Goal: Transaction & Acquisition: Book appointment/travel/reservation

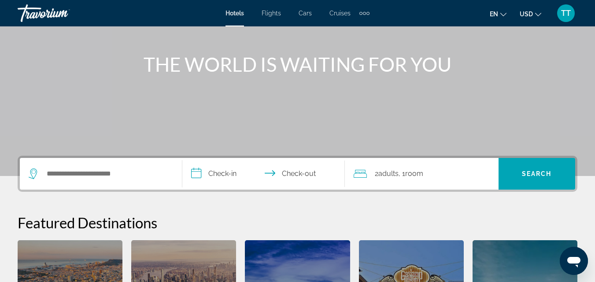
scroll to position [132, 0]
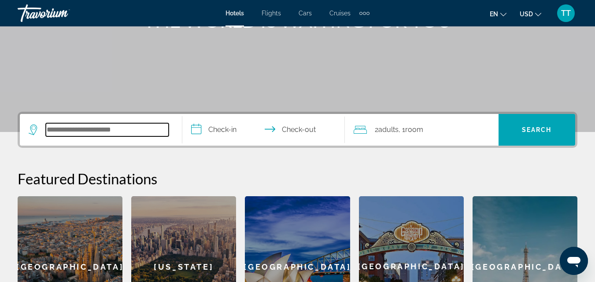
click at [118, 130] on input "Search widget" at bounding box center [107, 129] width 123 height 13
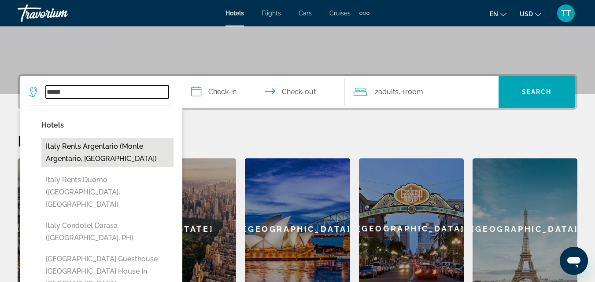
scroll to position [185, 0]
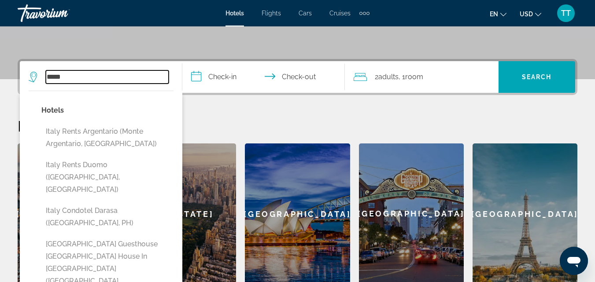
type input "*****"
click at [199, 79] on input "**********" at bounding box center [265, 78] width 166 height 34
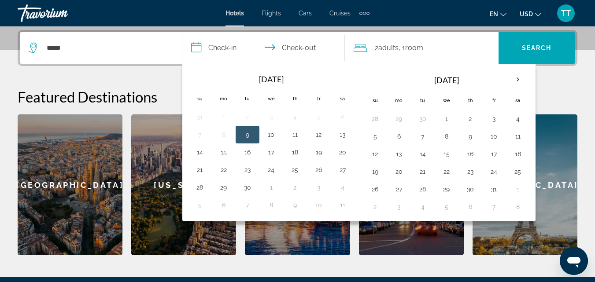
scroll to position [215, 0]
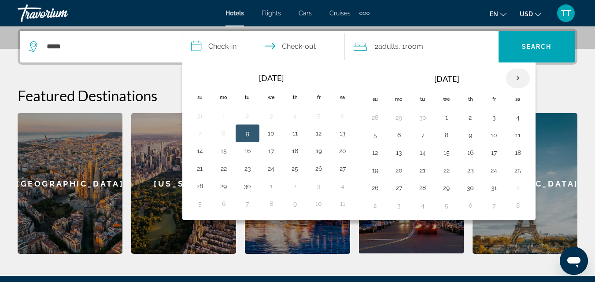
click at [517, 77] on th "Next month" at bounding box center [518, 78] width 24 height 19
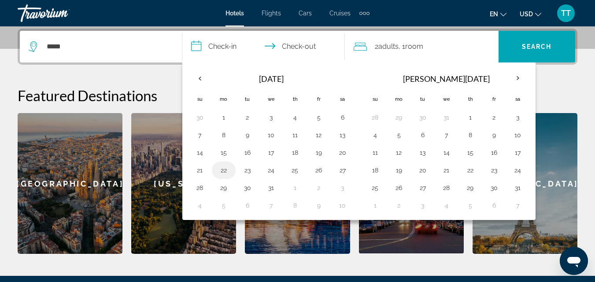
click at [225, 171] on button "22" at bounding box center [224, 170] width 14 height 12
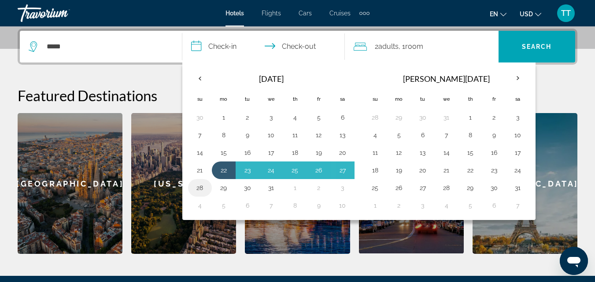
click at [200, 190] on button "28" at bounding box center [200, 188] width 14 height 12
type input "**********"
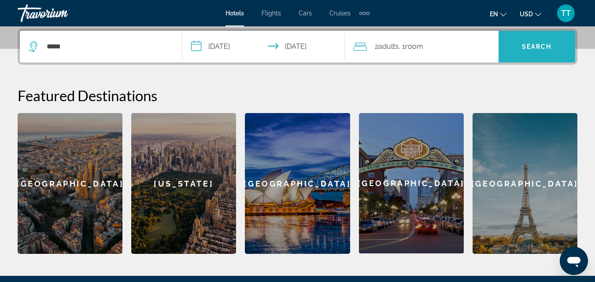
click at [527, 48] on span "Search" at bounding box center [537, 46] width 30 height 7
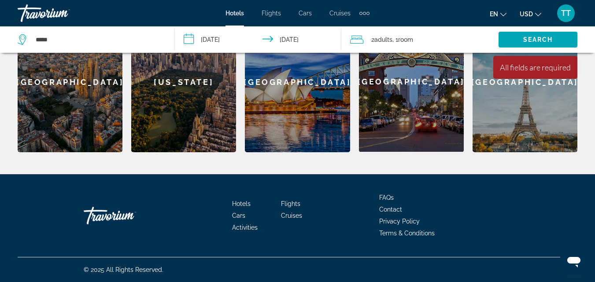
scroll to position [185, 0]
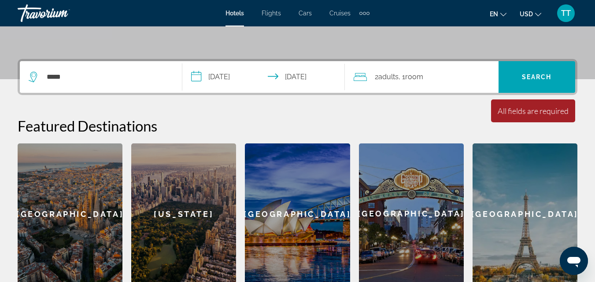
click at [511, 113] on div "All fields are required" at bounding box center [532, 111] width 71 height 10
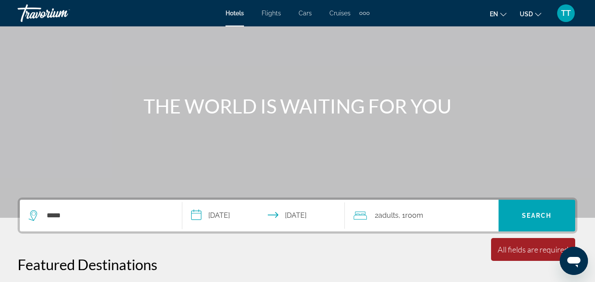
scroll to position [132, 0]
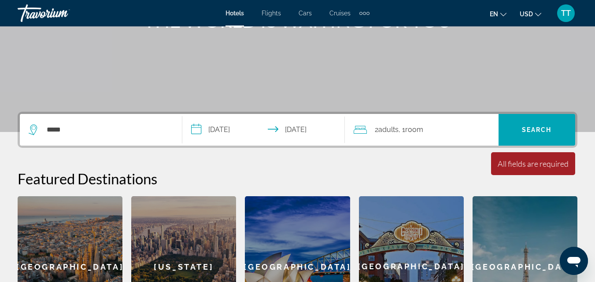
click at [195, 131] on input "**********" at bounding box center [265, 131] width 166 height 34
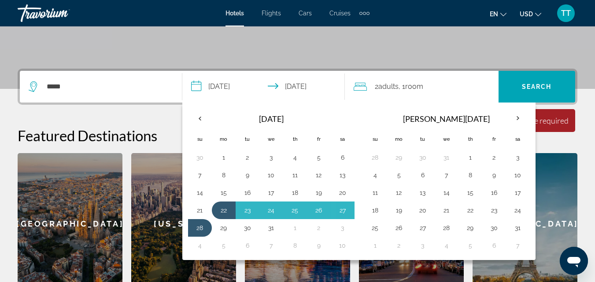
scroll to position [215, 0]
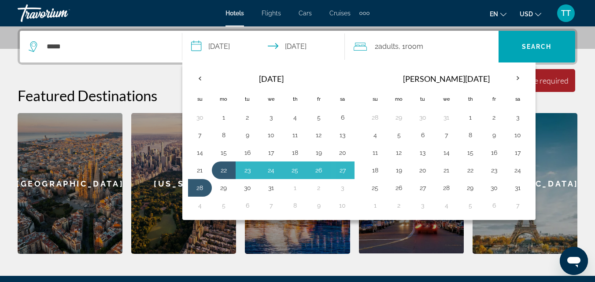
click at [592, 168] on div "**********" at bounding box center [297, 141] width 595 height 225
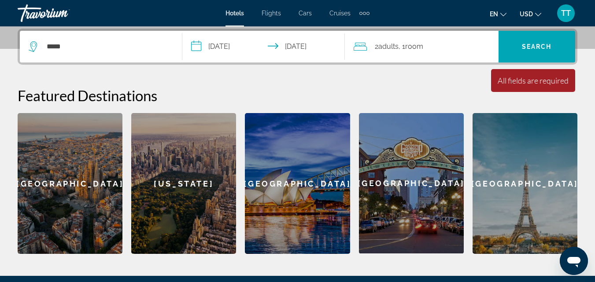
click at [202, 50] on input "**********" at bounding box center [265, 48] width 166 height 34
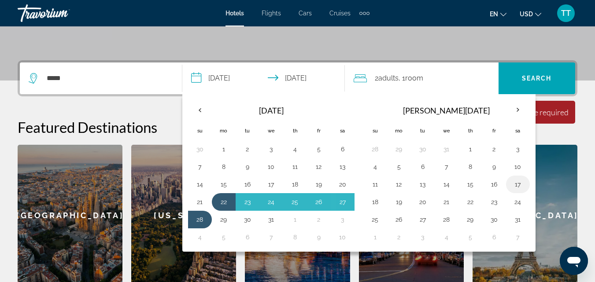
scroll to position [171, 0]
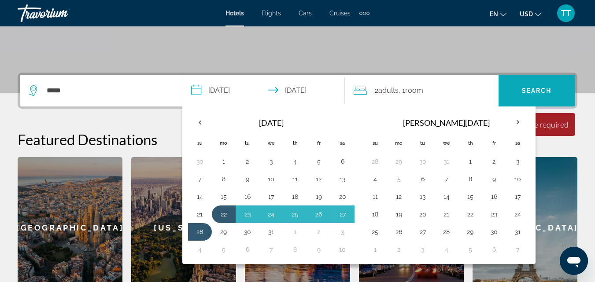
click at [528, 85] on span "Search widget" at bounding box center [536, 90] width 77 height 21
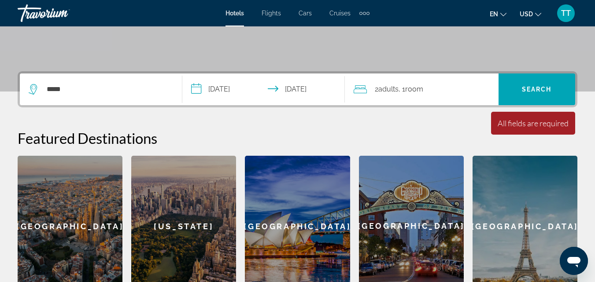
scroll to position [215, 0]
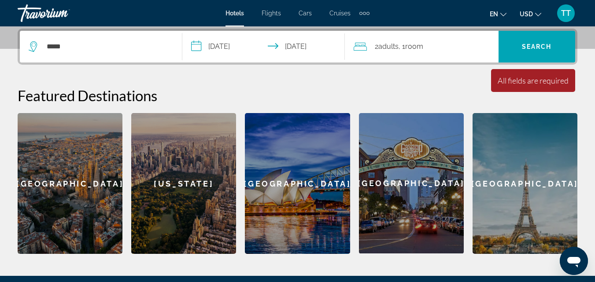
click at [532, 188] on div "Paris" at bounding box center [524, 183] width 105 height 141
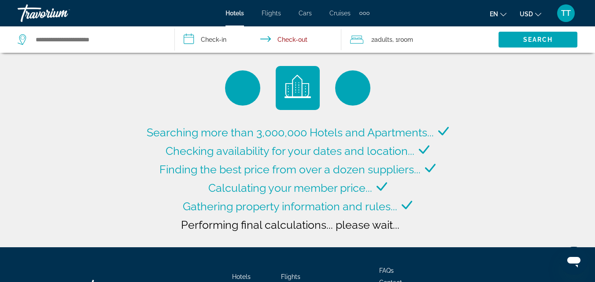
type input "**********"
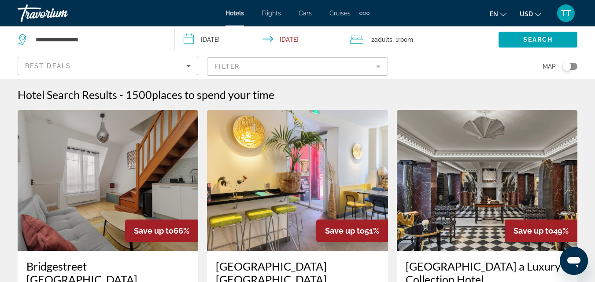
click at [189, 41] on input "**********" at bounding box center [259, 40] width 169 height 29
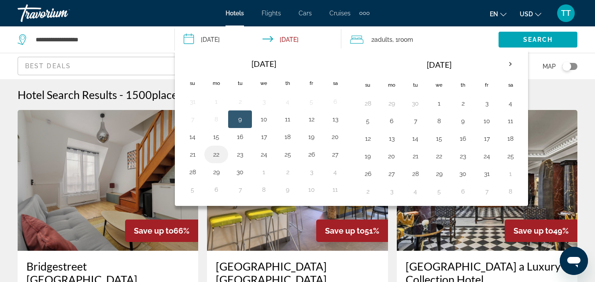
click at [221, 156] on button "22" at bounding box center [216, 154] width 14 height 12
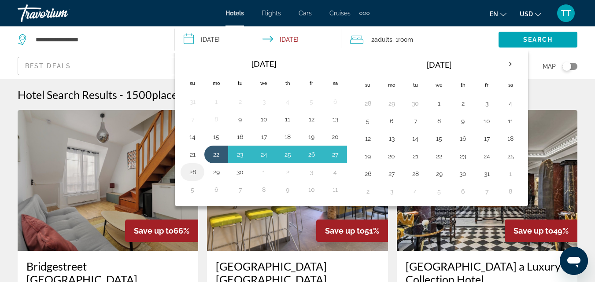
click at [194, 172] on button "28" at bounding box center [192, 172] width 14 height 12
type input "**********"
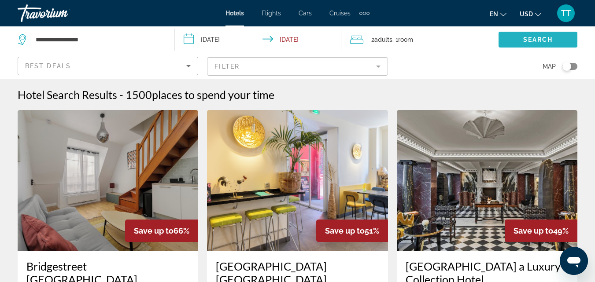
click at [540, 41] on span "Search" at bounding box center [538, 39] width 30 height 7
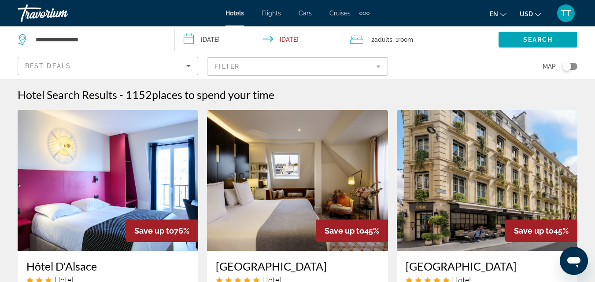
click at [190, 38] on input "**********" at bounding box center [259, 40] width 169 height 29
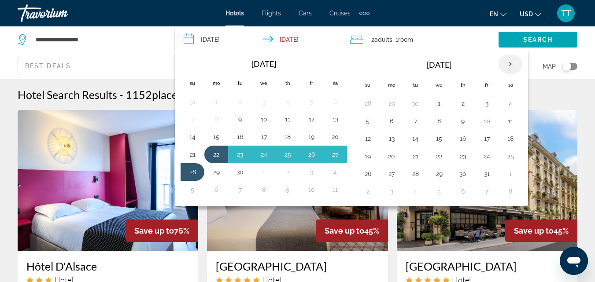
click at [510, 66] on th "Next month" at bounding box center [510, 64] width 24 height 19
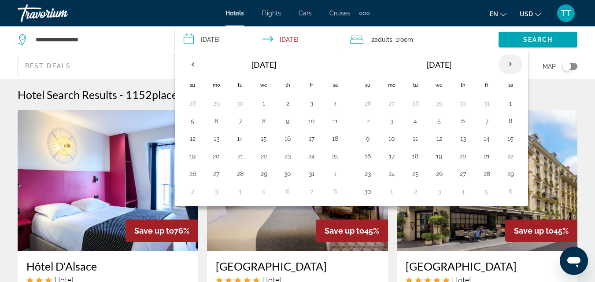
click at [510, 66] on th "Next month" at bounding box center [510, 64] width 24 height 19
click at [218, 156] on button "22" at bounding box center [216, 156] width 14 height 12
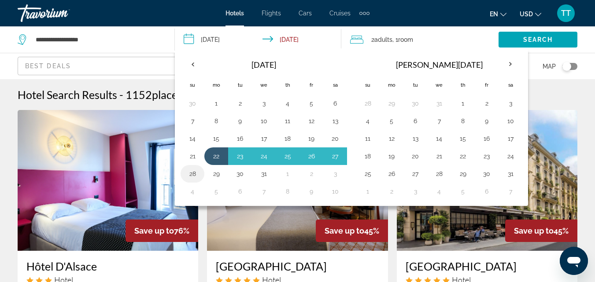
click at [194, 174] on button "28" at bounding box center [192, 174] width 14 height 12
type input "**********"
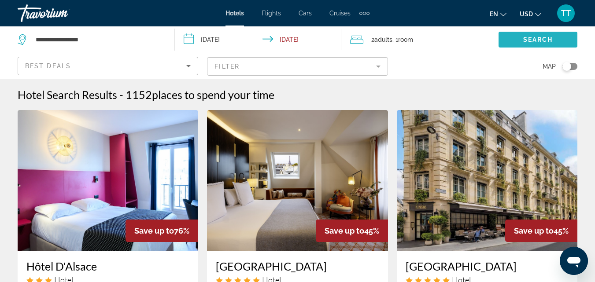
click at [538, 38] on span "Search" at bounding box center [538, 39] width 30 height 7
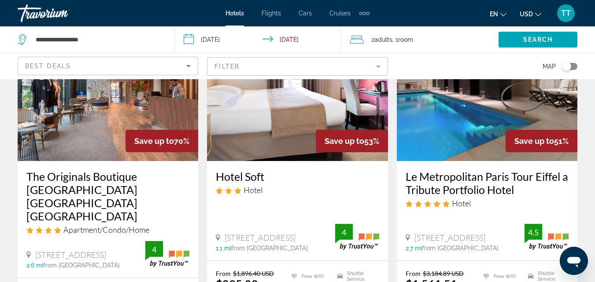
scroll to position [88, 0]
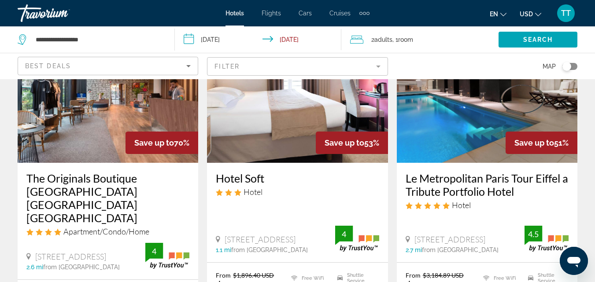
click at [188, 66] on icon "Sort by" at bounding box center [188, 66] width 4 height 2
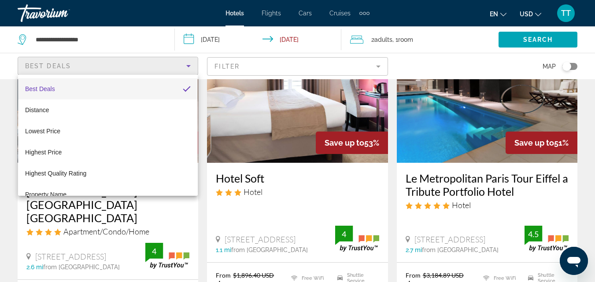
click at [378, 68] on div at bounding box center [297, 141] width 595 height 282
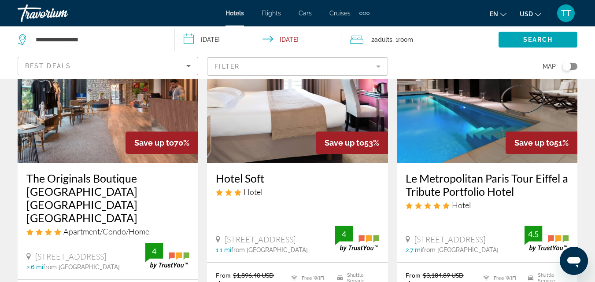
click at [378, 67] on mat-form-field "Filter" at bounding box center [297, 66] width 180 height 18
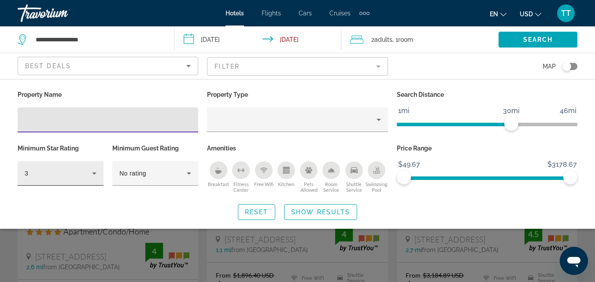
click at [94, 172] on icon "Hotel Filters" at bounding box center [94, 173] width 11 height 11
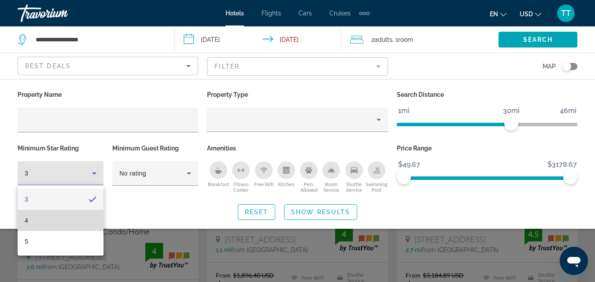
click at [67, 219] on mat-option "4" at bounding box center [61, 220] width 86 height 21
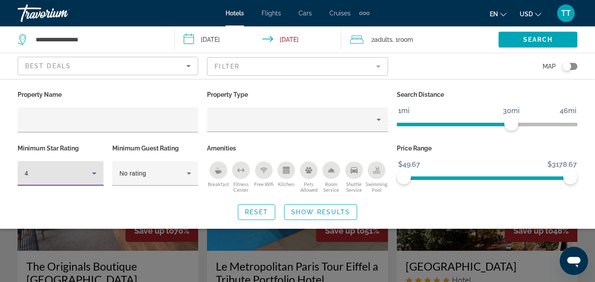
click at [380, 66] on mat-form-field "Filter" at bounding box center [297, 66] width 180 height 18
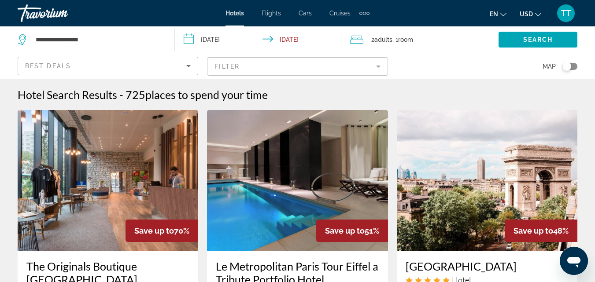
click at [186, 66] on icon "Sort by" at bounding box center [188, 66] width 11 height 11
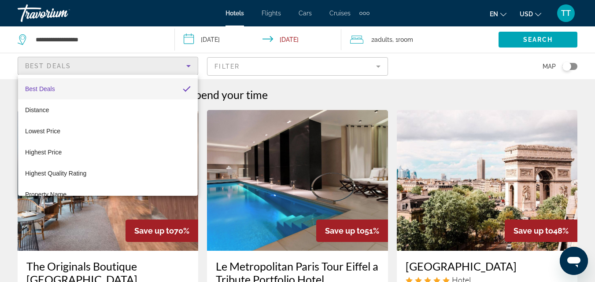
click at [383, 65] on div at bounding box center [297, 141] width 595 height 282
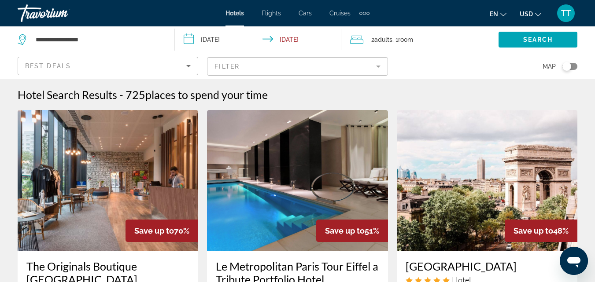
click at [380, 65] on mat-form-field "Filter" at bounding box center [297, 66] width 180 height 18
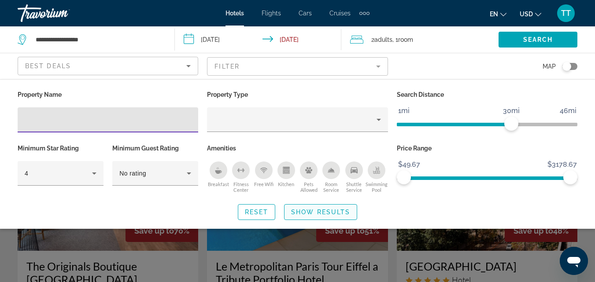
click at [329, 213] on span "Show Results" at bounding box center [320, 212] width 59 height 7
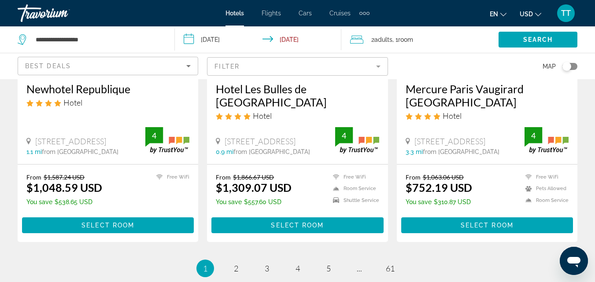
scroll to position [1233, 0]
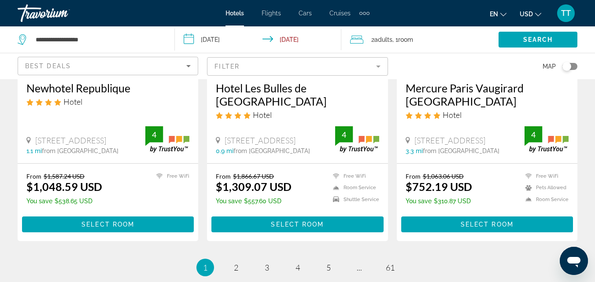
click at [539, 14] on icon "Change currency" at bounding box center [538, 14] width 6 height 6
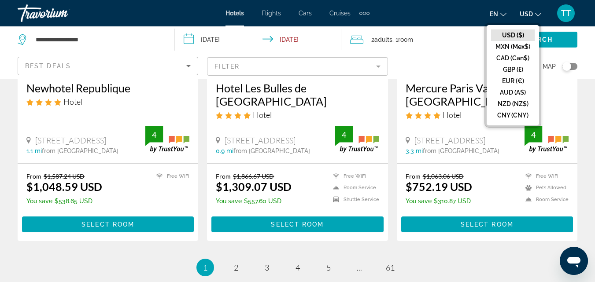
scroll to position [986, 0]
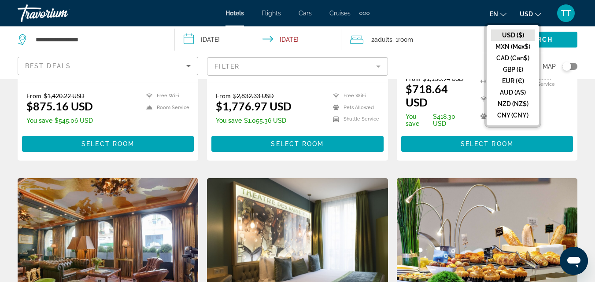
click at [448, 65] on div "Map" at bounding box center [487, 66] width 180 height 26
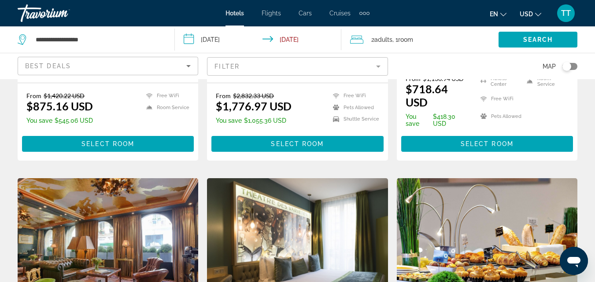
click at [565, 14] on span "TT" at bounding box center [566, 13] width 10 height 9
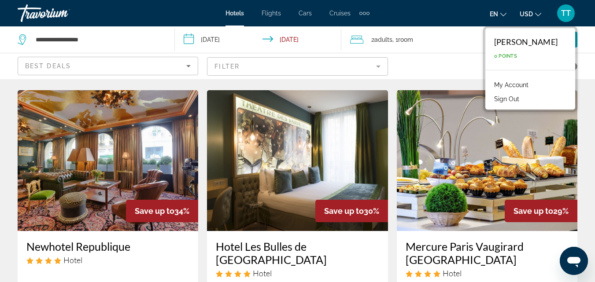
scroll to position [828, 0]
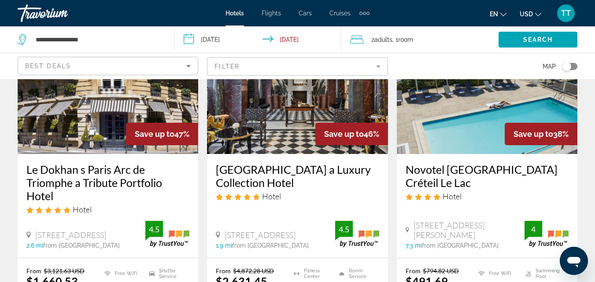
scroll to position [331, 0]
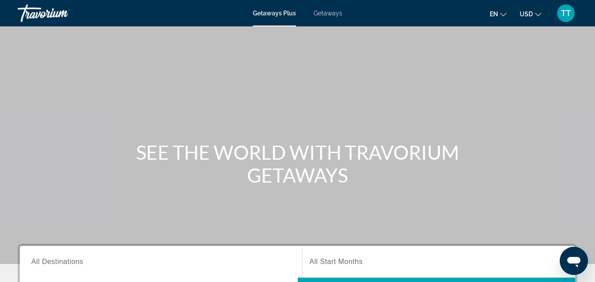
click at [327, 14] on span "Getaways" at bounding box center [327, 13] width 29 height 7
click at [280, 15] on span "Getaways Plus" at bounding box center [274, 13] width 43 height 7
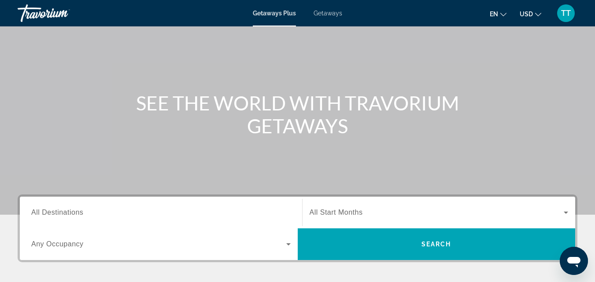
scroll to position [88, 0]
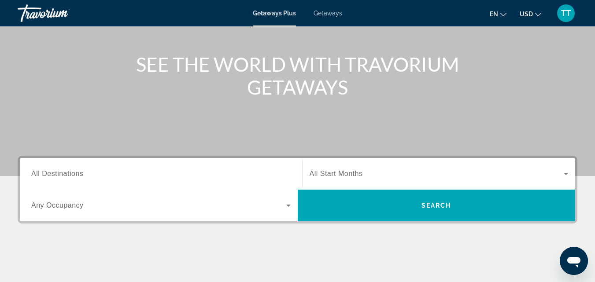
click at [287, 205] on icon "Search widget" at bounding box center [288, 206] width 4 height 2
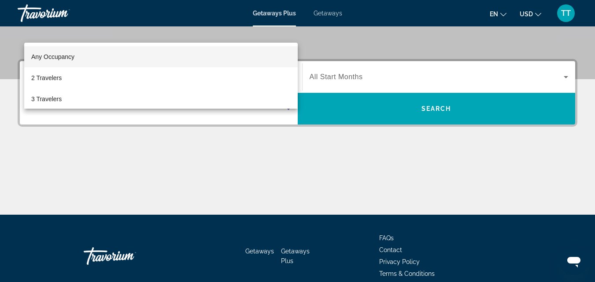
scroll to position [171, 0]
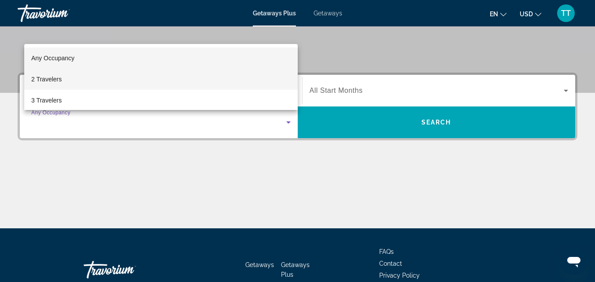
click at [59, 77] on span "2 Travelers" at bounding box center [46, 79] width 30 height 11
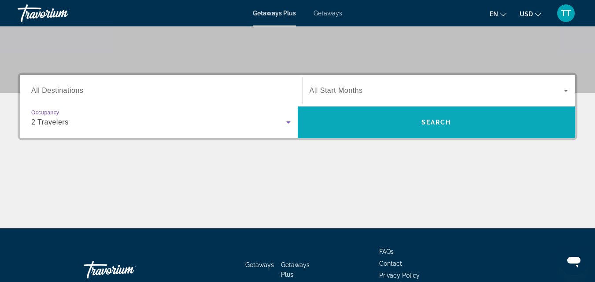
click at [438, 114] on span "Search widget" at bounding box center [437, 122] width 278 height 21
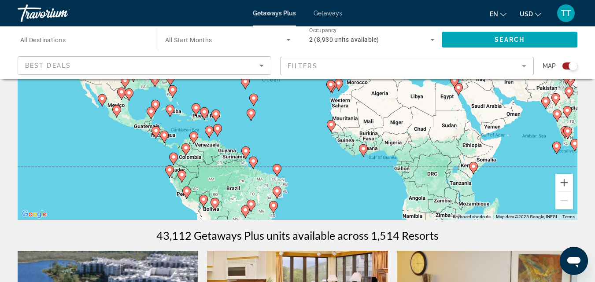
scroll to position [88, 0]
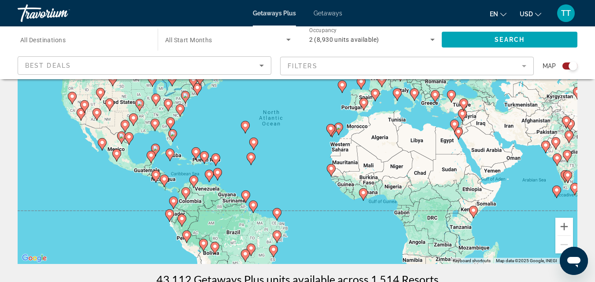
click at [525, 66] on mat-form-field "Filters" at bounding box center [407, 66] width 254 height 18
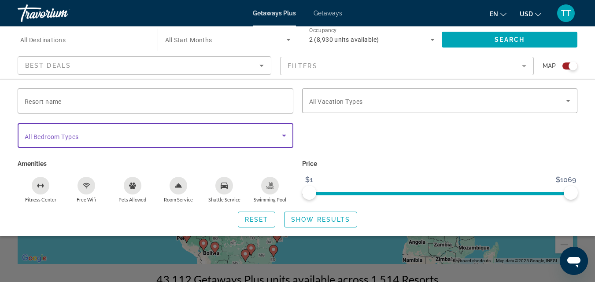
click at [286, 134] on icon "Search widget" at bounding box center [284, 135] width 11 height 11
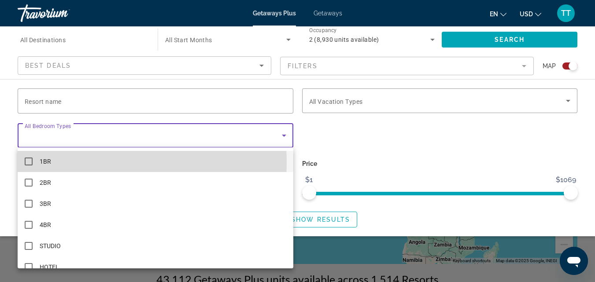
click at [48, 163] on span "1BR" at bounding box center [45, 161] width 11 height 11
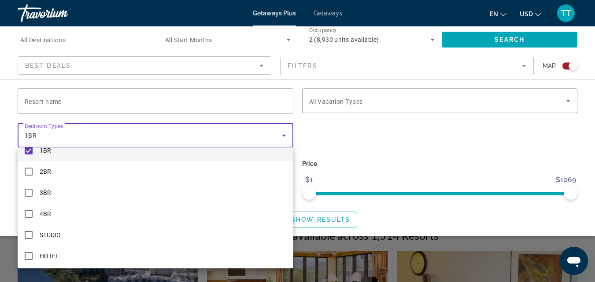
scroll to position [13, 0]
click at [523, 66] on div at bounding box center [297, 141] width 595 height 282
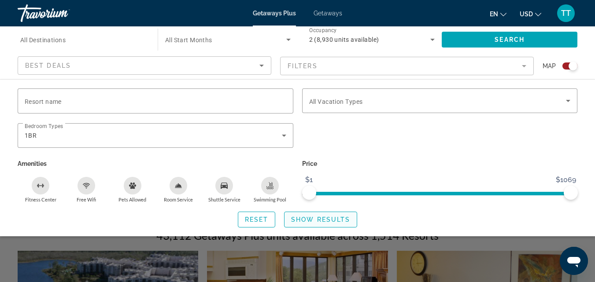
click at [327, 221] on span "Show Results" at bounding box center [320, 219] width 59 height 7
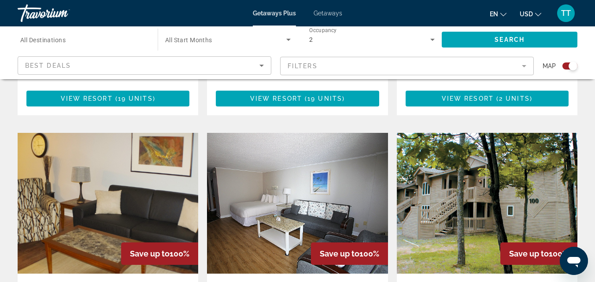
scroll to position [1409, 0]
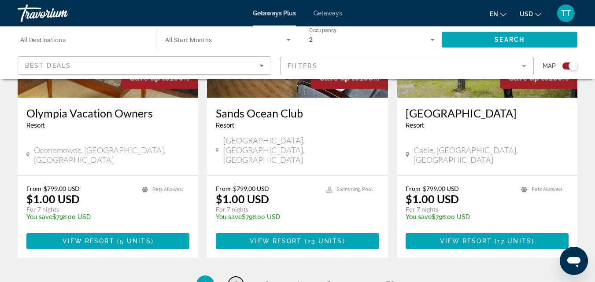
click at [236, 280] on span "2" at bounding box center [236, 285] width 4 height 10
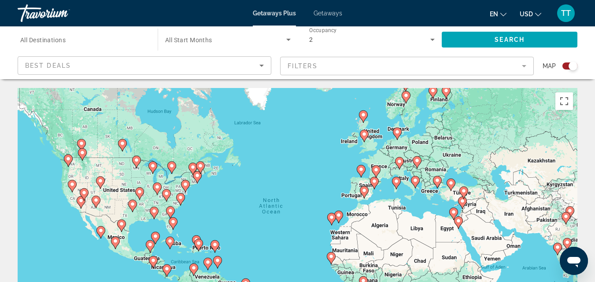
click at [398, 185] on icon "Main content" at bounding box center [396, 182] width 8 height 11
type input "**********"
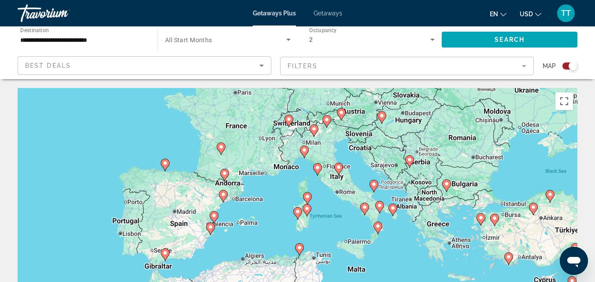
click at [288, 40] on icon "Search widget" at bounding box center [288, 40] width 4 height 2
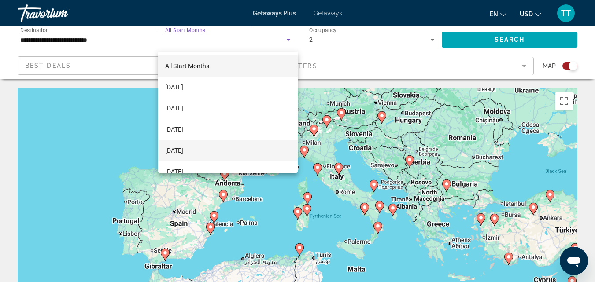
click at [183, 147] on span "[DATE]" at bounding box center [174, 150] width 18 height 11
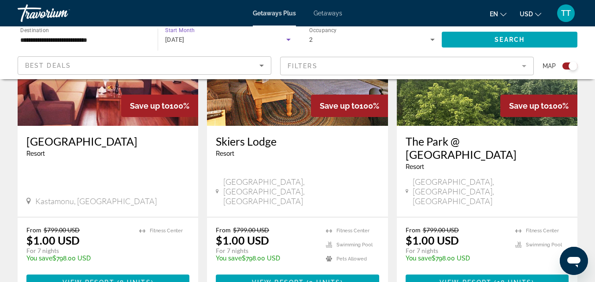
scroll to position [1411, 0]
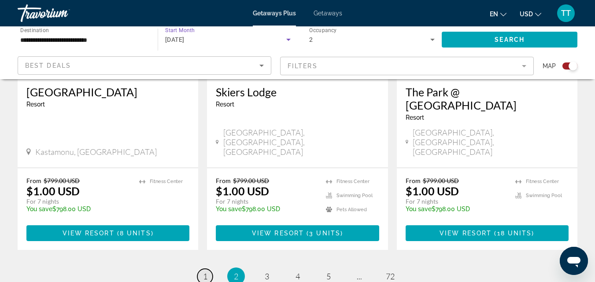
click at [204, 272] on span "1" at bounding box center [205, 277] width 4 height 10
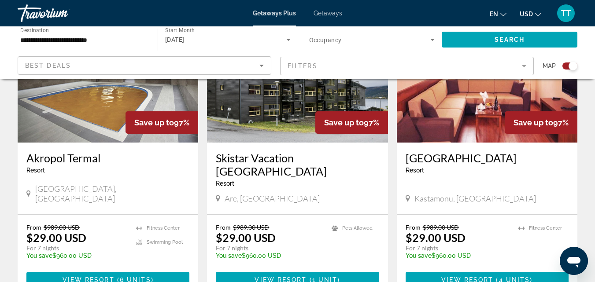
scroll to position [396, 0]
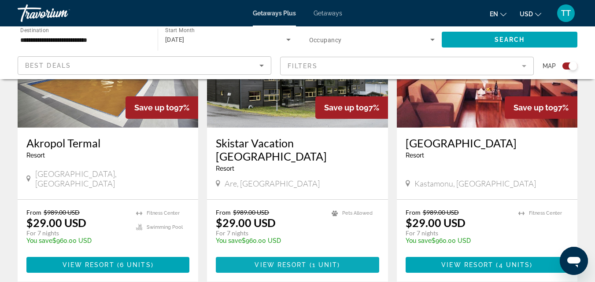
click at [288, 262] on span "View Resort" at bounding box center [280, 265] width 52 height 7
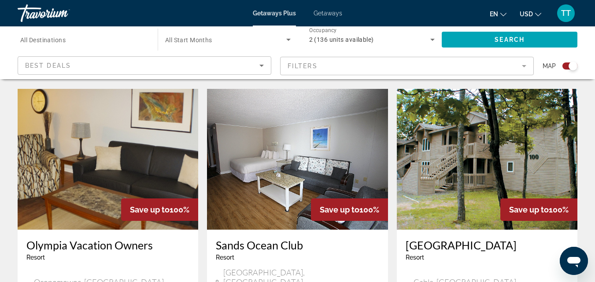
scroll to position [1455, 0]
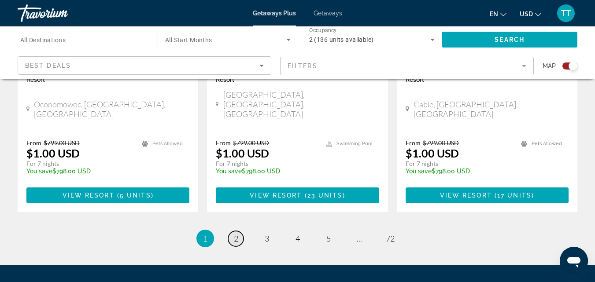
click at [236, 234] on span "2" at bounding box center [236, 239] width 4 height 10
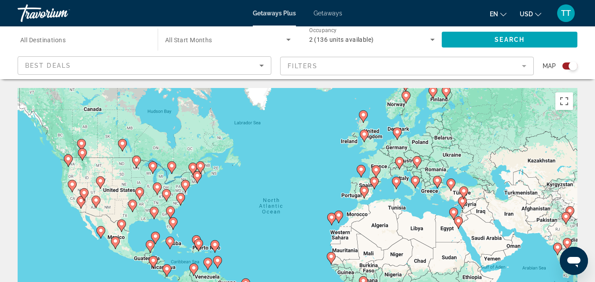
click at [190, 38] on span "All Start Months" at bounding box center [188, 40] width 47 height 7
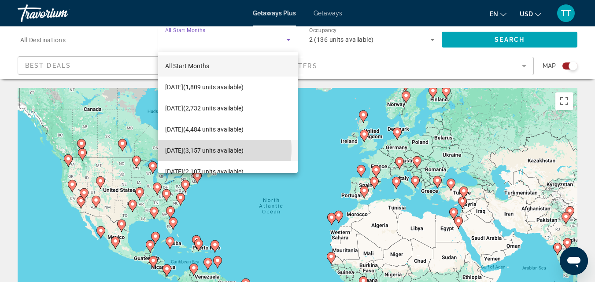
click at [202, 149] on span "[DATE] (3,157 units available)" at bounding box center [204, 150] width 78 height 11
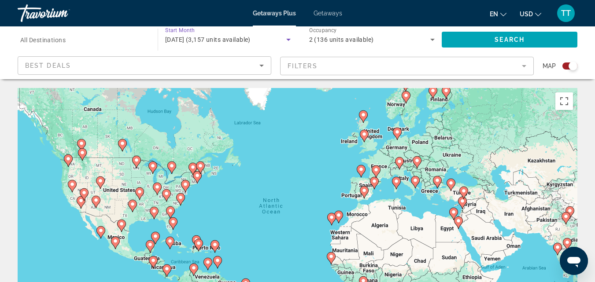
click at [522, 66] on mat-form-field "Filters" at bounding box center [407, 66] width 254 height 18
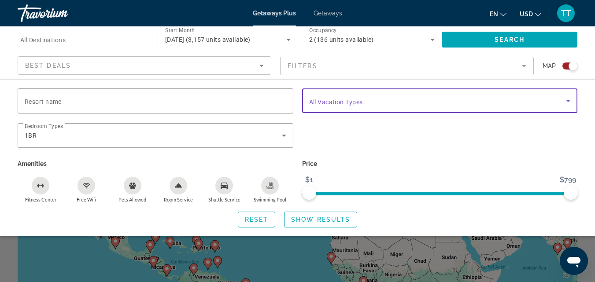
click at [569, 101] on icon "Search widget" at bounding box center [568, 101] width 11 height 11
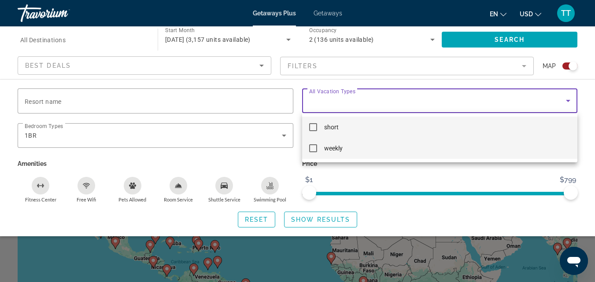
click at [314, 149] on mat-pseudo-checkbox at bounding box center [313, 148] width 8 height 8
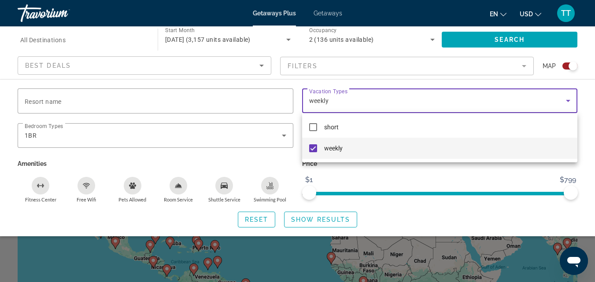
click at [318, 223] on div at bounding box center [297, 141] width 595 height 282
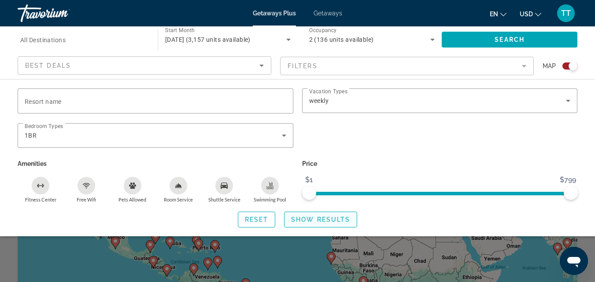
click at [327, 212] on span "Search widget" at bounding box center [320, 219] width 72 height 21
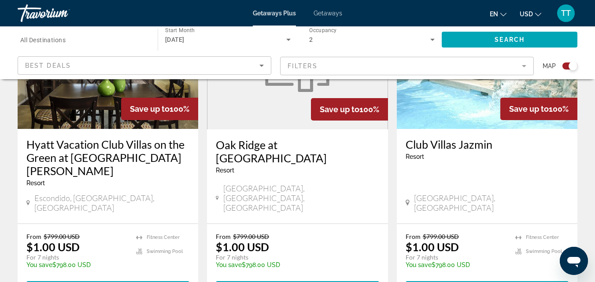
scroll to position [1468, 0]
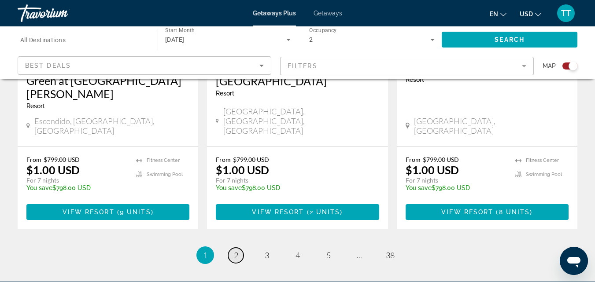
click at [234, 250] on span "2" at bounding box center [236, 255] width 4 height 10
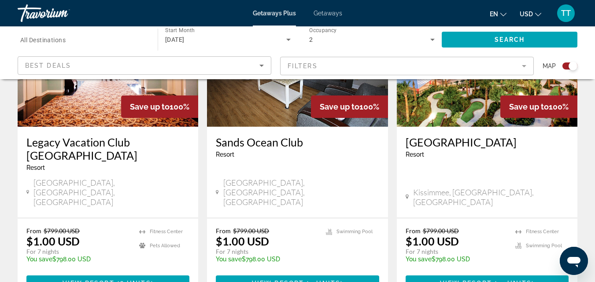
scroll to position [1450, 0]
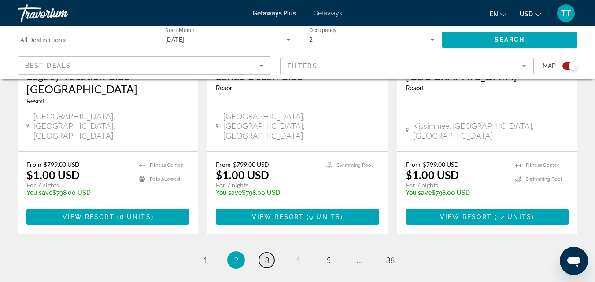
click at [267, 255] on span "3" at bounding box center [267, 260] width 4 height 10
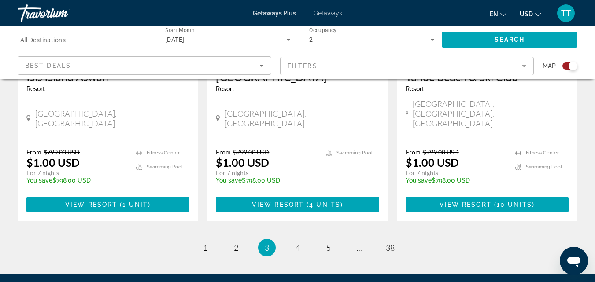
scroll to position [1446, 0]
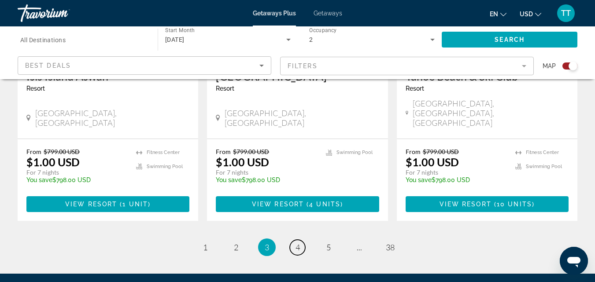
click at [298, 243] on span "4" at bounding box center [297, 248] width 4 height 10
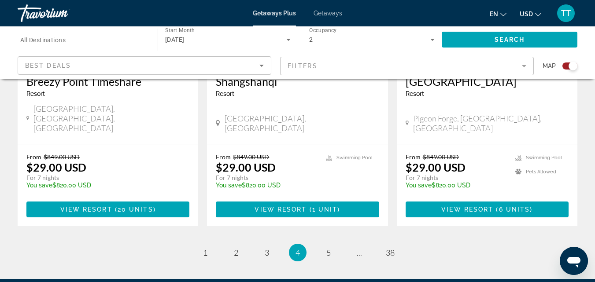
scroll to position [1481, 0]
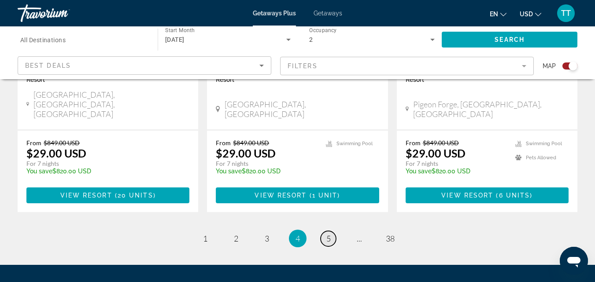
click at [329, 234] on span "5" at bounding box center [328, 239] width 4 height 10
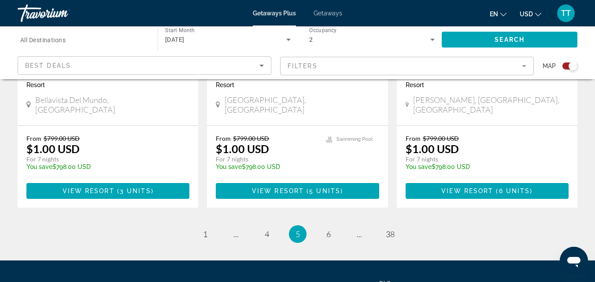
scroll to position [1455, 0]
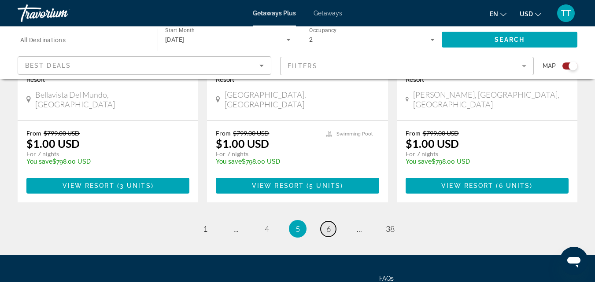
click at [331, 221] on link "page 6" at bounding box center [327, 228] width 15 height 15
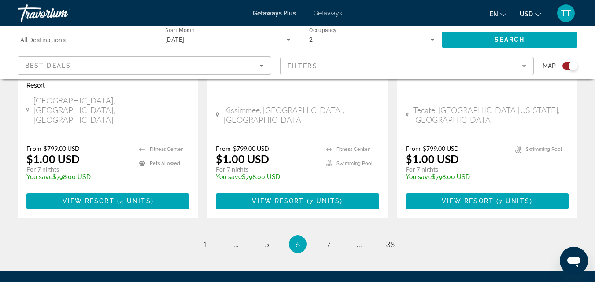
scroll to position [1481, 0]
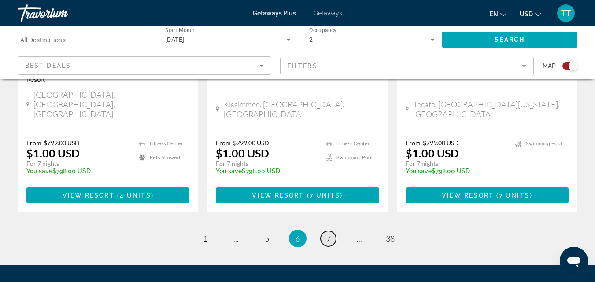
click at [328, 234] on span "7" at bounding box center [328, 239] width 4 height 10
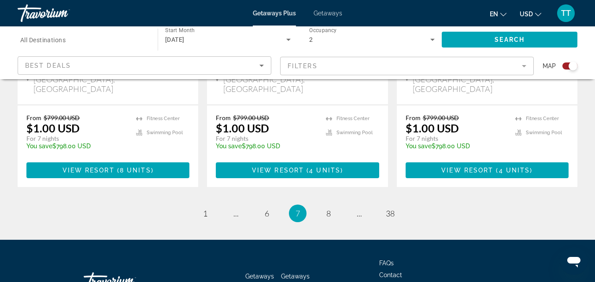
scroll to position [1490, 0]
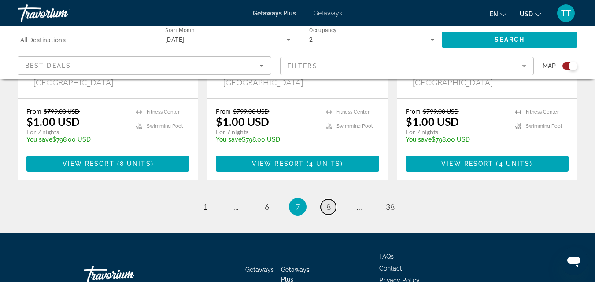
click at [329, 202] on span "8" at bounding box center [328, 207] width 4 height 10
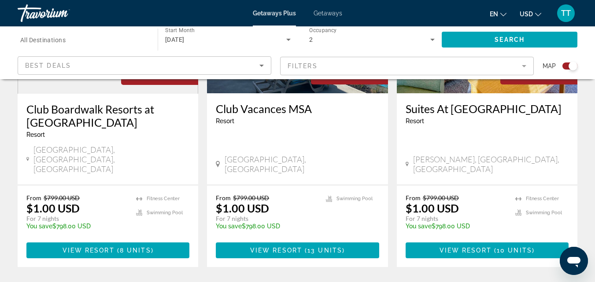
scroll to position [1468, 0]
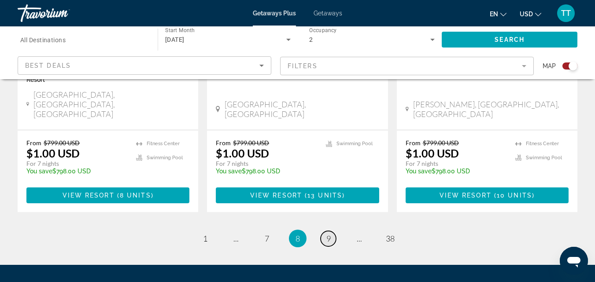
click at [330, 234] on span "9" at bounding box center [328, 239] width 4 height 10
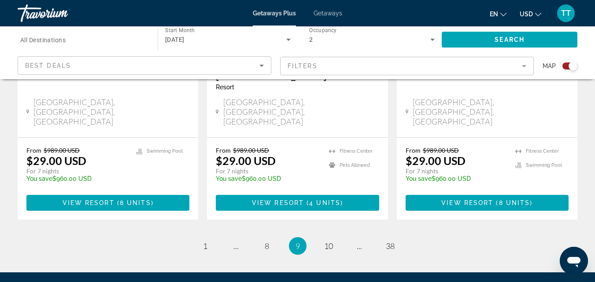
scroll to position [1468, 0]
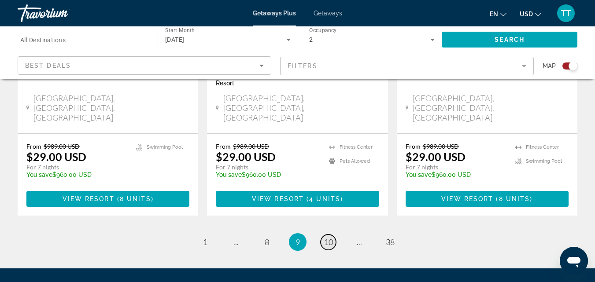
click at [326, 237] on span "10" at bounding box center [328, 242] width 9 height 10
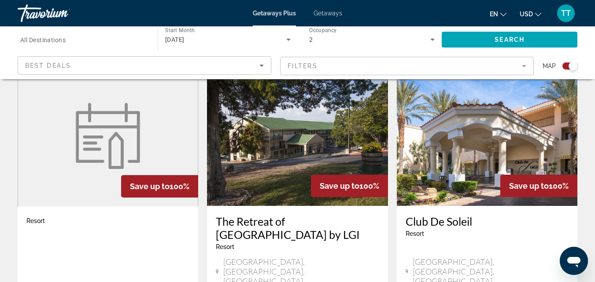
scroll to position [1468, 0]
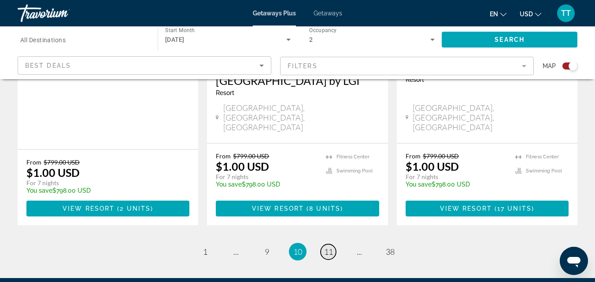
click at [328, 247] on span "11" at bounding box center [328, 252] width 9 height 10
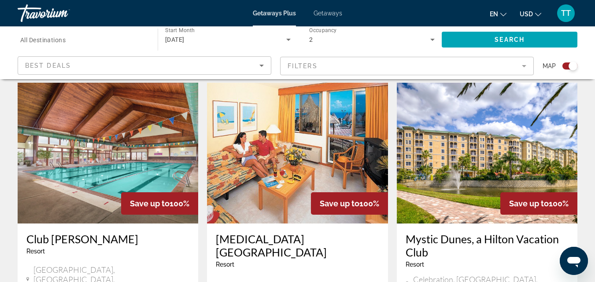
scroll to position [1494, 0]
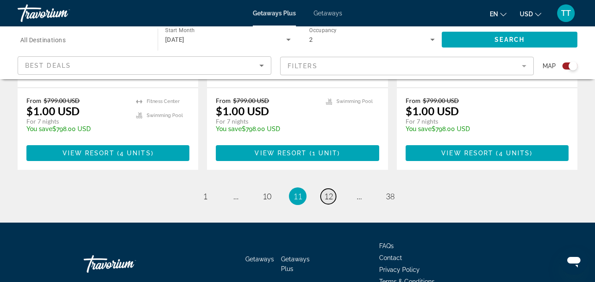
click at [328, 192] on span "12" at bounding box center [328, 197] width 9 height 10
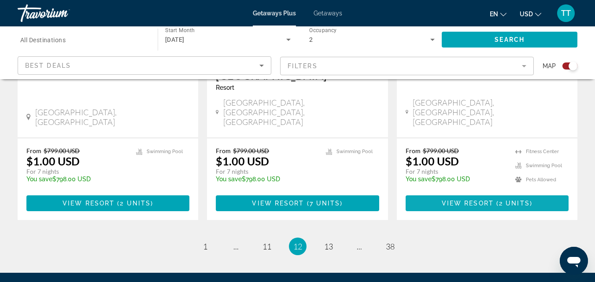
scroll to position [1468, 0]
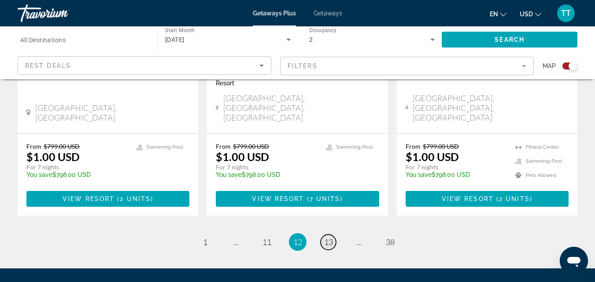
click at [327, 237] on span "13" at bounding box center [328, 242] width 9 height 10
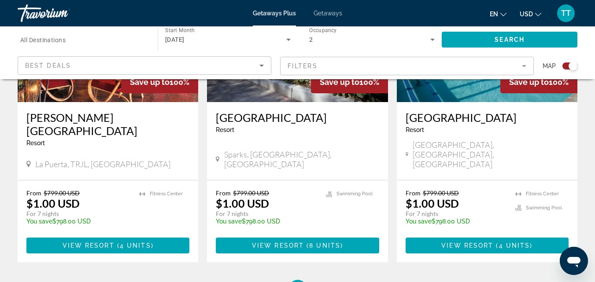
scroll to position [1446, 0]
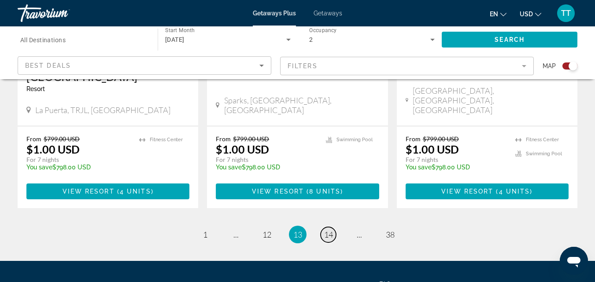
click at [333, 227] on link "page 14" at bounding box center [327, 234] width 15 height 15
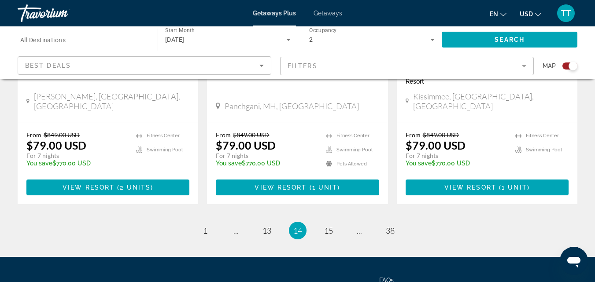
scroll to position [1441, 0]
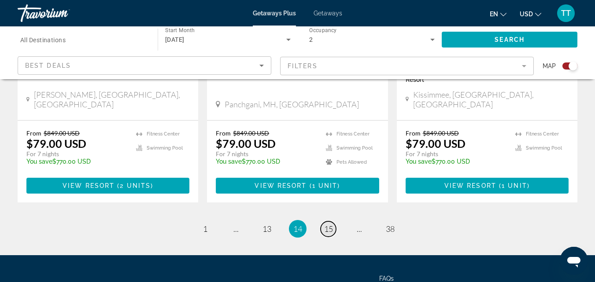
click at [330, 224] on span "15" at bounding box center [328, 229] width 9 height 10
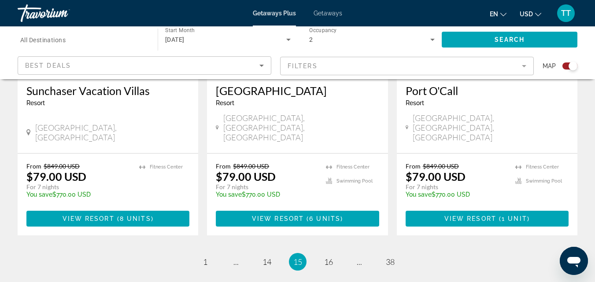
scroll to position [1409, 0]
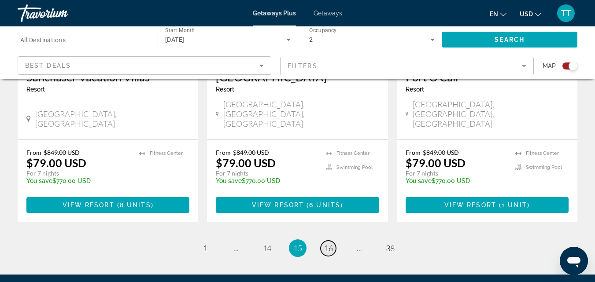
click at [331, 243] on span "16" at bounding box center [328, 248] width 9 height 10
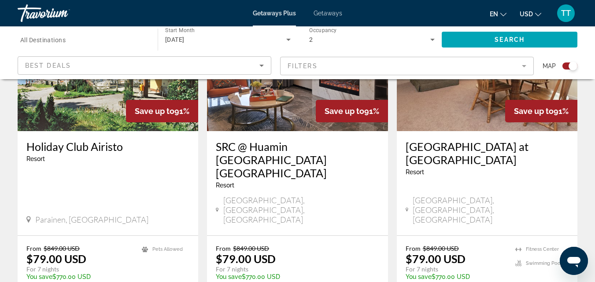
scroll to position [1453, 0]
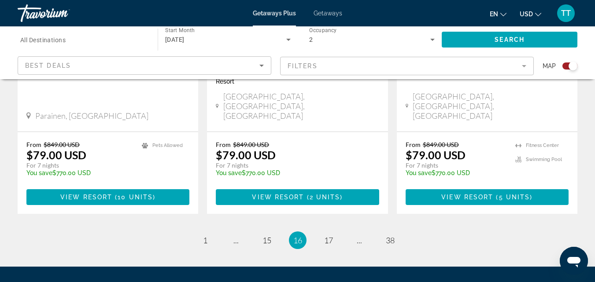
click at [335, 15] on span "Getaways" at bounding box center [327, 13] width 29 height 7
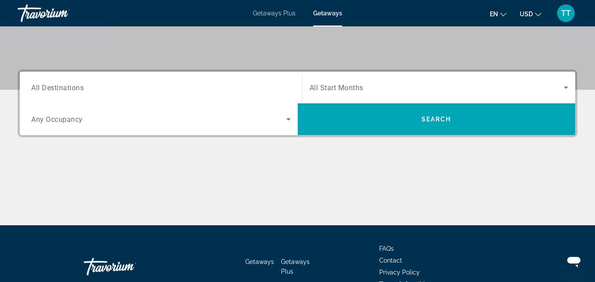
scroll to position [176, 0]
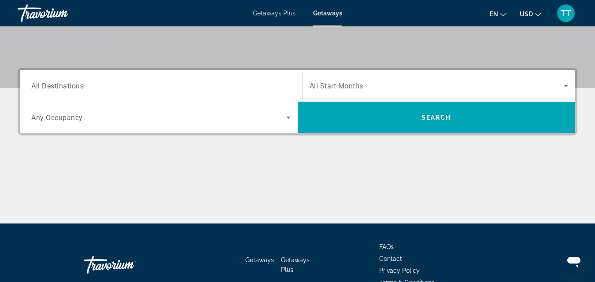
click at [347, 88] on span "All Start Months" at bounding box center [336, 86] width 54 height 8
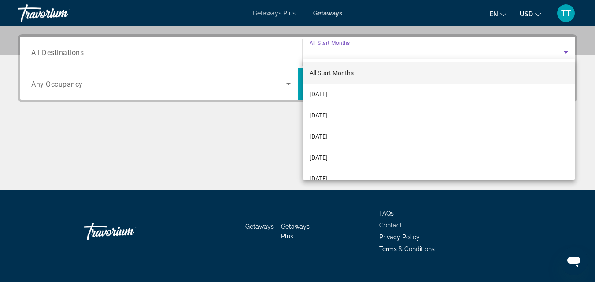
scroll to position [215, 0]
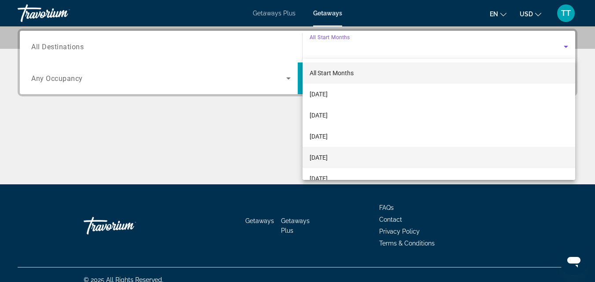
click at [328, 157] on span "[DATE]" at bounding box center [318, 157] width 18 height 11
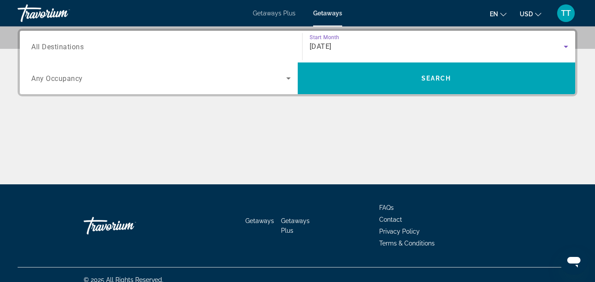
click at [81, 45] on span "All Destinations" at bounding box center [57, 46] width 52 height 8
click at [81, 45] on input "Destination All Destinations" at bounding box center [160, 47] width 259 height 11
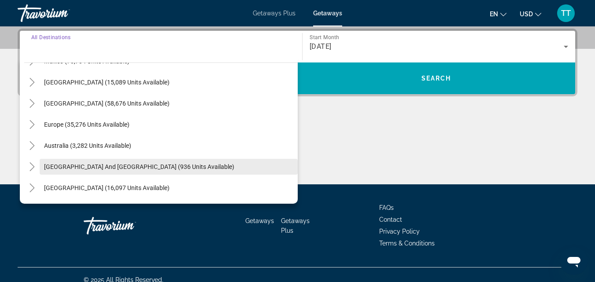
scroll to position [44, 0]
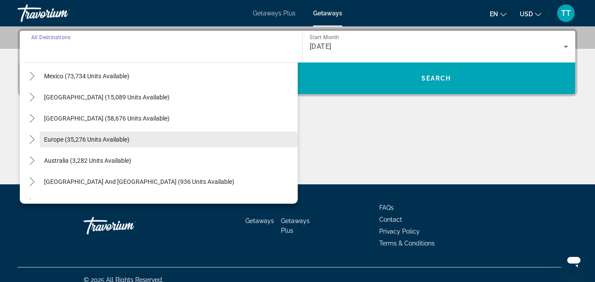
click at [54, 136] on span "Europe (35,276 units available)" at bounding box center [86, 139] width 85 height 7
type input "**********"
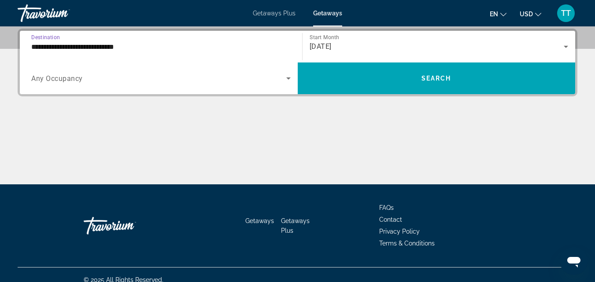
click at [288, 77] on icon "Search widget" at bounding box center [288, 78] width 4 height 2
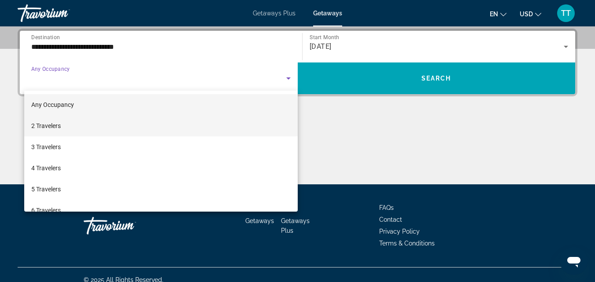
click at [44, 128] on span "2 Travelers" at bounding box center [45, 126] width 29 height 11
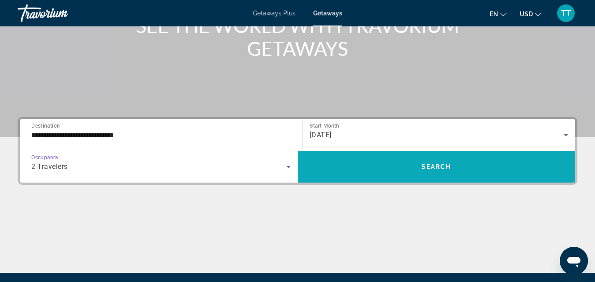
scroll to position [127, 0]
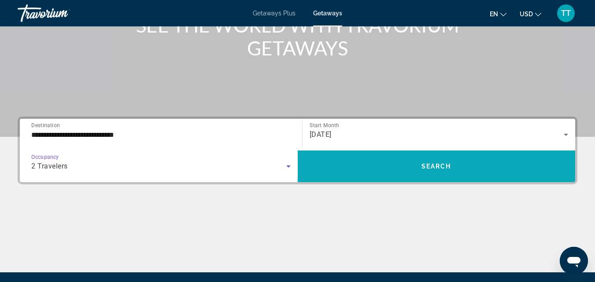
click at [433, 169] on span "Search" at bounding box center [436, 166] width 30 height 7
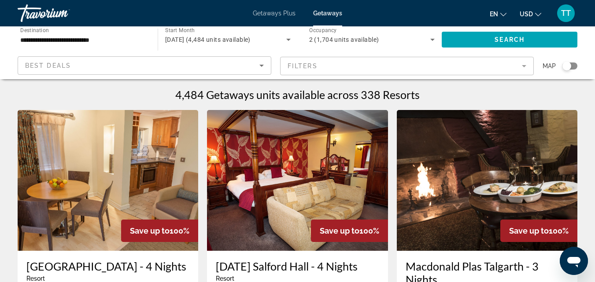
click at [263, 66] on icon "Sort by" at bounding box center [261, 65] width 11 height 11
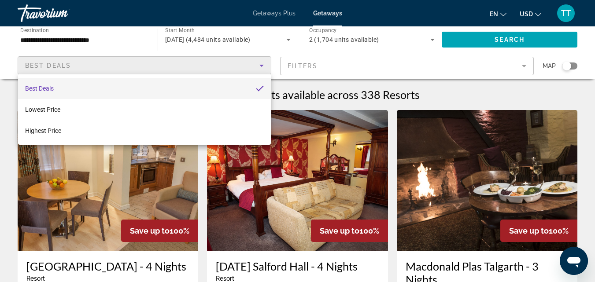
click at [523, 66] on div at bounding box center [297, 141] width 595 height 282
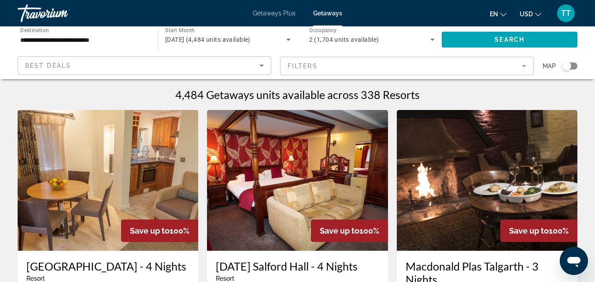
click at [523, 66] on mat-form-field "Filters" at bounding box center [407, 66] width 254 height 18
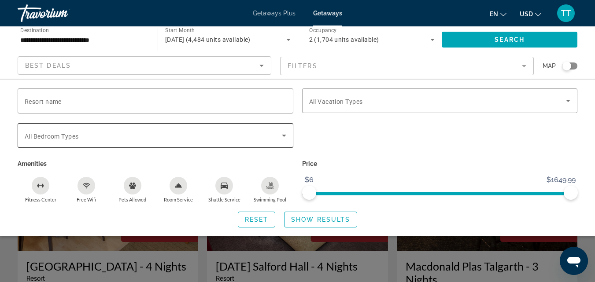
click at [285, 136] on icon "Search widget" at bounding box center [284, 135] width 11 height 11
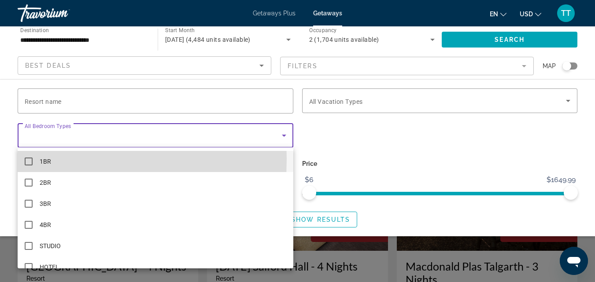
click at [30, 159] on mat-pseudo-checkbox at bounding box center [29, 162] width 8 height 8
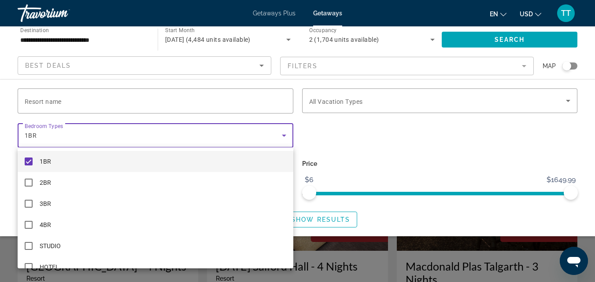
click at [569, 100] on div at bounding box center [297, 141] width 595 height 282
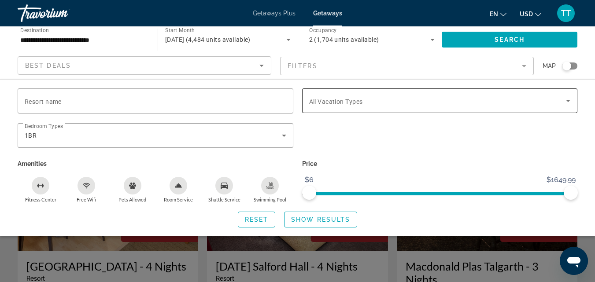
click at [567, 100] on icon "Search widget" at bounding box center [568, 101] width 4 height 2
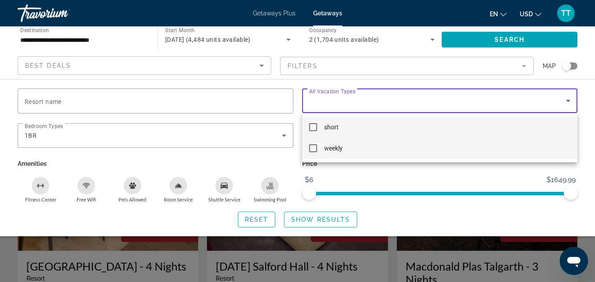
click at [312, 148] on mat-pseudo-checkbox at bounding box center [313, 148] width 8 height 8
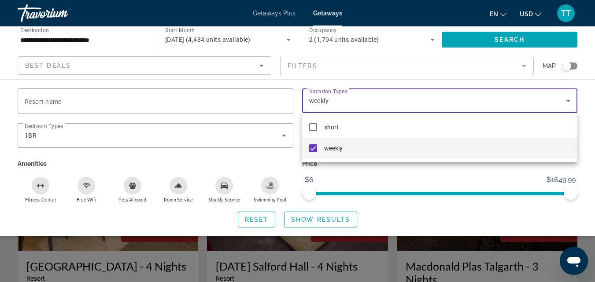
click at [587, 117] on div at bounding box center [297, 141] width 595 height 282
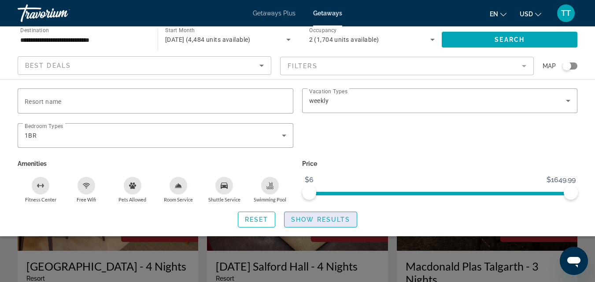
click at [339, 218] on span "Show Results" at bounding box center [320, 219] width 59 height 7
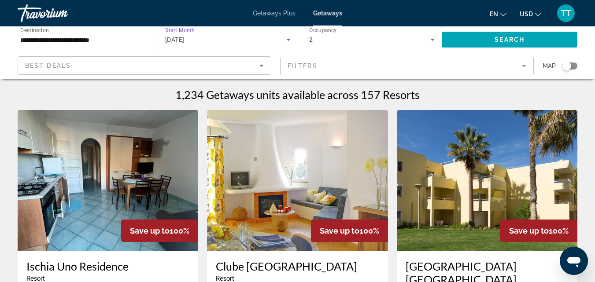
click at [288, 39] on icon "Search widget" at bounding box center [288, 40] width 4 height 2
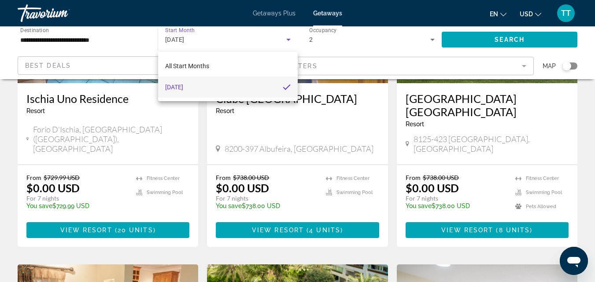
scroll to position [26, 0]
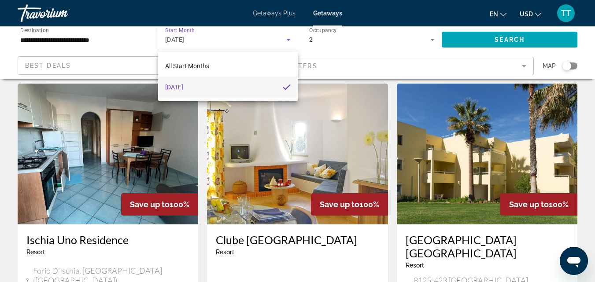
click at [587, 109] on div at bounding box center [297, 141] width 595 height 282
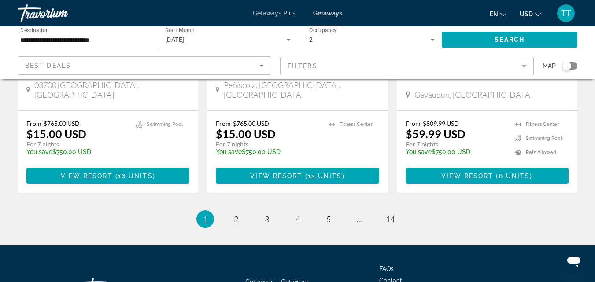
scroll to position [1182, 0]
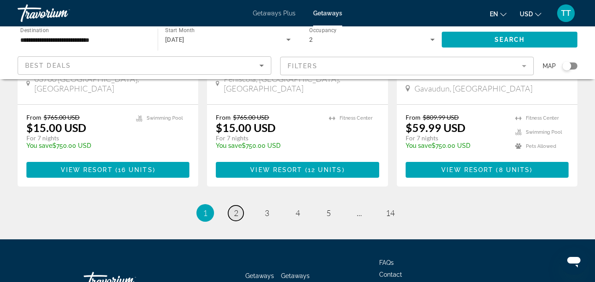
click at [237, 208] on span "2" at bounding box center [236, 213] width 4 height 10
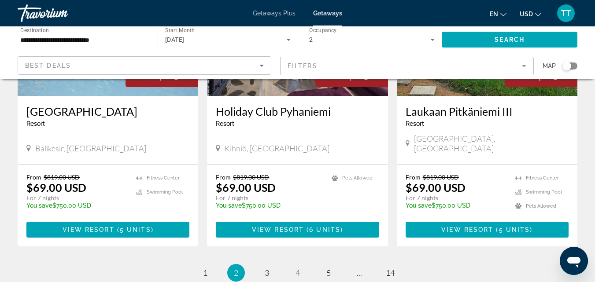
scroll to position [1168, 0]
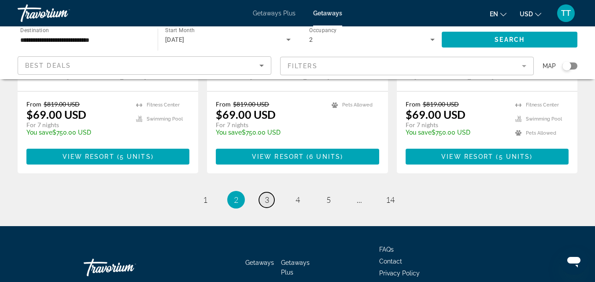
click at [266, 195] on span "3" at bounding box center [267, 200] width 4 height 10
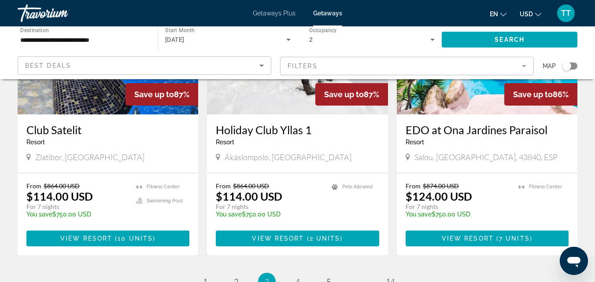
scroll to position [1182, 0]
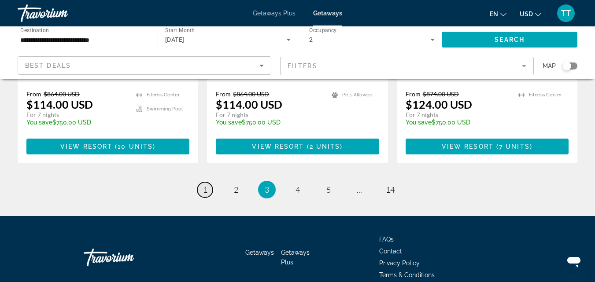
click at [203, 185] on span "1" at bounding box center [205, 190] width 4 height 10
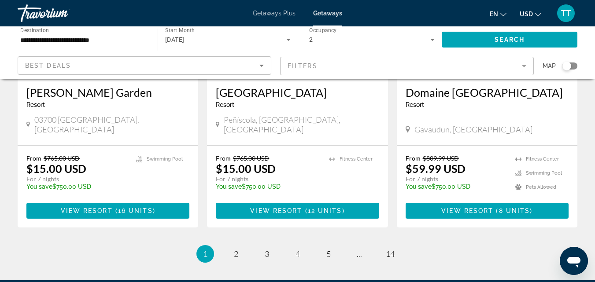
scroll to position [1182, 0]
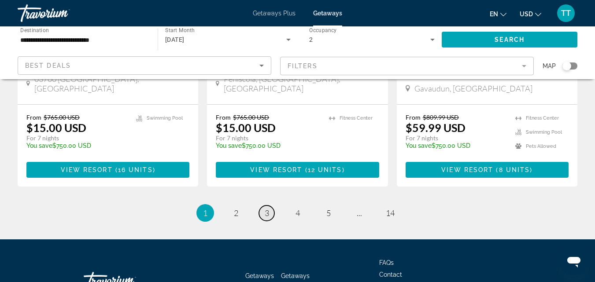
click at [267, 208] on span "3" at bounding box center [267, 213] width 4 height 10
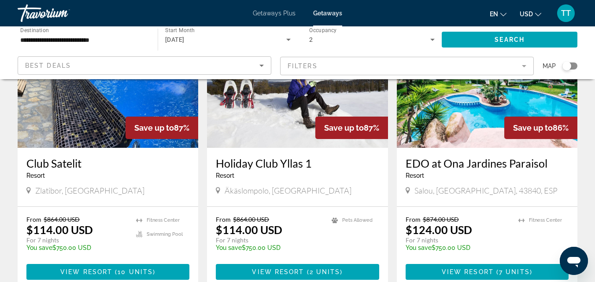
scroll to position [1182, 0]
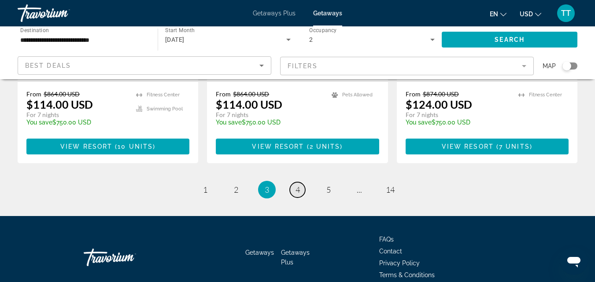
click at [298, 185] on span "4" at bounding box center [297, 190] width 4 height 10
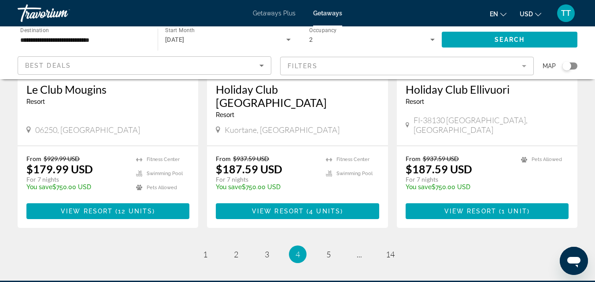
scroll to position [1182, 0]
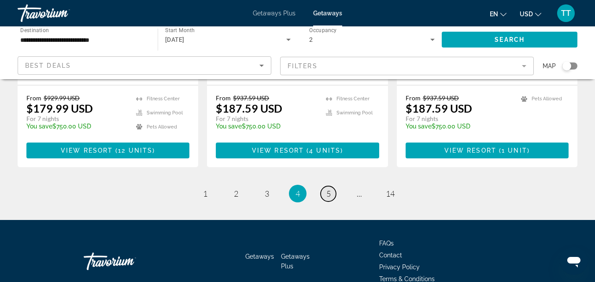
click at [327, 189] on span "5" at bounding box center [328, 194] width 4 height 10
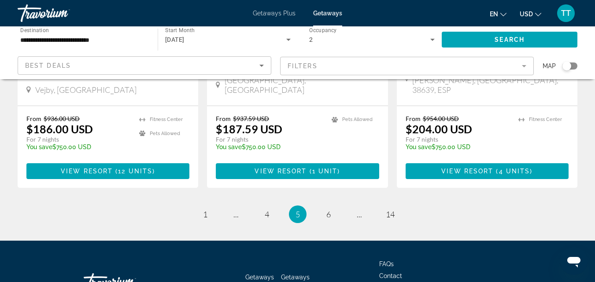
scroll to position [1182, 0]
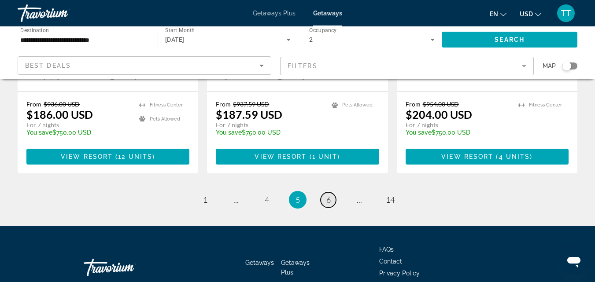
click at [330, 195] on span "6" at bounding box center [328, 200] width 4 height 10
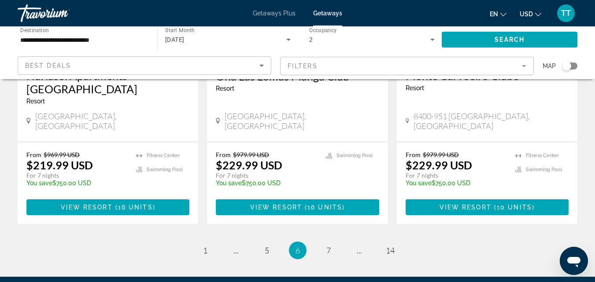
scroll to position [1145, 0]
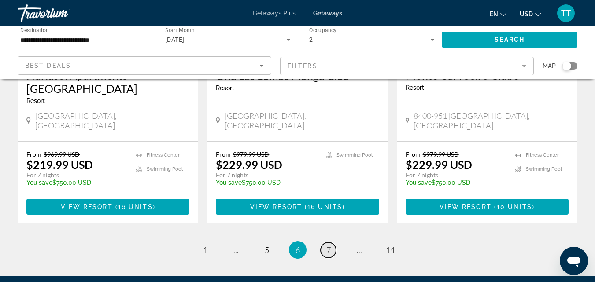
click at [329, 245] on span "7" at bounding box center [328, 250] width 4 height 10
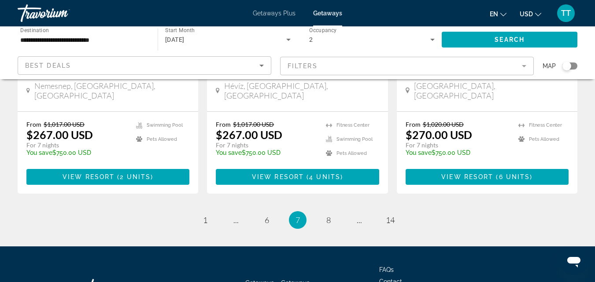
scroll to position [1182, 0]
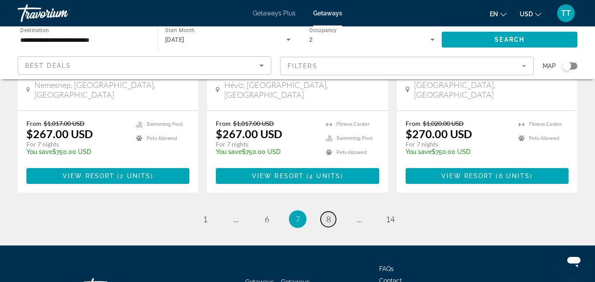
click at [331, 212] on link "page 8" at bounding box center [327, 219] width 15 height 15
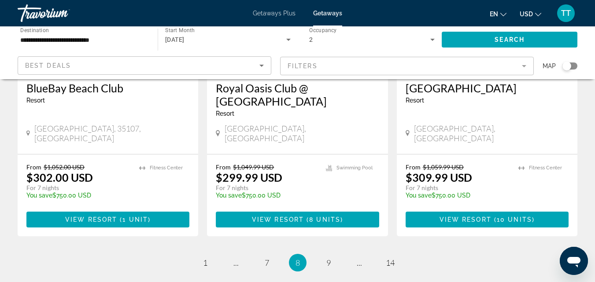
scroll to position [1208, 0]
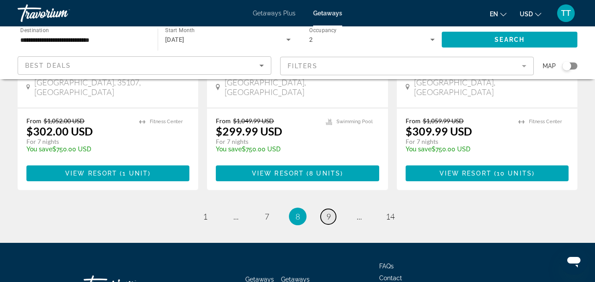
click at [328, 212] on span "9" at bounding box center [328, 217] width 4 height 10
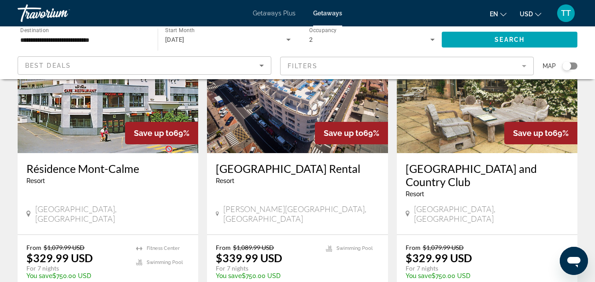
scroll to position [1145, 0]
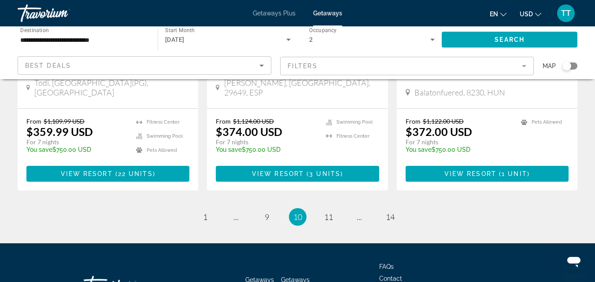
scroll to position [1221, 0]
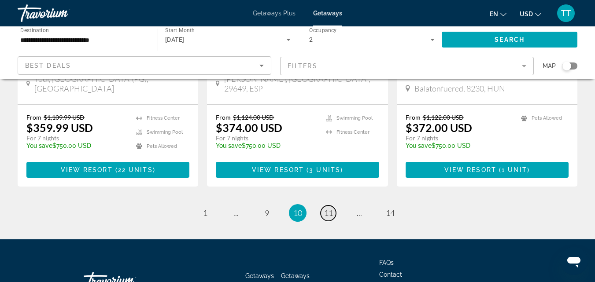
click at [330, 208] on span "11" at bounding box center [328, 213] width 9 height 10
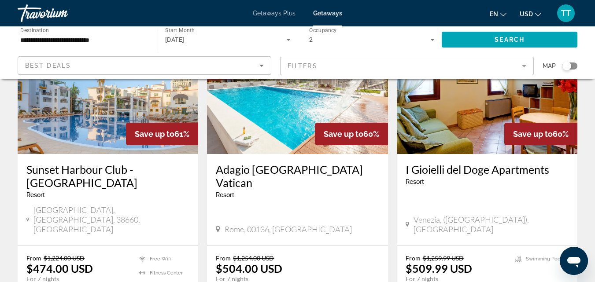
scroll to position [1057, 0]
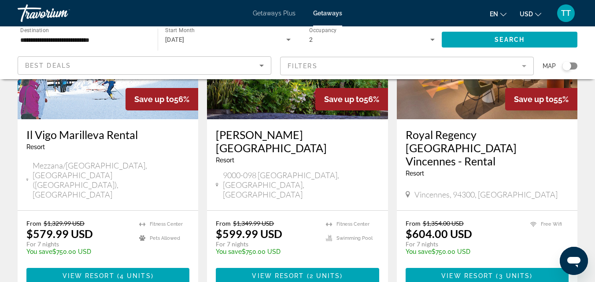
scroll to position [1208, 0]
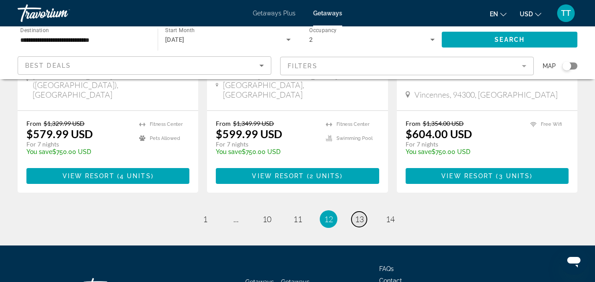
click at [364, 212] on link "page 13" at bounding box center [358, 219] width 15 height 15
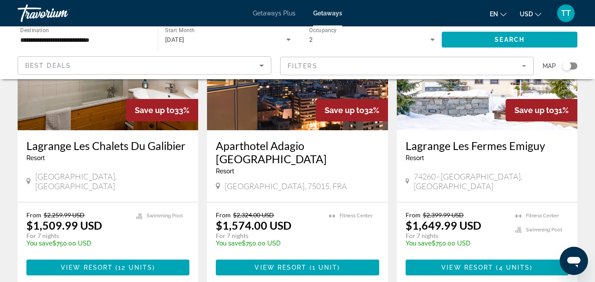
scroll to position [1145, 0]
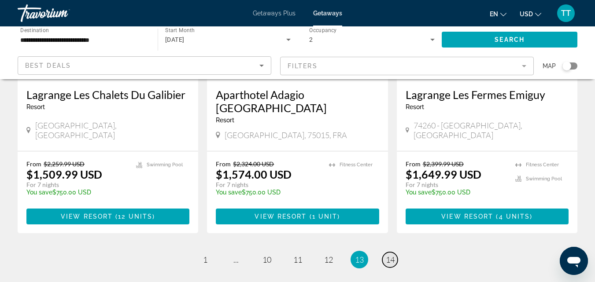
click at [392, 255] on span "14" at bounding box center [390, 260] width 9 height 10
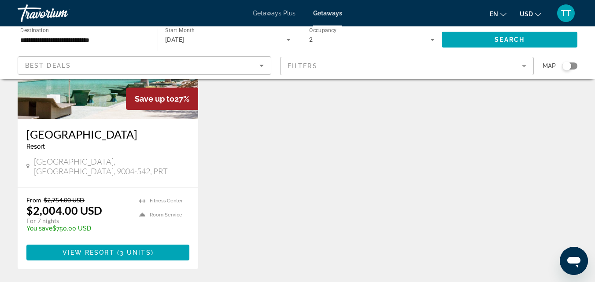
scroll to position [270, 0]
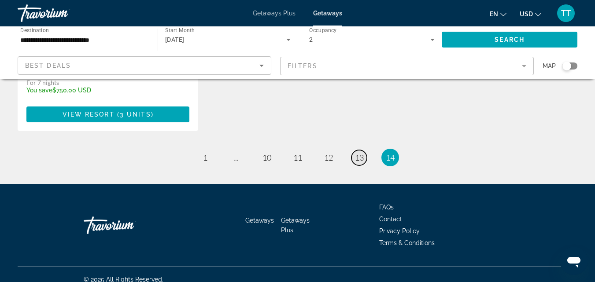
click at [359, 153] on span "13" at bounding box center [359, 158] width 9 height 10
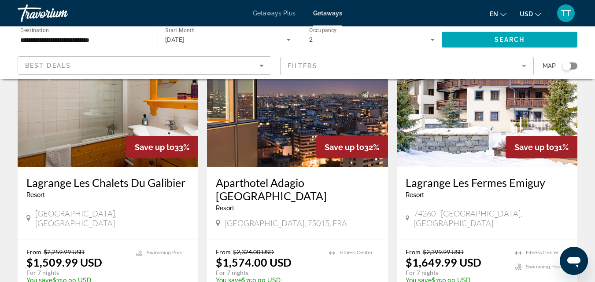
scroll to position [1182, 0]
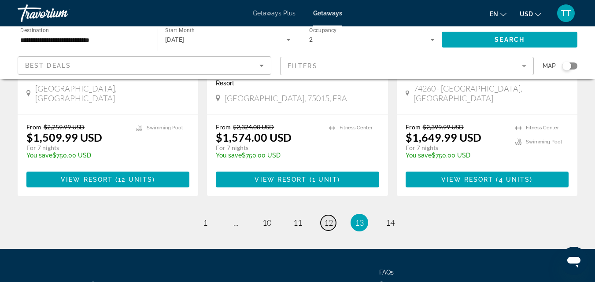
click at [329, 218] on span "12" at bounding box center [328, 223] width 9 height 10
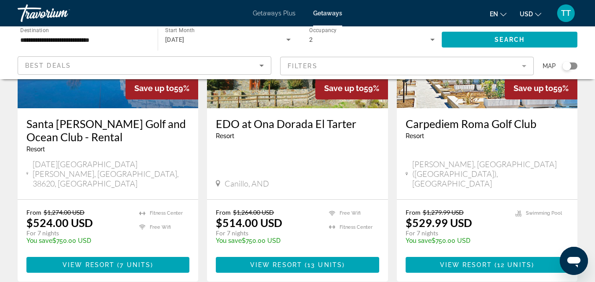
scroll to position [176, 0]
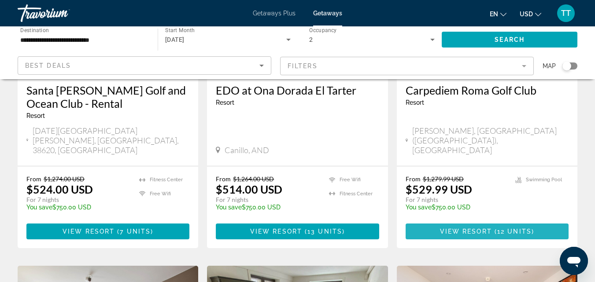
click at [478, 228] on span "View Resort" at bounding box center [466, 231] width 52 height 7
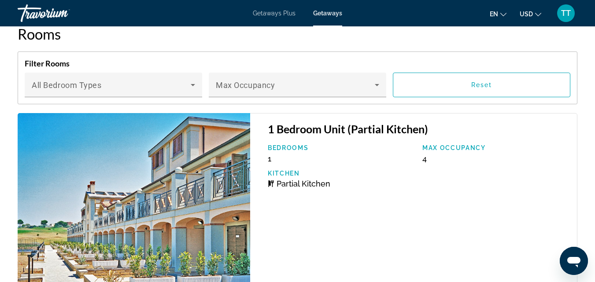
scroll to position [1705, 0]
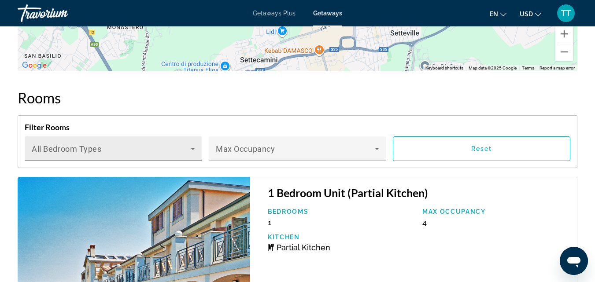
click at [193, 148] on icon "Main content" at bounding box center [193, 149] width 4 height 2
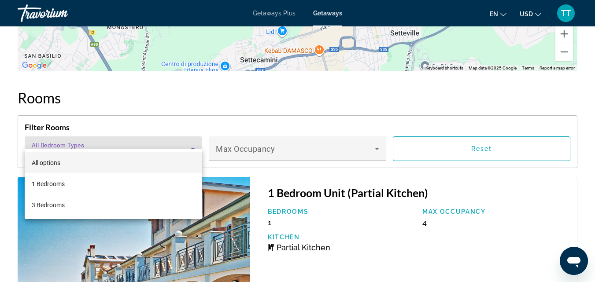
click at [376, 137] on div at bounding box center [297, 141] width 595 height 282
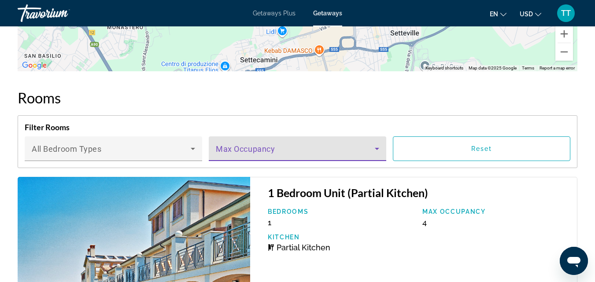
click at [378, 148] on icon "Main content" at bounding box center [377, 149] width 4 height 2
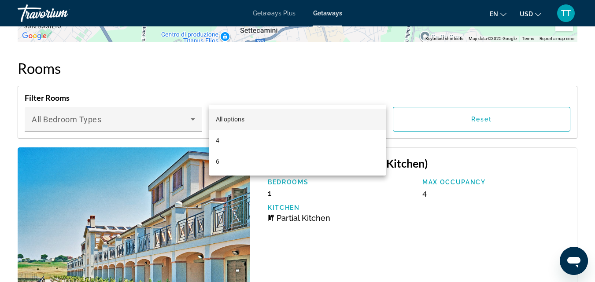
scroll to position [1749, 0]
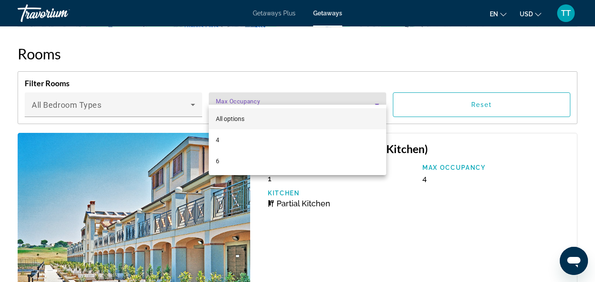
click at [127, 89] on div at bounding box center [297, 141] width 595 height 282
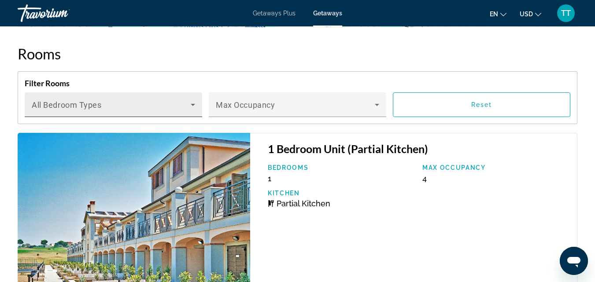
click at [192, 104] on icon "Main content" at bounding box center [193, 105] width 4 height 2
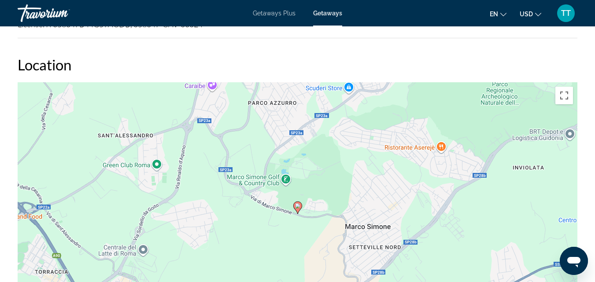
scroll to position [1352, 0]
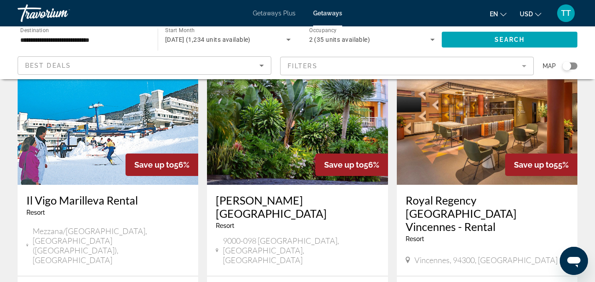
scroll to position [1057, 0]
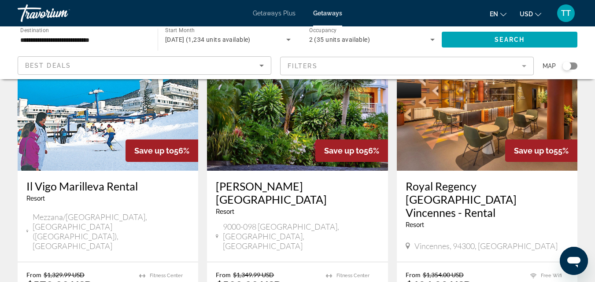
click at [105, 180] on h3 "Il Vigo Marilleva Rental" at bounding box center [107, 186] width 163 height 13
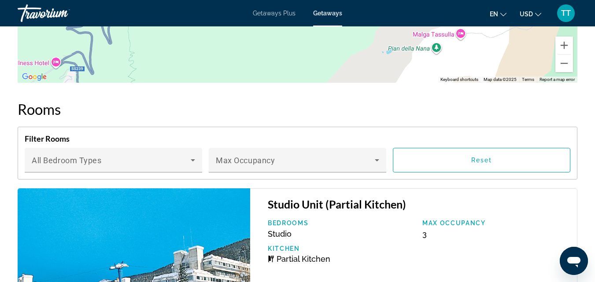
scroll to position [1541, 0]
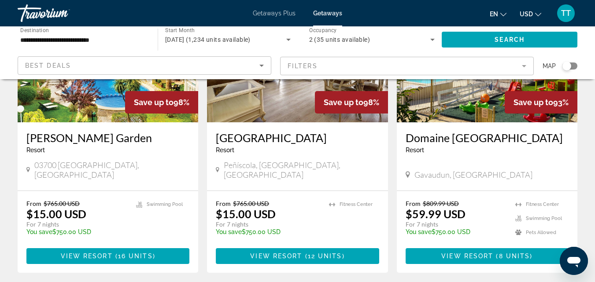
scroll to position [1145, 0]
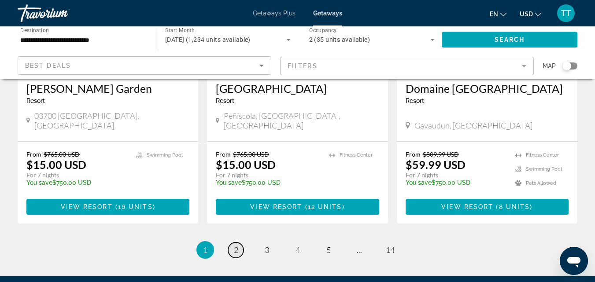
click at [236, 245] on span "2" at bounding box center [236, 250] width 4 height 10
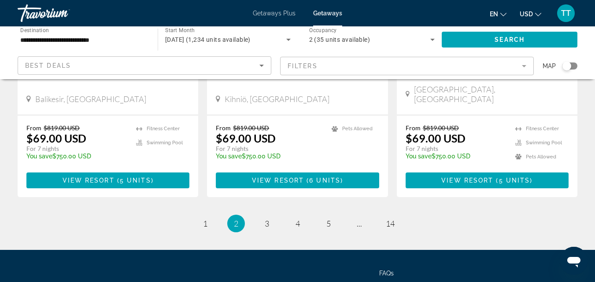
scroll to position [1168, 0]
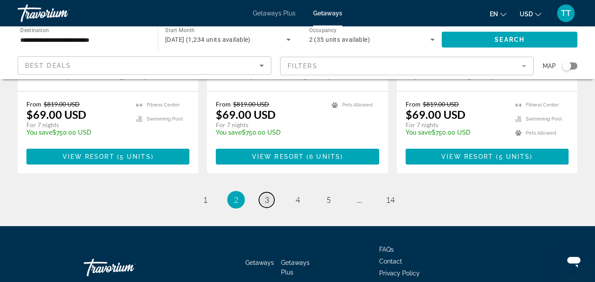
click at [272, 192] on link "page 3" at bounding box center [266, 199] width 15 height 15
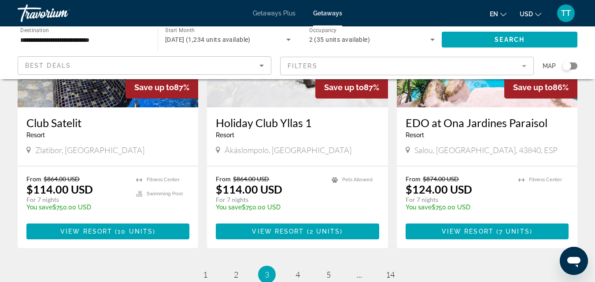
scroll to position [1182, 0]
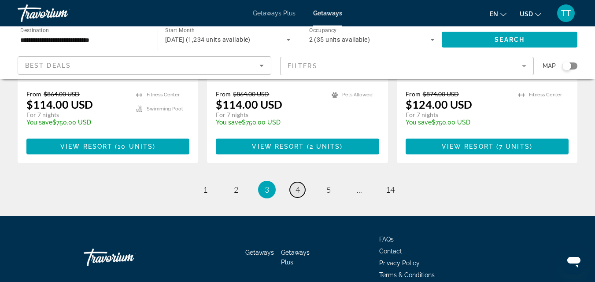
click at [299, 185] on span "4" at bounding box center [297, 190] width 4 height 10
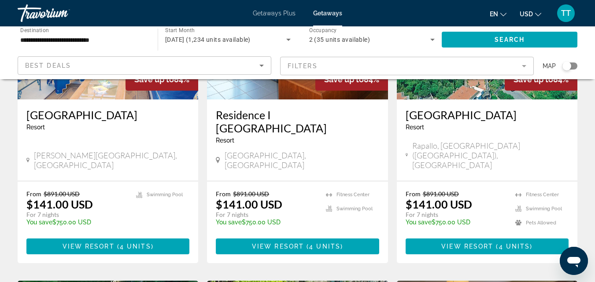
scroll to position [132, 0]
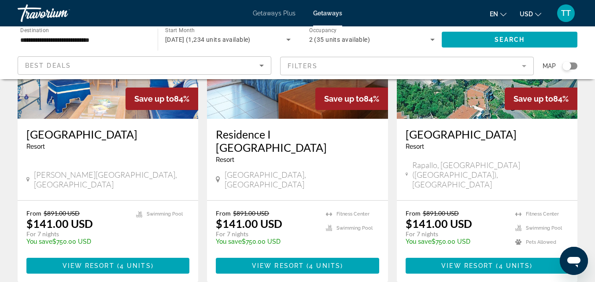
click at [457, 149] on div "Resort - This is an adults only resort" at bounding box center [486, 146] width 163 height 7
click at [452, 262] on span "View Resort" at bounding box center [467, 265] width 52 height 7
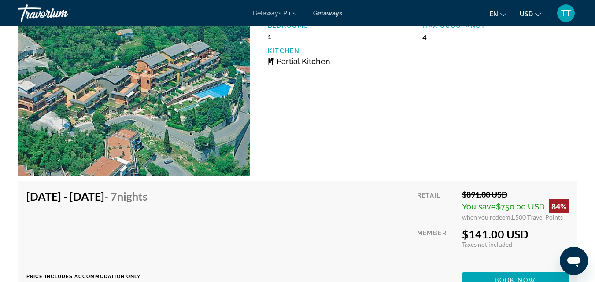
scroll to position [1849, 0]
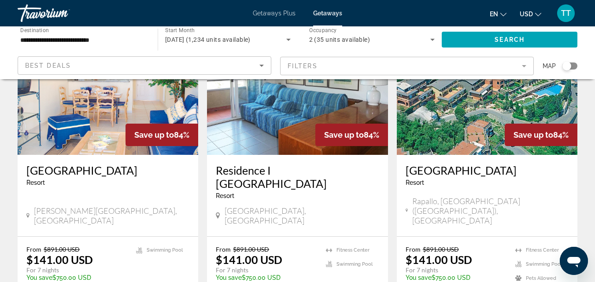
scroll to position [132, 0]
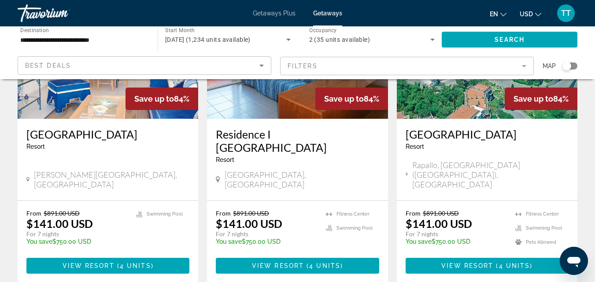
click at [254, 151] on div "Residence I [GEOGRAPHIC_DATA] - This is an adults only resort" at bounding box center [297, 149] width 163 height 42
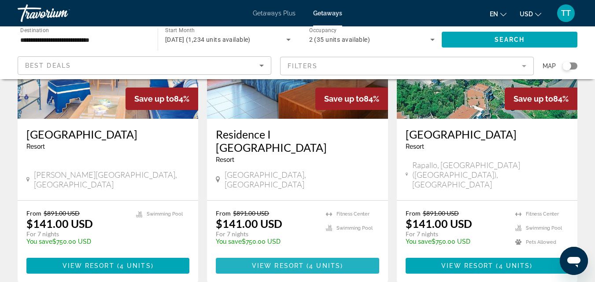
click at [273, 262] on span "View Resort" at bounding box center [278, 265] width 52 height 7
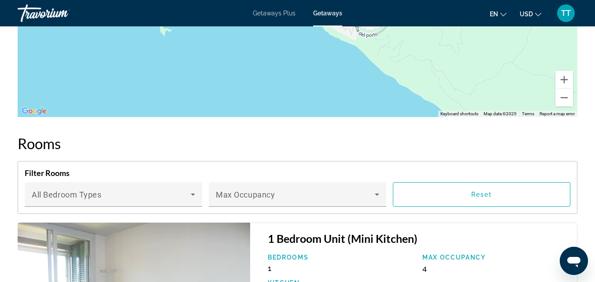
scroll to position [1760, 0]
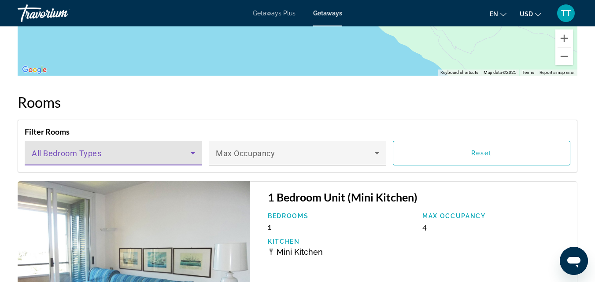
click at [193, 152] on icon "Main content" at bounding box center [193, 153] width 4 height 2
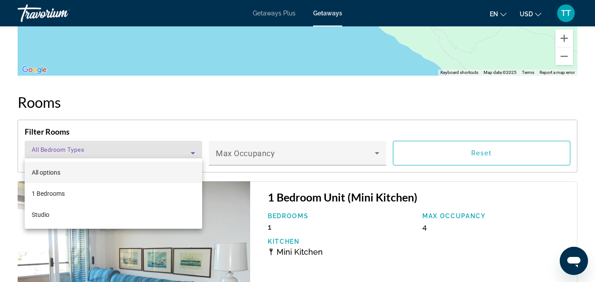
click at [376, 145] on div at bounding box center [297, 141] width 595 height 282
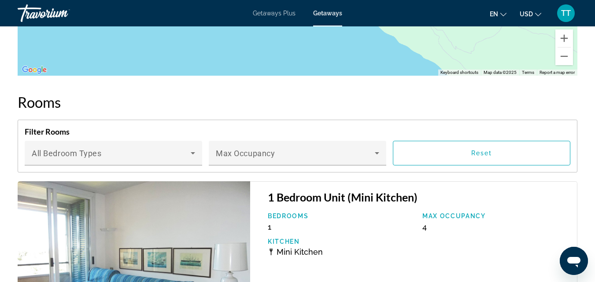
click at [376, 152] on icon "Main content" at bounding box center [377, 153] width 4 height 2
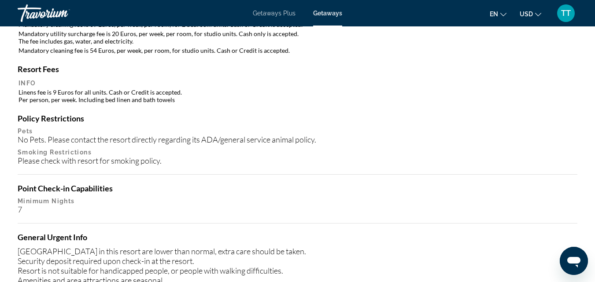
scroll to position [923, 0]
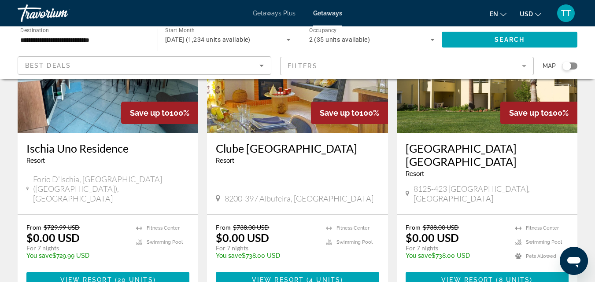
scroll to position [132, 0]
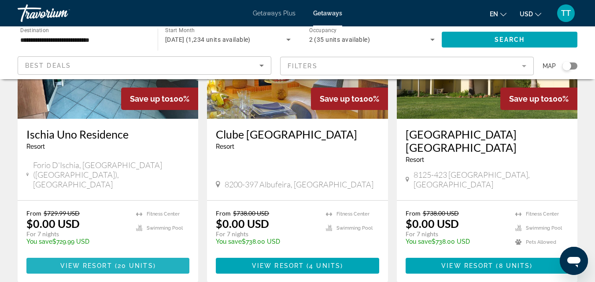
click at [91, 262] on span "View Resort" at bounding box center [86, 265] width 52 height 7
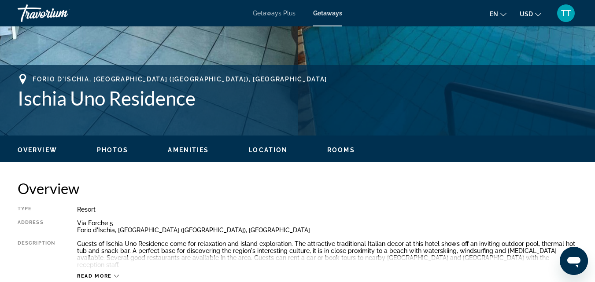
scroll to position [352, 0]
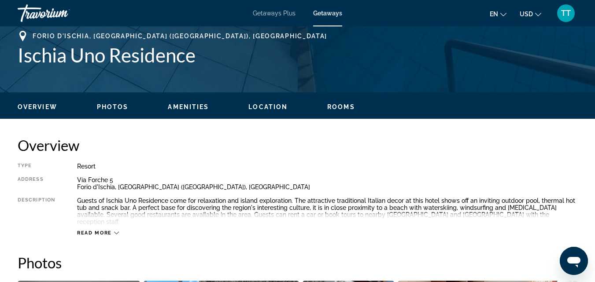
click at [262, 107] on span "Location" at bounding box center [267, 106] width 39 height 7
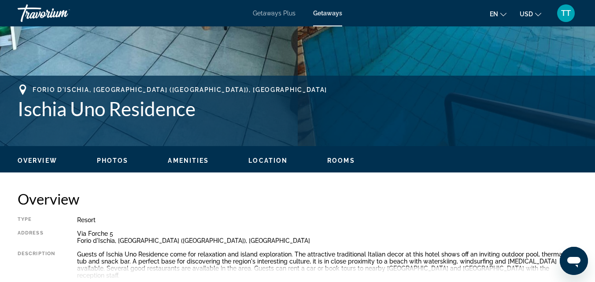
scroll to position [308, 0]
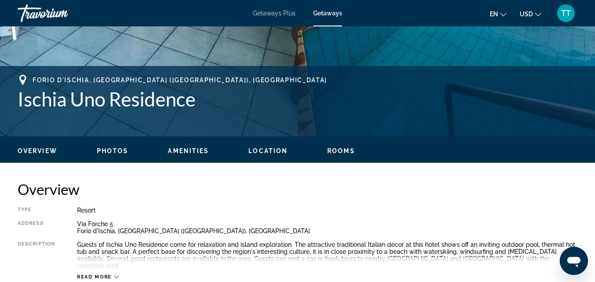
click at [335, 151] on span "Rooms" at bounding box center [341, 150] width 28 height 7
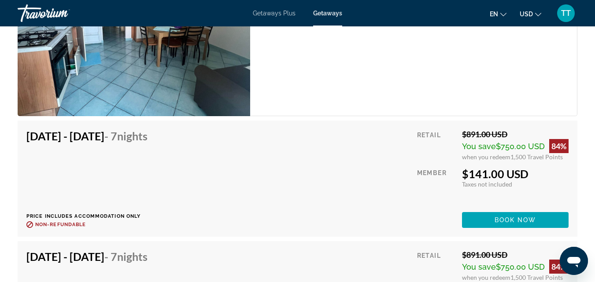
scroll to position [2410, 0]
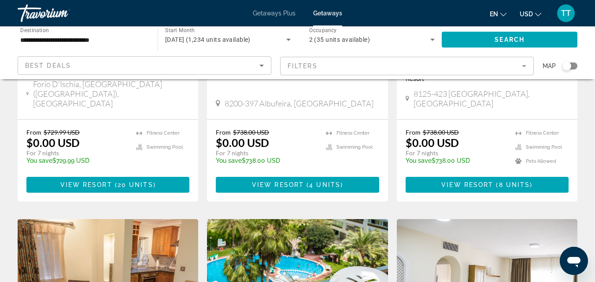
scroll to position [169, 0]
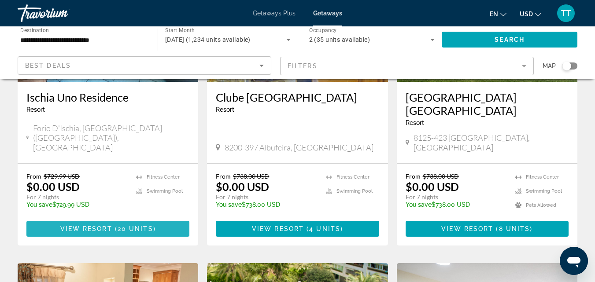
click at [96, 225] on span "View Resort" at bounding box center [86, 228] width 52 height 7
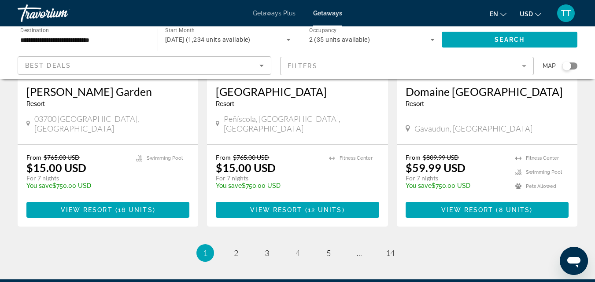
scroll to position [1145, 0]
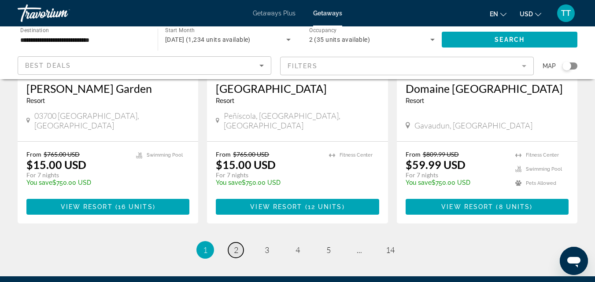
click at [237, 245] on span "2" at bounding box center [236, 250] width 4 height 10
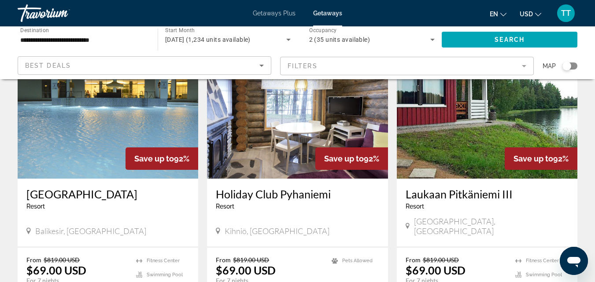
scroll to position [1168, 0]
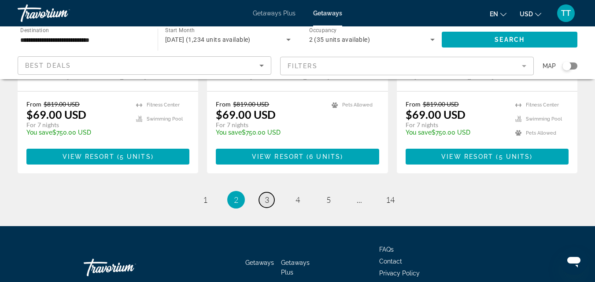
click at [267, 195] on span "3" at bounding box center [267, 200] width 4 height 10
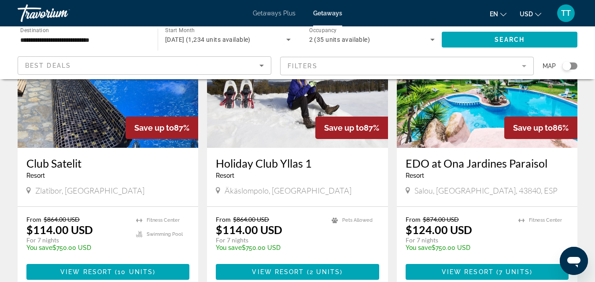
scroll to position [1182, 0]
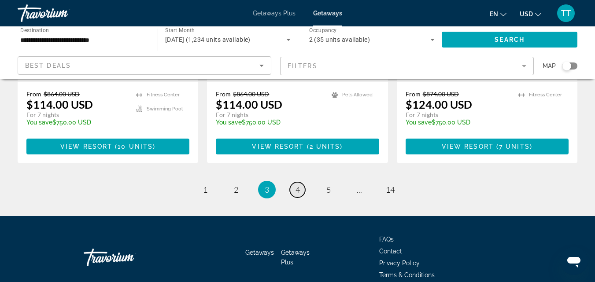
click at [298, 185] on span "4" at bounding box center [297, 190] width 4 height 10
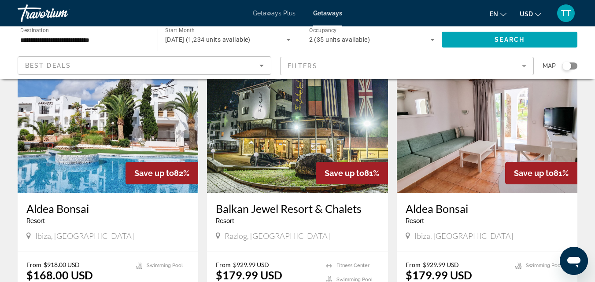
scroll to position [704, 0]
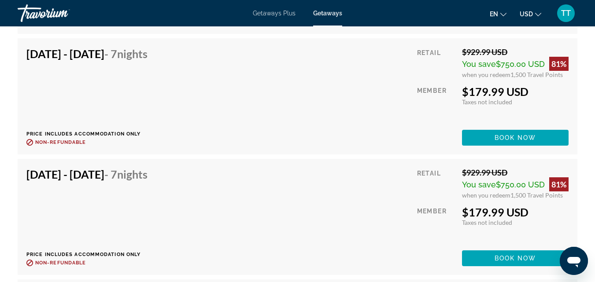
scroll to position [1981, 0]
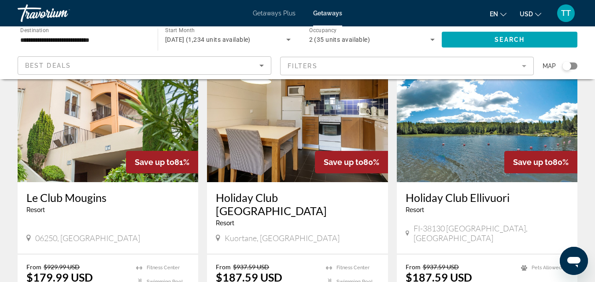
scroll to position [1182, 0]
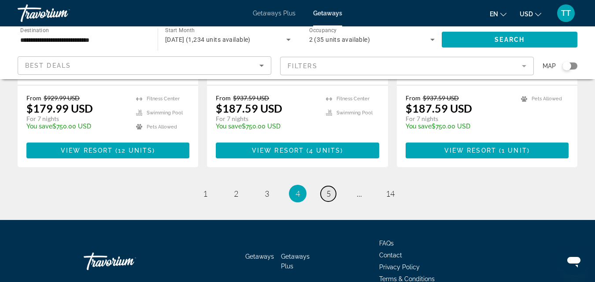
click at [329, 189] on span "5" at bounding box center [328, 194] width 4 height 10
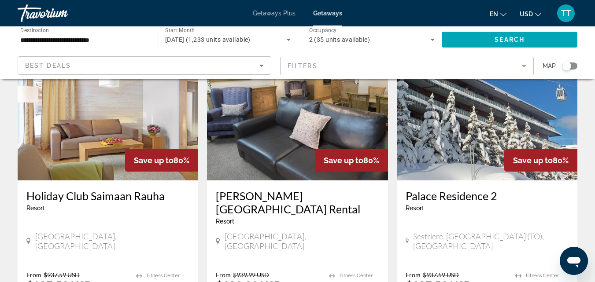
scroll to position [176, 0]
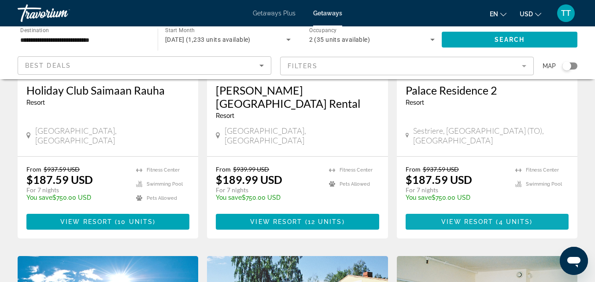
click at [443, 211] on span "Main content" at bounding box center [486, 221] width 163 height 21
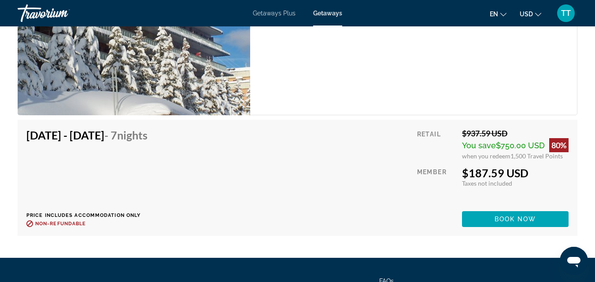
scroll to position [1793, 0]
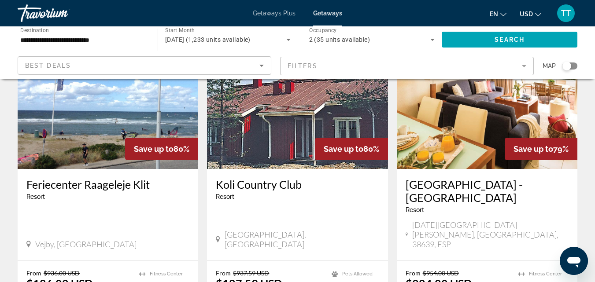
scroll to position [1182, 0]
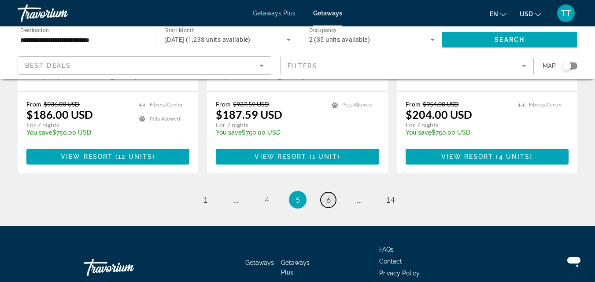
click at [330, 195] on span "6" at bounding box center [328, 200] width 4 height 10
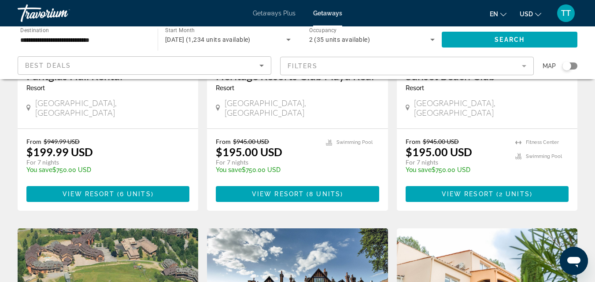
scroll to position [176, 0]
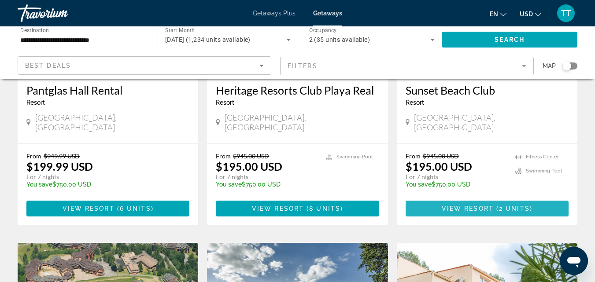
click at [458, 205] on span "View Resort" at bounding box center [468, 208] width 52 height 7
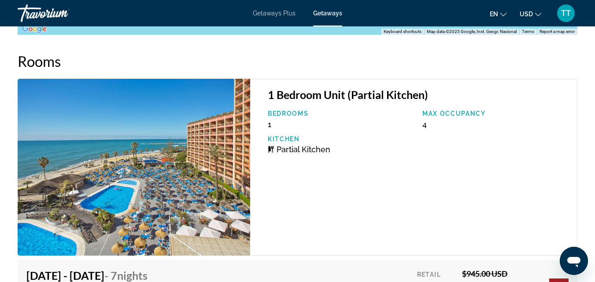
scroll to position [1568, 0]
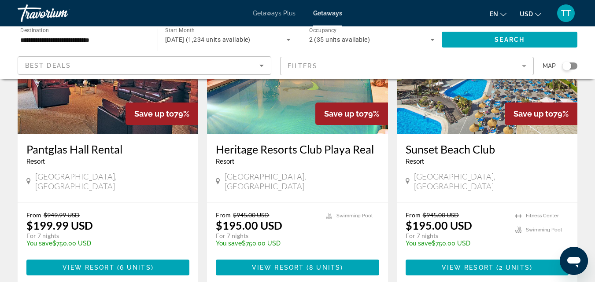
scroll to position [132, 0]
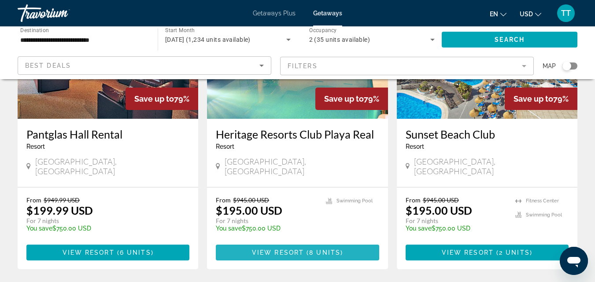
click at [274, 249] on span "View Resort" at bounding box center [278, 252] width 52 height 7
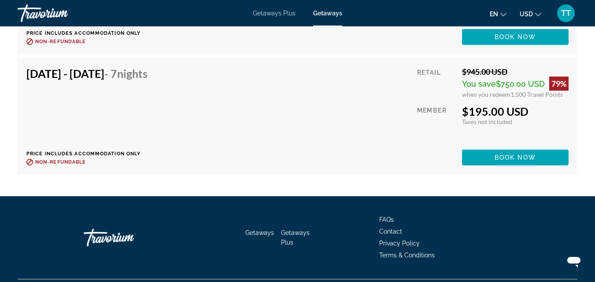
scroll to position [1923, 0]
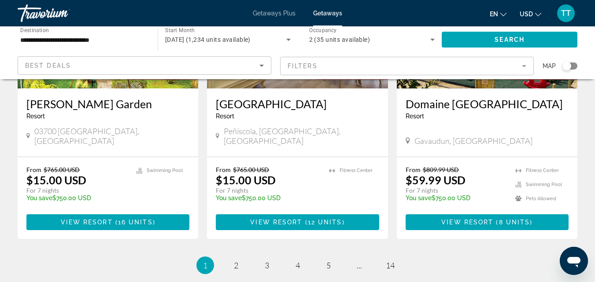
scroll to position [1145, 0]
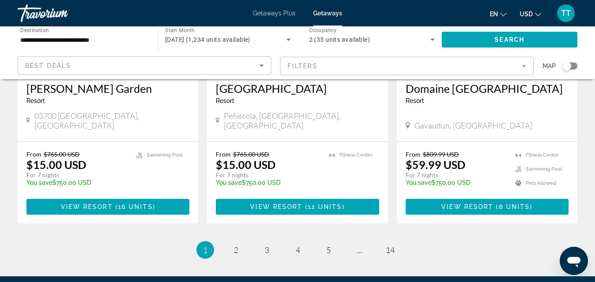
click at [284, 17] on div "Getaways Plus Getaways en English Español Français Italiano Português русский U…" at bounding box center [297, 13] width 595 height 23
click at [283, 14] on span "Getaways Plus" at bounding box center [274, 13] width 43 height 7
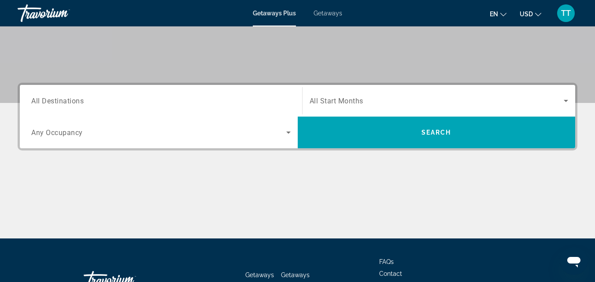
scroll to position [176, 0]
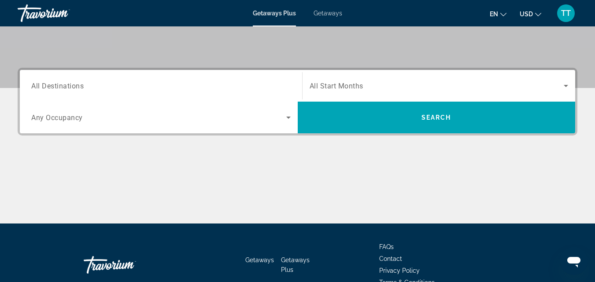
click at [57, 85] on span "All Destinations" at bounding box center [57, 85] width 52 height 8
click at [57, 85] on input "Destination All Destinations" at bounding box center [160, 86] width 259 height 11
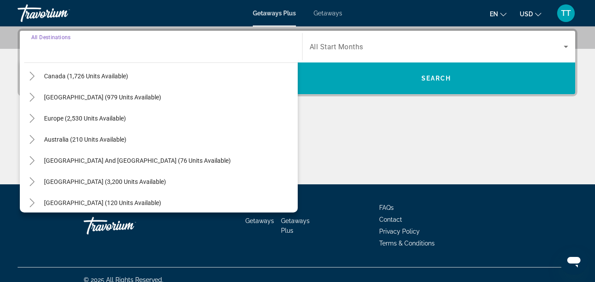
scroll to position [55, 0]
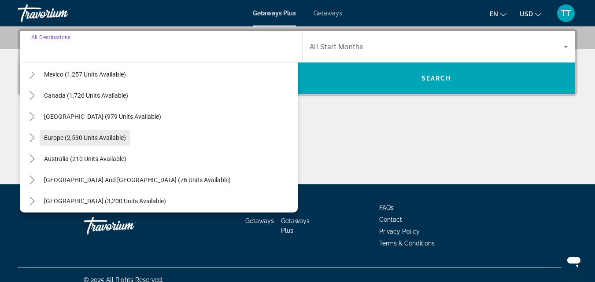
click at [71, 139] on span "Europe (2,530 units available)" at bounding box center [85, 137] width 82 height 7
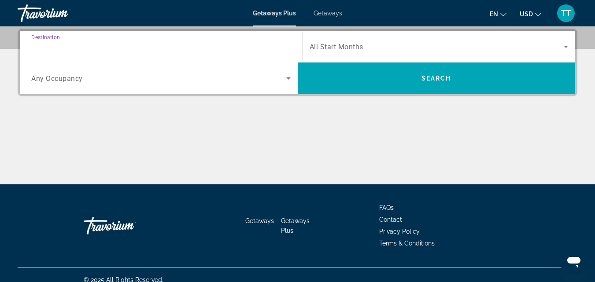
type input "**********"
click at [289, 77] on icon "Search widget" at bounding box center [288, 78] width 11 height 11
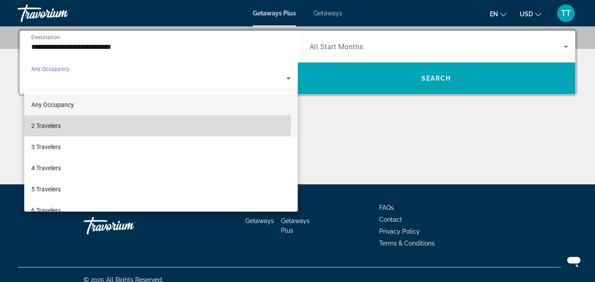
click at [58, 125] on span "2 Travelers" at bounding box center [45, 126] width 29 height 11
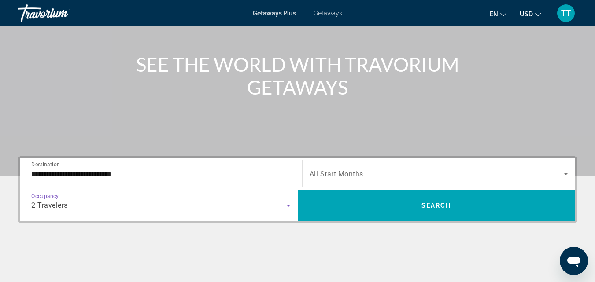
scroll to position [83, 0]
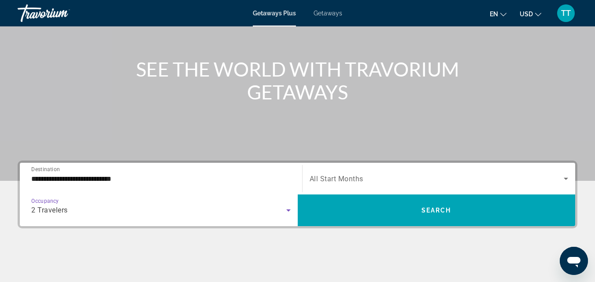
click at [567, 177] on icon "Search widget" at bounding box center [565, 178] width 11 height 11
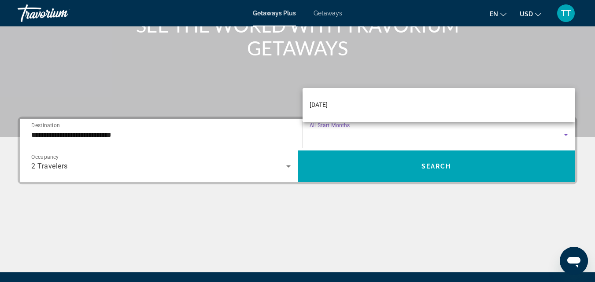
scroll to position [88, 0]
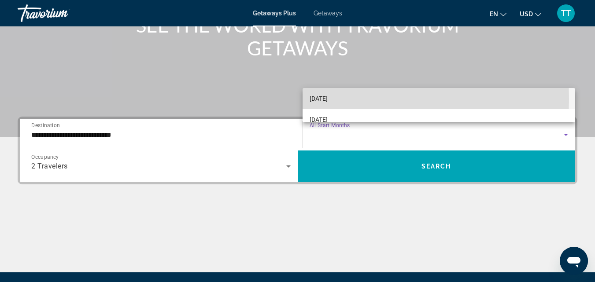
click at [321, 99] on span "[DATE]" at bounding box center [318, 98] width 18 height 11
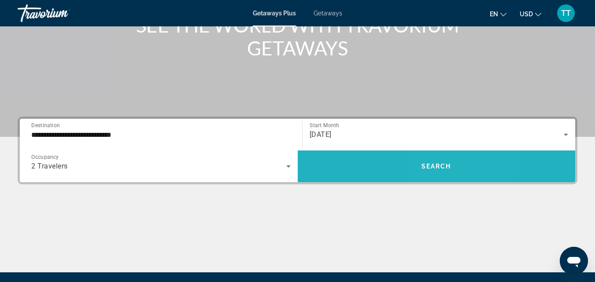
click at [435, 169] on span "Search" at bounding box center [436, 166] width 30 height 7
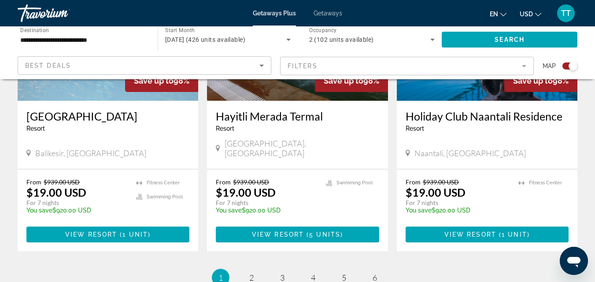
scroll to position [1365, 0]
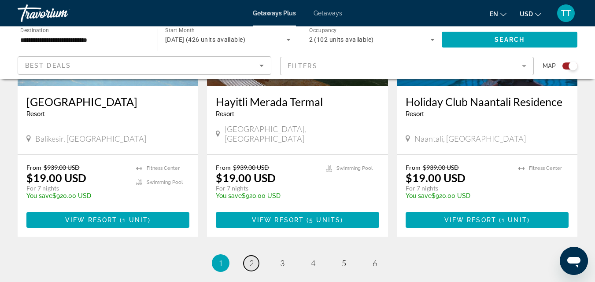
click at [251, 258] on span "2" at bounding box center [251, 263] width 4 height 10
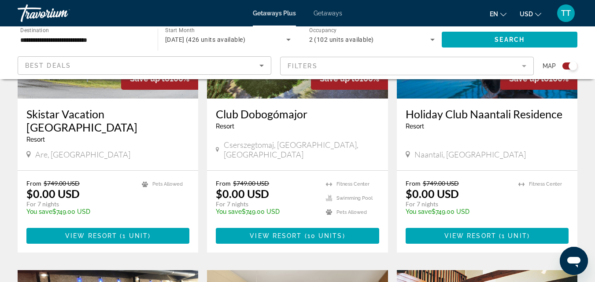
scroll to position [440, 0]
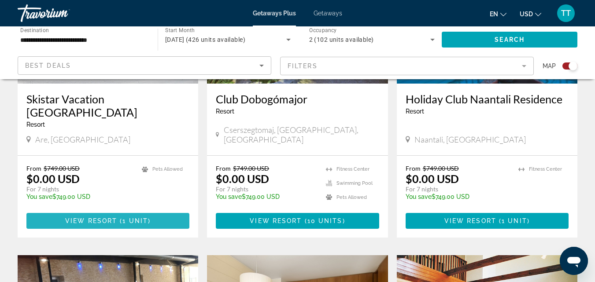
click at [99, 217] on span "View Resort" at bounding box center [91, 220] width 52 height 7
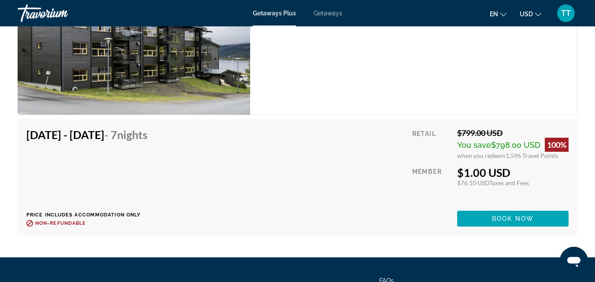
scroll to position [1649, 0]
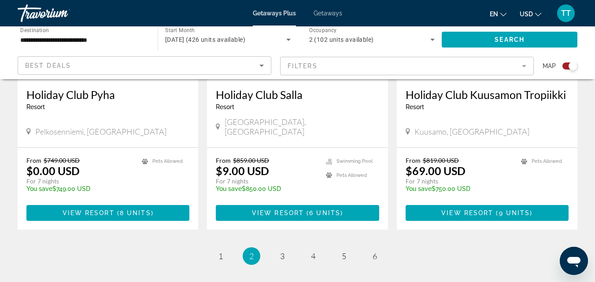
scroll to position [1455, 0]
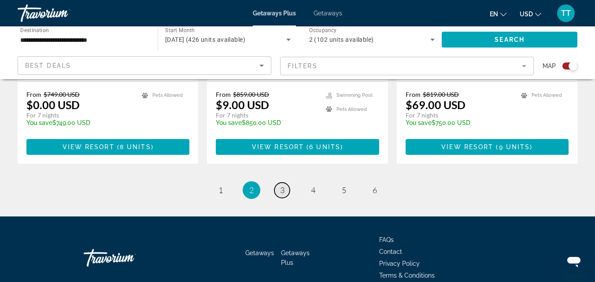
click at [284, 185] on span "3" at bounding box center [282, 190] width 4 height 10
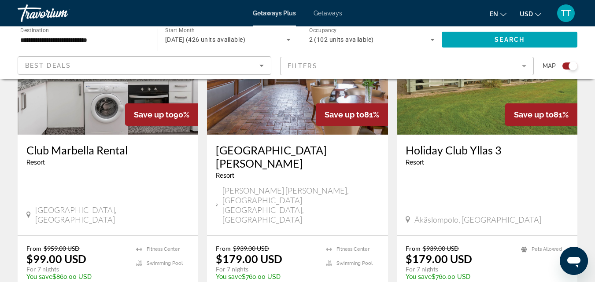
scroll to position [1013, 0]
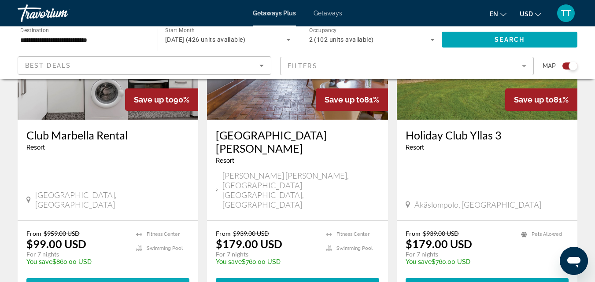
click at [107, 282] on span "View Resort" at bounding box center [89, 286] width 52 height 7
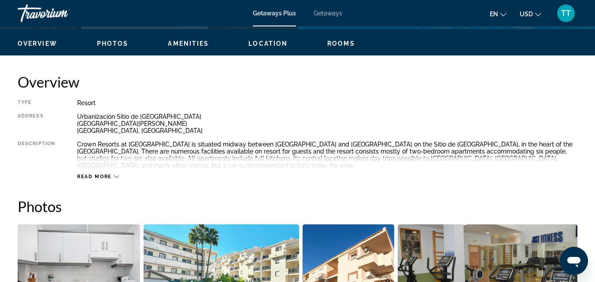
scroll to position [396, 0]
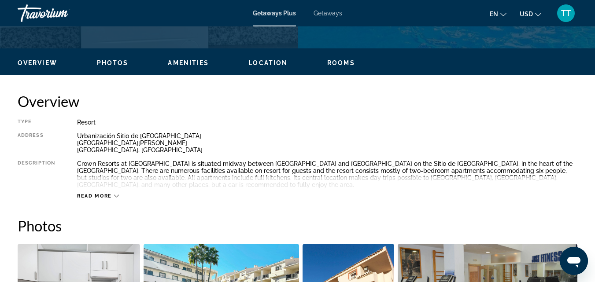
click at [118, 194] on icon "Main content" at bounding box center [116, 196] width 5 height 5
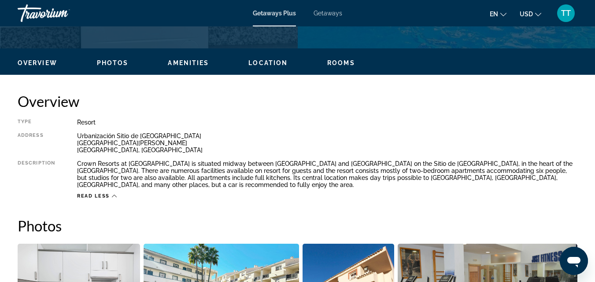
click at [346, 62] on span "Rooms" at bounding box center [341, 62] width 28 height 7
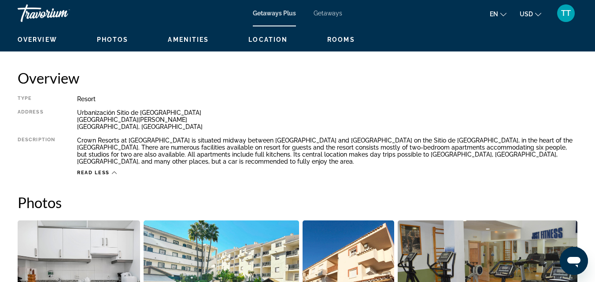
scroll to position [337, 0]
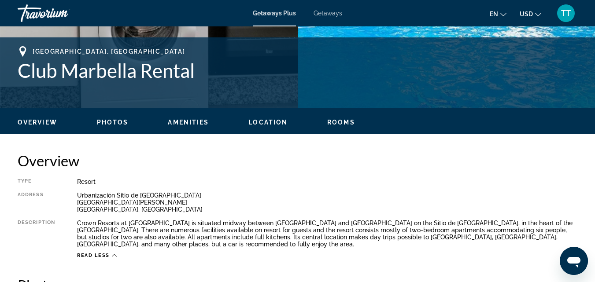
click at [43, 123] on span "Overview" at bounding box center [38, 122] width 40 height 7
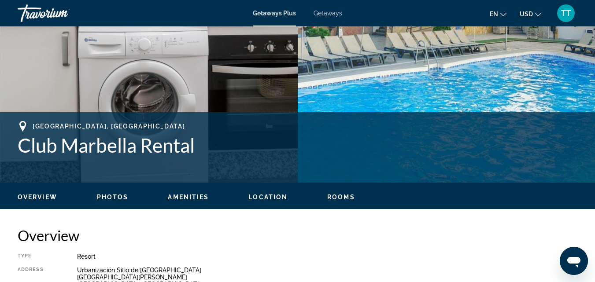
scroll to position [260, 0]
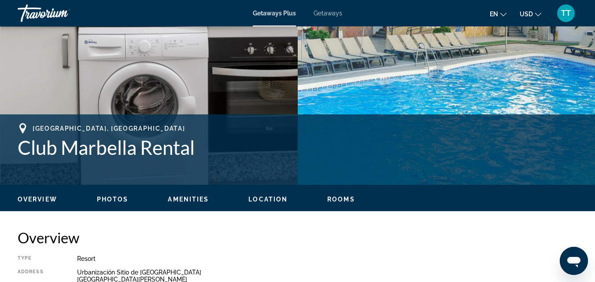
click at [198, 199] on span "Amenities" at bounding box center [188, 199] width 41 height 7
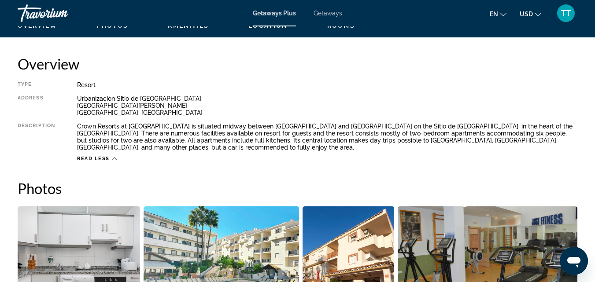
scroll to position [340, 0]
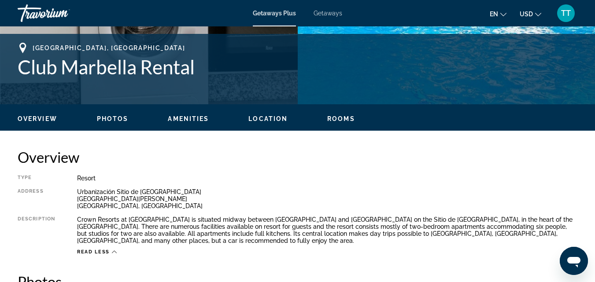
click at [343, 119] on span "Rooms" at bounding box center [341, 118] width 28 height 7
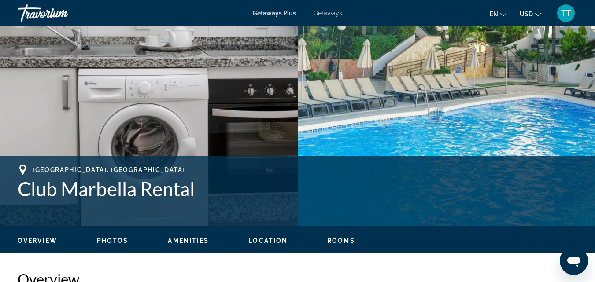
scroll to position [220, 0]
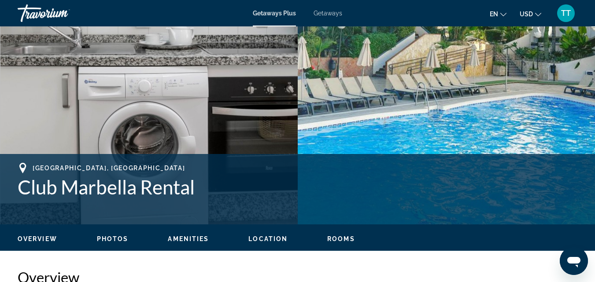
click at [52, 235] on ul "Overview Photos Amenities Location Rooms Search" at bounding box center [298, 238] width 560 height 10
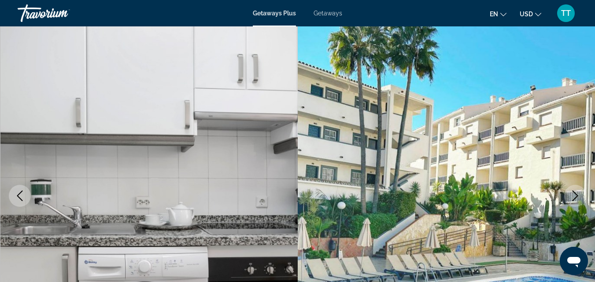
scroll to position [0, 0]
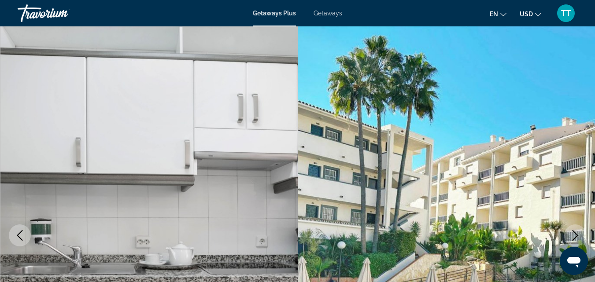
click at [578, 236] on icon "Next image" at bounding box center [575, 235] width 11 height 11
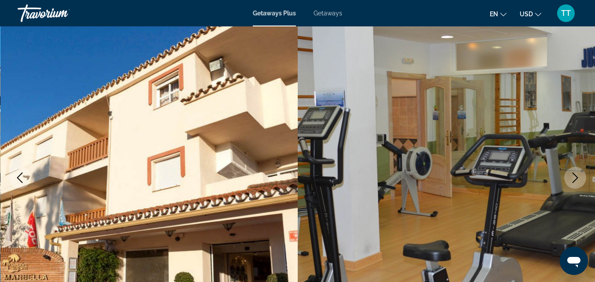
scroll to position [44, 0]
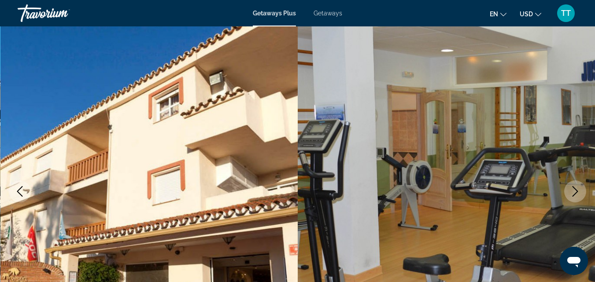
click at [578, 191] on icon "Next image" at bounding box center [575, 191] width 11 height 11
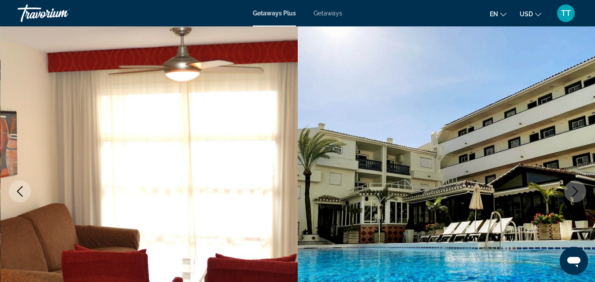
click at [578, 189] on icon "Next image" at bounding box center [575, 191] width 11 height 11
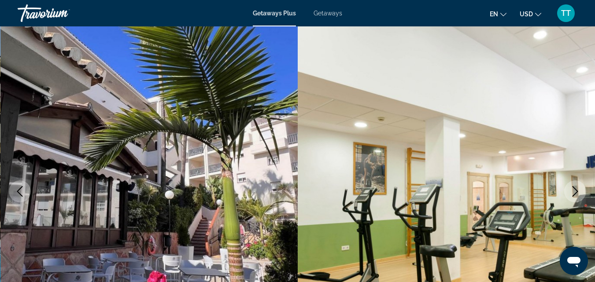
click at [575, 190] on icon "Next image" at bounding box center [575, 191] width 6 height 11
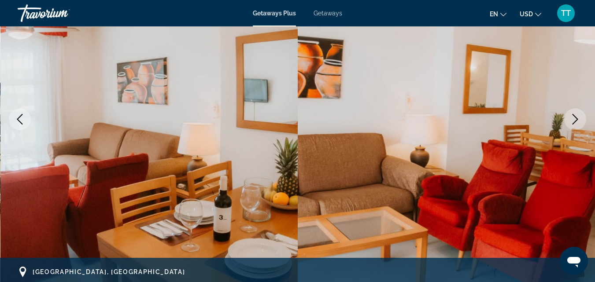
scroll to position [132, 0]
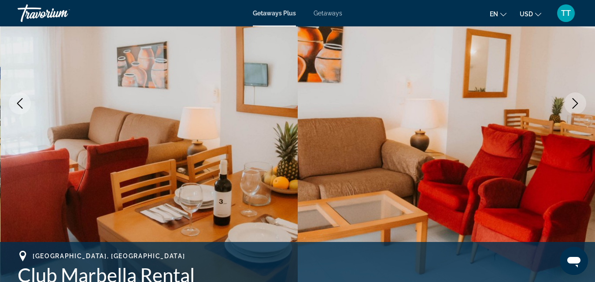
click at [577, 103] on icon "Next image" at bounding box center [575, 103] width 11 height 11
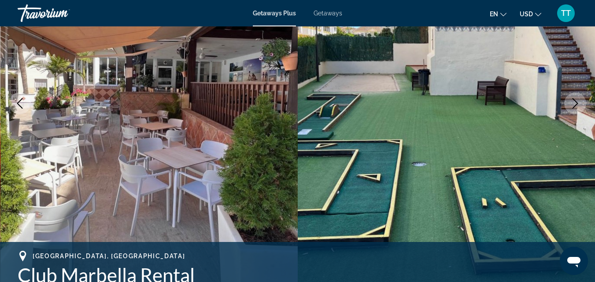
click at [577, 103] on icon "Next image" at bounding box center [575, 103] width 11 height 11
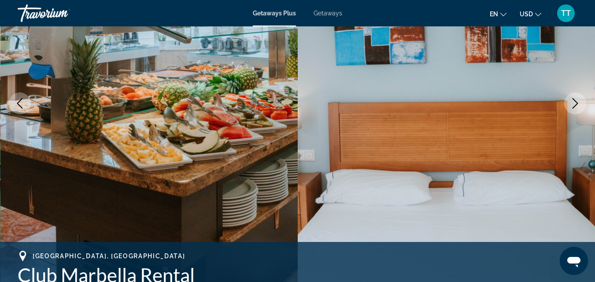
click at [577, 103] on icon "Next image" at bounding box center [575, 103] width 11 height 11
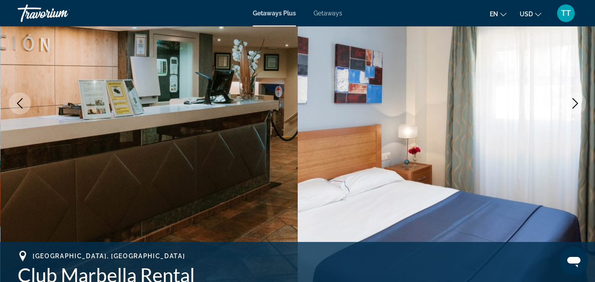
click at [577, 103] on icon "Next image" at bounding box center [575, 103] width 11 height 11
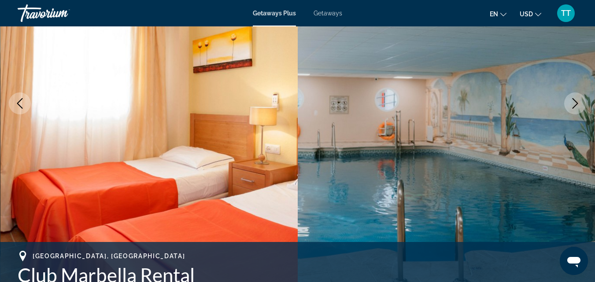
click at [577, 103] on icon "Next image" at bounding box center [575, 103] width 11 height 11
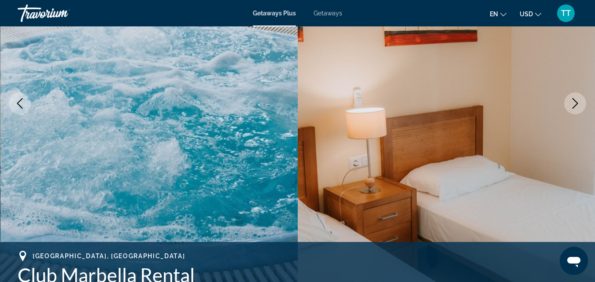
click at [577, 103] on icon "Next image" at bounding box center [575, 103] width 11 height 11
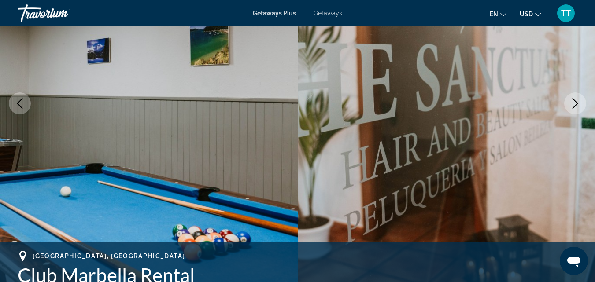
click at [577, 103] on icon "Next image" at bounding box center [575, 103] width 11 height 11
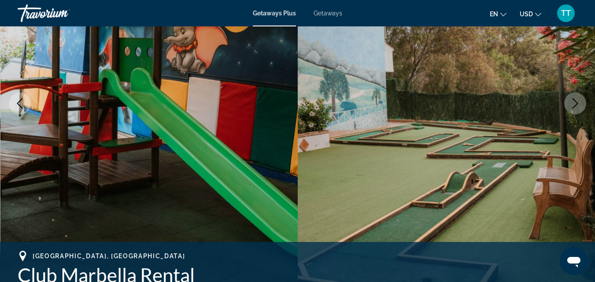
click at [577, 103] on icon "Next image" at bounding box center [575, 103] width 11 height 11
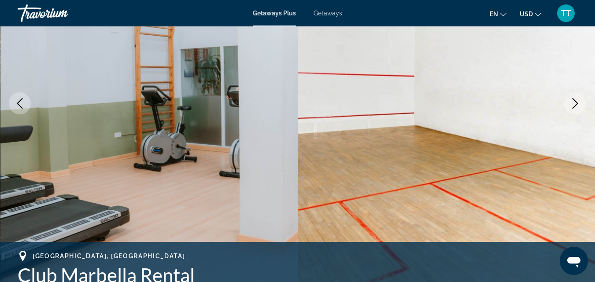
click at [577, 103] on icon "Next image" at bounding box center [575, 103] width 11 height 11
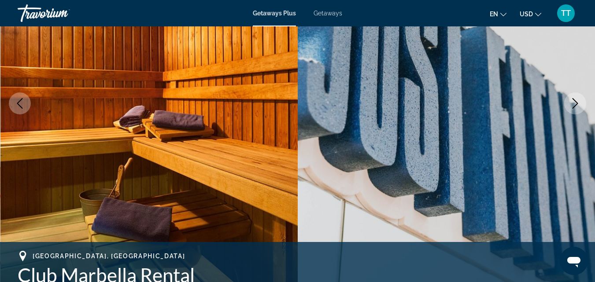
click at [577, 103] on icon "Next image" at bounding box center [575, 103] width 11 height 11
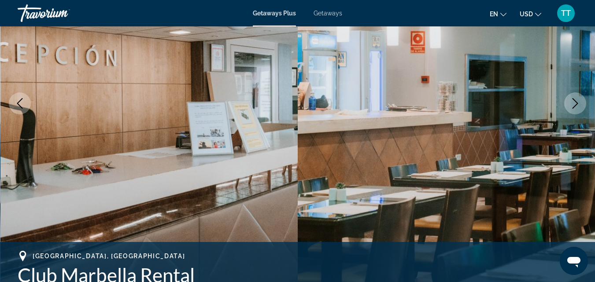
click at [577, 103] on icon "Next image" at bounding box center [575, 103] width 11 height 11
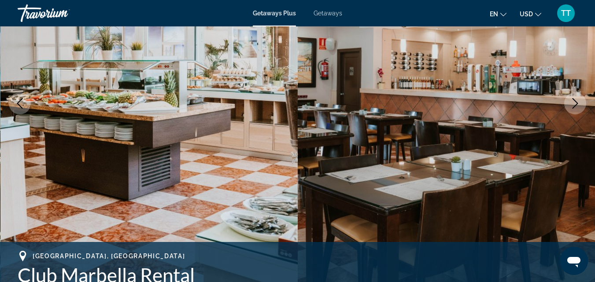
click at [577, 103] on icon "Next image" at bounding box center [575, 103] width 11 height 11
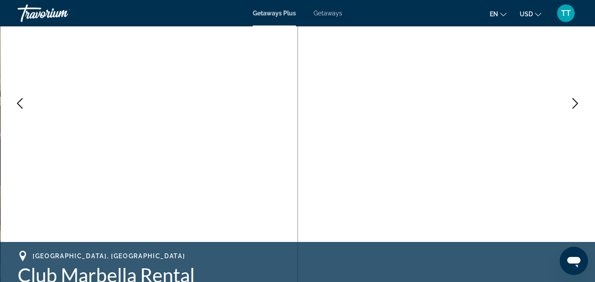
click at [576, 102] on icon "Next image" at bounding box center [575, 103] width 6 height 11
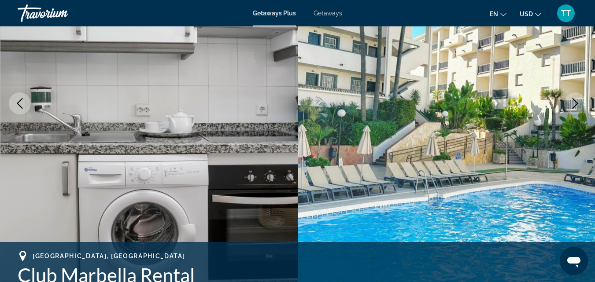
click at [576, 102] on icon "Next image" at bounding box center [575, 103] width 6 height 11
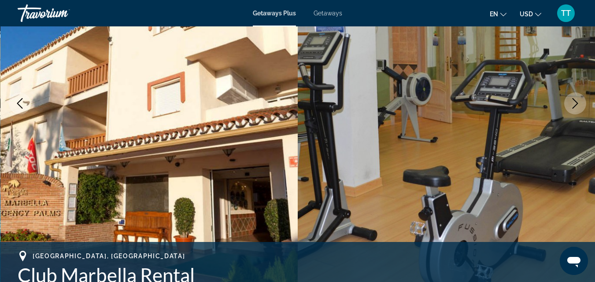
click at [576, 102] on icon "Next image" at bounding box center [575, 103] width 6 height 11
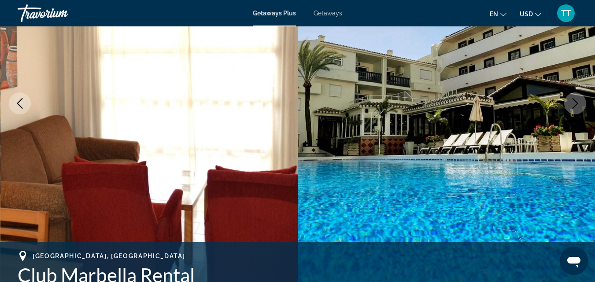
click at [576, 102] on icon "Next image" at bounding box center [575, 103] width 6 height 11
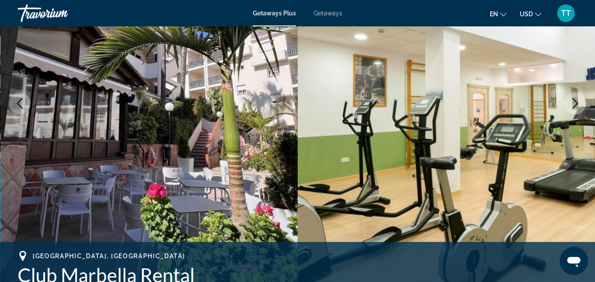
click at [576, 102] on icon "Next image" at bounding box center [575, 103] width 6 height 11
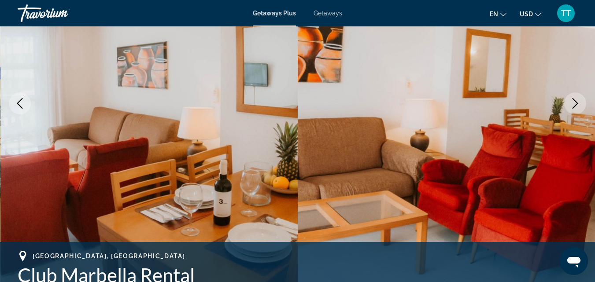
click at [576, 102] on icon "Next image" at bounding box center [575, 103] width 6 height 11
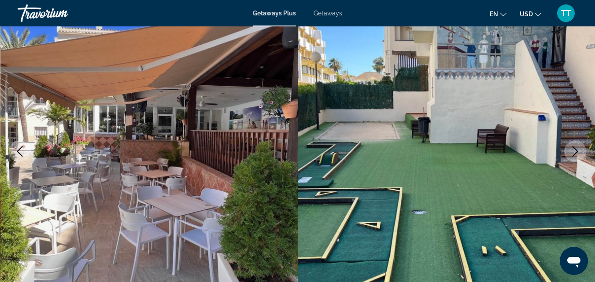
scroll to position [0, 0]
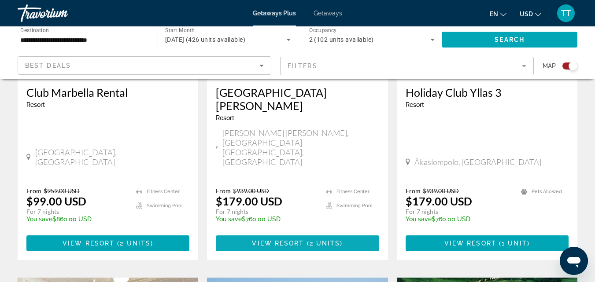
scroll to position [1057, 0]
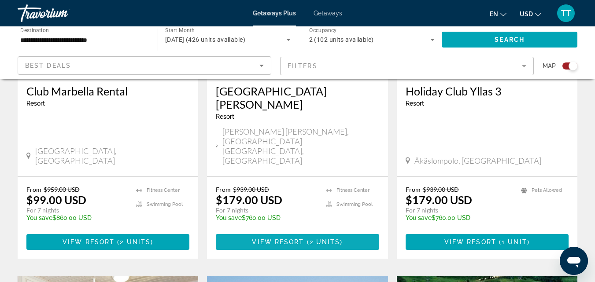
click at [279, 239] on span "View Resort" at bounding box center [278, 242] width 52 height 7
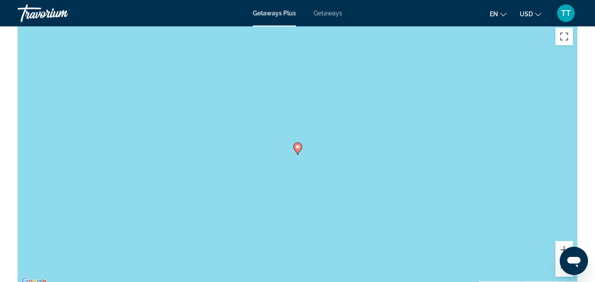
scroll to position [1409, 0]
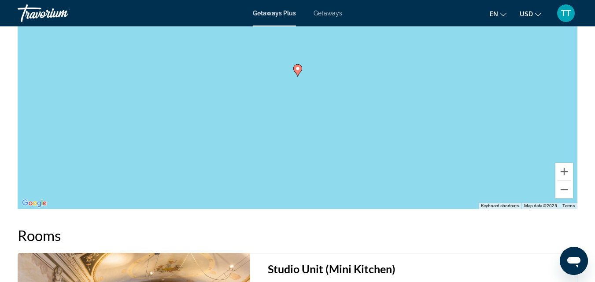
click at [298, 69] on image "Main content" at bounding box center [297, 68] width 5 height 5
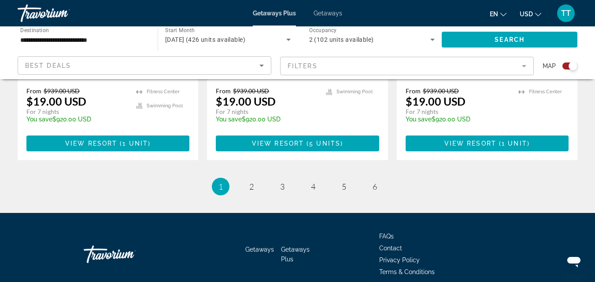
scroll to position [1353, 0]
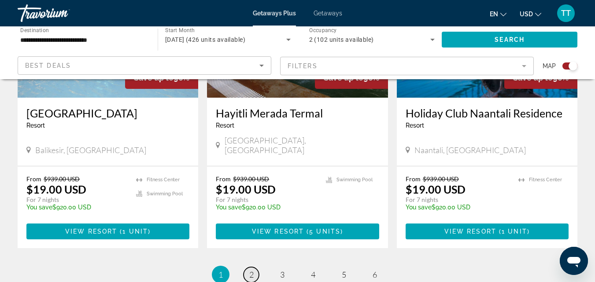
click at [251, 270] on span "2" at bounding box center [251, 275] width 4 height 10
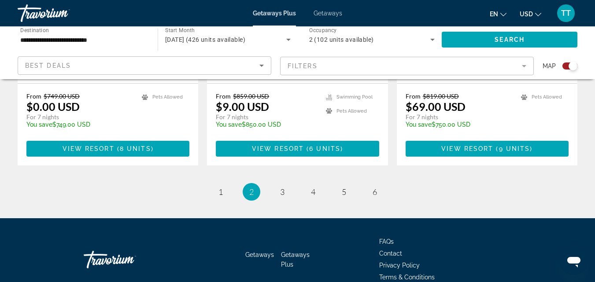
scroll to position [1455, 0]
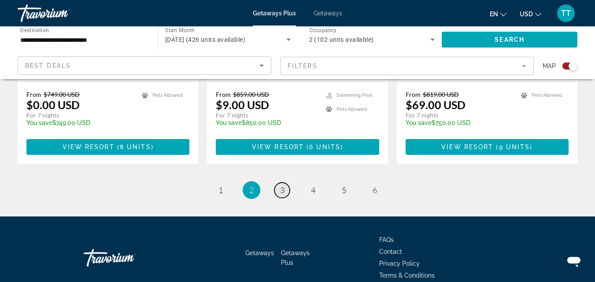
click at [284, 183] on link "page 3" at bounding box center [281, 190] width 15 height 15
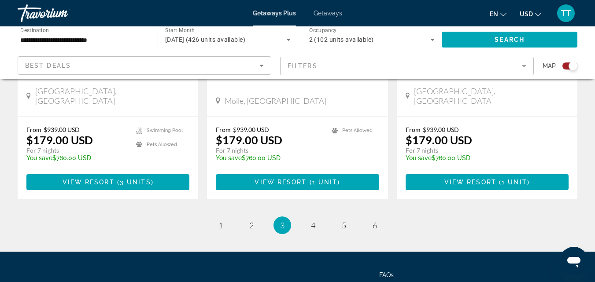
scroll to position [1441, 0]
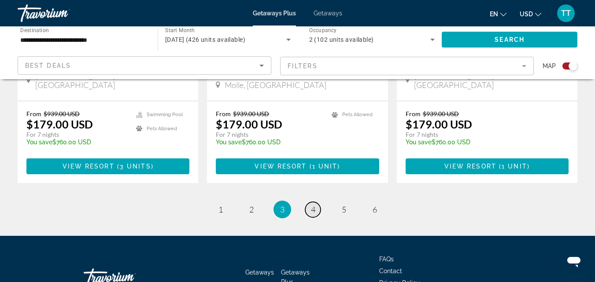
click at [315, 202] on link "page 4" at bounding box center [312, 209] width 15 height 15
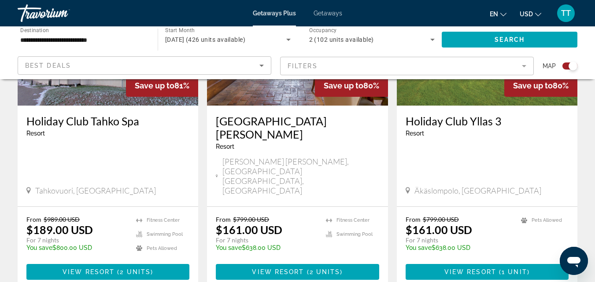
scroll to position [704, 0]
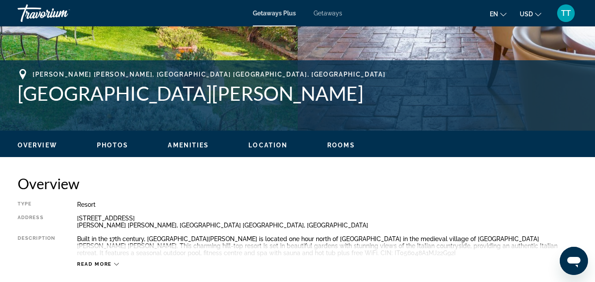
scroll to position [396, 0]
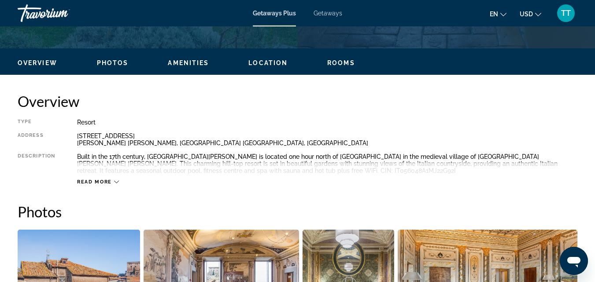
click at [118, 183] on icon "Main content" at bounding box center [116, 182] width 5 height 5
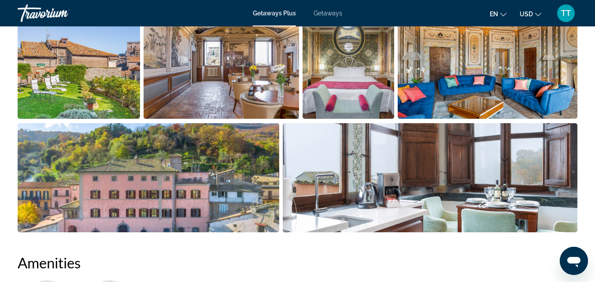
scroll to position [572, 0]
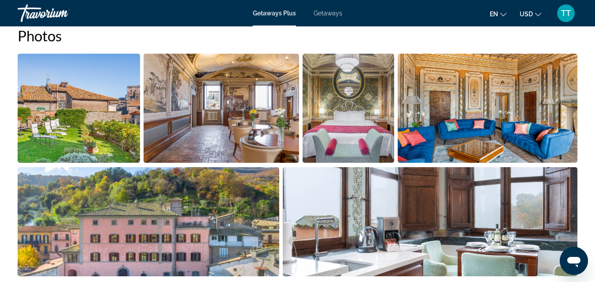
click at [110, 127] on img "Open full-screen image slider" at bounding box center [79, 108] width 122 height 109
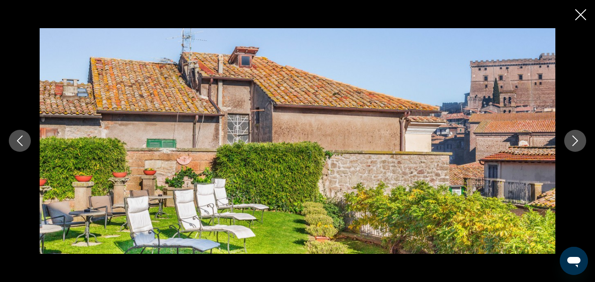
click at [576, 140] on icon "Next image" at bounding box center [575, 141] width 6 height 11
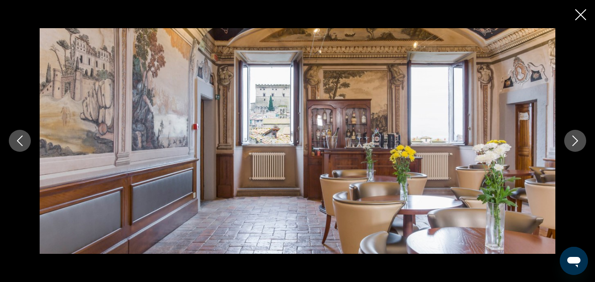
click at [576, 140] on icon "Next image" at bounding box center [575, 141] width 6 height 11
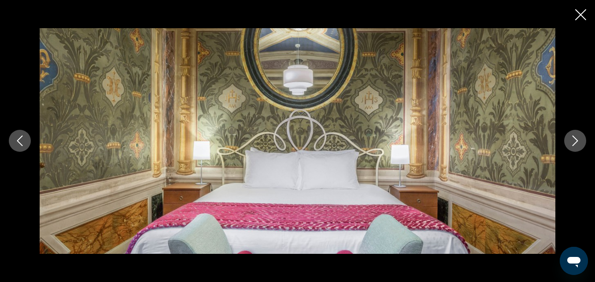
click at [576, 140] on icon "Next image" at bounding box center [575, 141] width 6 height 11
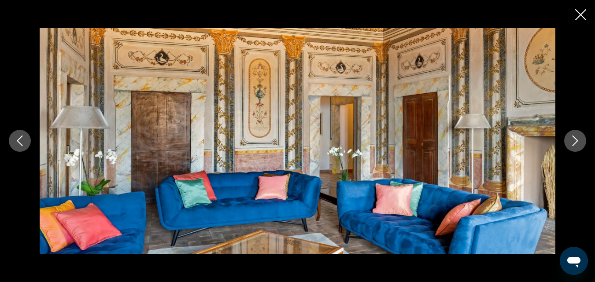
click at [576, 140] on icon "Next image" at bounding box center [575, 141] width 6 height 11
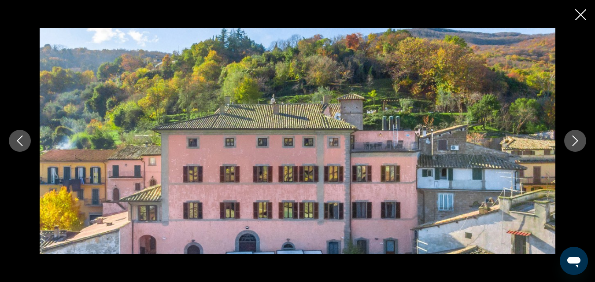
click at [576, 140] on icon "Next image" at bounding box center [575, 141] width 6 height 11
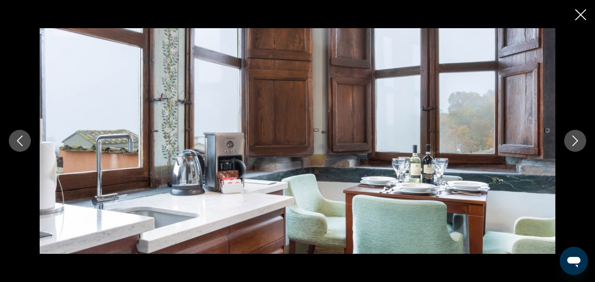
click at [576, 140] on icon "Next image" at bounding box center [575, 141] width 6 height 11
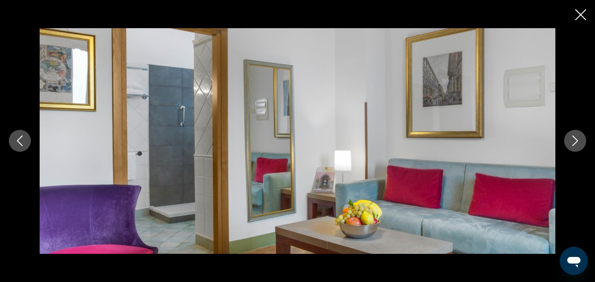
click at [576, 140] on icon "Next image" at bounding box center [575, 141] width 6 height 11
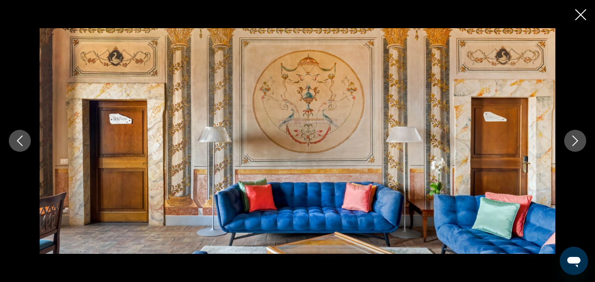
click at [576, 140] on icon "Next image" at bounding box center [575, 141] width 6 height 11
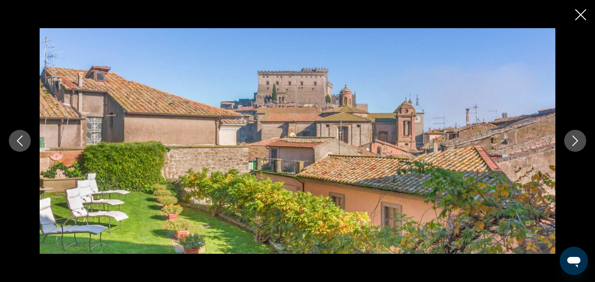
click at [576, 140] on icon "Next image" at bounding box center [575, 141] width 6 height 11
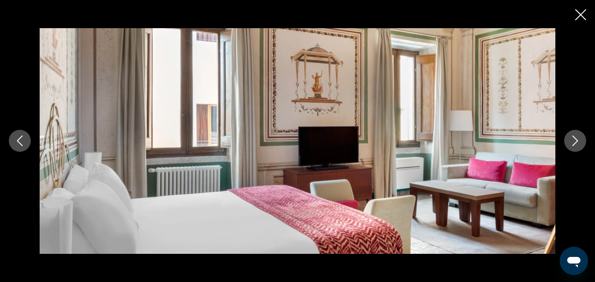
click at [576, 140] on icon "Next image" at bounding box center [575, 141] width 6 height 11
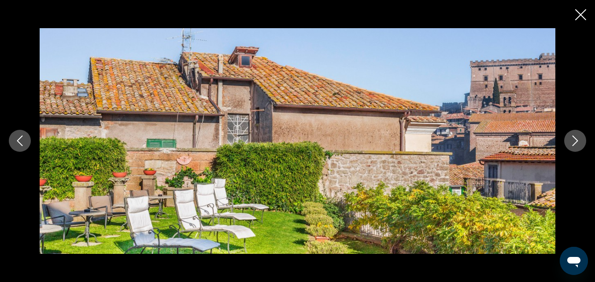
click at [576, 140] on icon "Next image" at bounding box center [575, 141] width 6 height 11
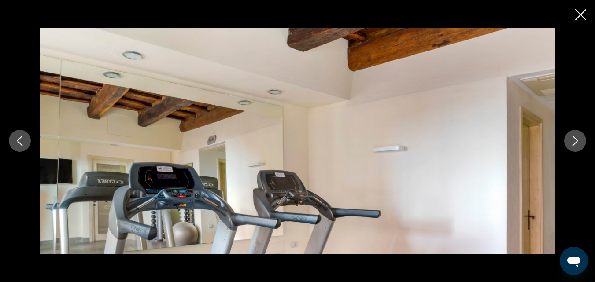
click at [576, 140] on icon "Next image" at bounding box center [575, 141] width 6 height 11
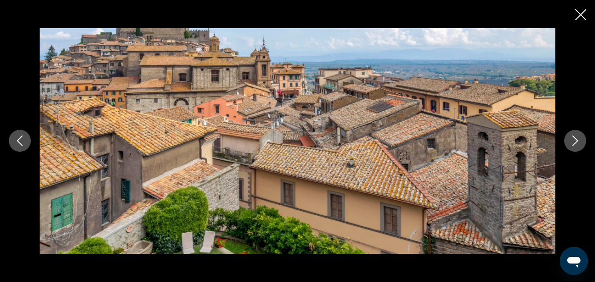
click at [576, 140] on icon "Next image" at bounding box center [575, 141] width 6 height 11
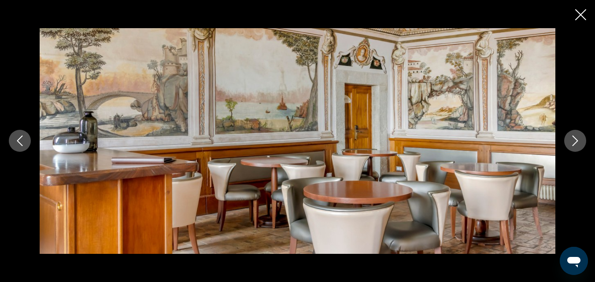
click at [576, 140] on icon "Next image" at bounding box center [575, 141] width 6 height 11
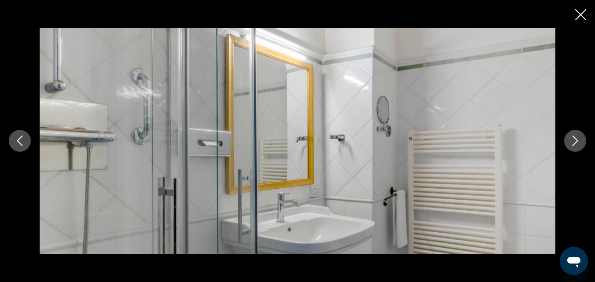
click at [576, 140] on icon "Next image" at bounding box center [575, 141] width 6 height 11
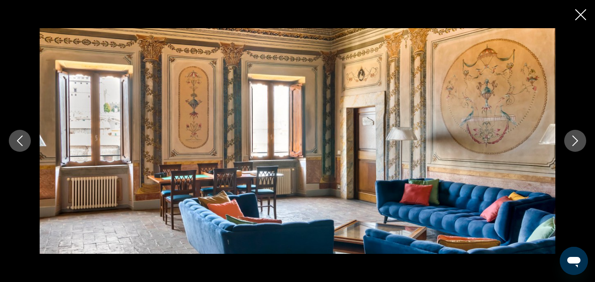
click at [576, 140] on icon "Next image" at bounding box center [575, 141] width 6 height 11
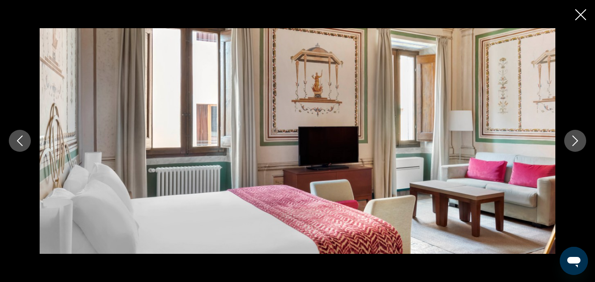
click at [577, 140] on icon "Next image" at bounding box center [575, 141] width 11 height 11
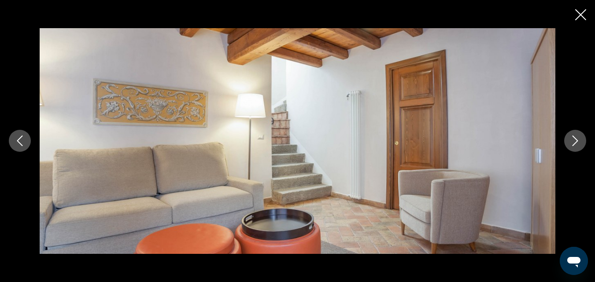
click at [578, 140] on icon "Next image" at bounding box center [575, 141] width 11 height 11
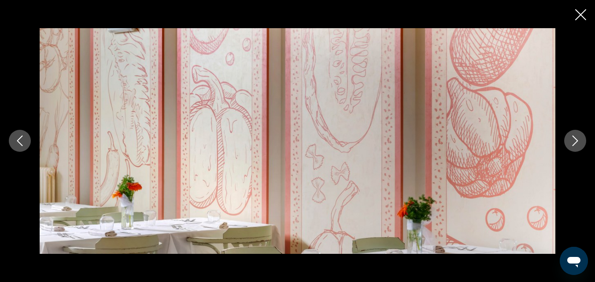
click at [578, 140] on icon "Next image" at bounding box center [575, 141] width 11 height 11
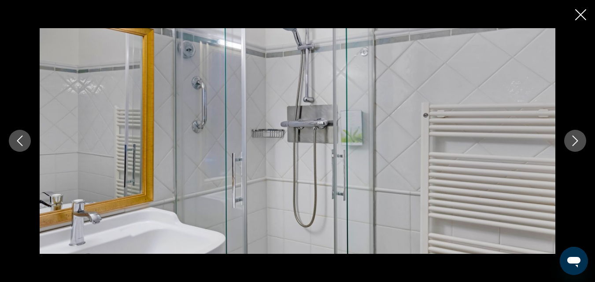
click at [578, 140] on icon "Next image" at bounding box center [575, 141] width 11 height 11
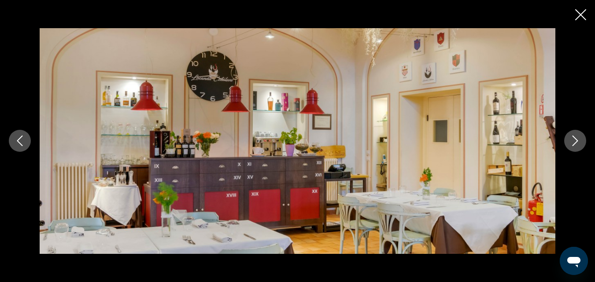
click at [578, 140] on icon "Next image" at bounding box center [575, 141] width 11 height 11
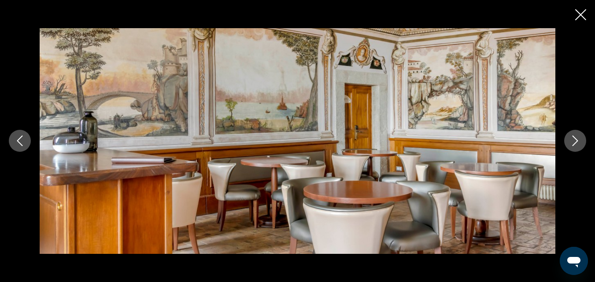
click at [578, 140] on icon "Next image" at bounding box center [575, 141] width 11 height 11
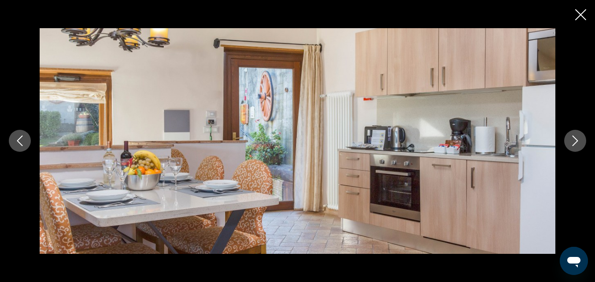
click at [578, 140] on icon "Next image" at bounding box center [575, 141] width 11 height 11
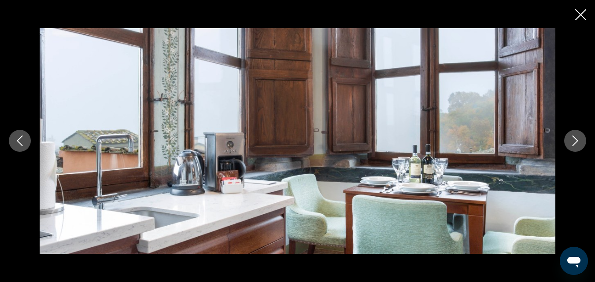
click at [578, 140] on icon "Next image" at bounding box center [575, 141] width 11 height 11
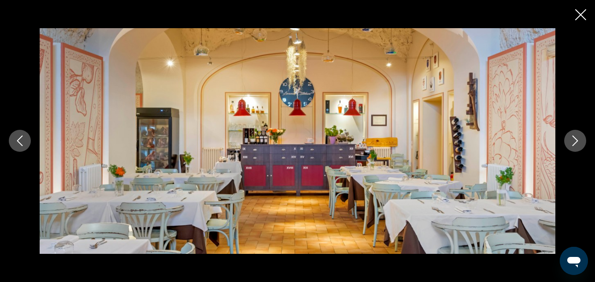
click at [578, 140] on icon "Next image" at bounding box center [575, 141] width 11 height 11
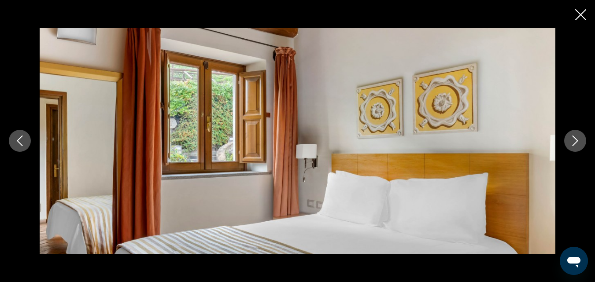
click at [578, 140] on icon "Next image" at bounding box center [575, 141] width 11 height 11
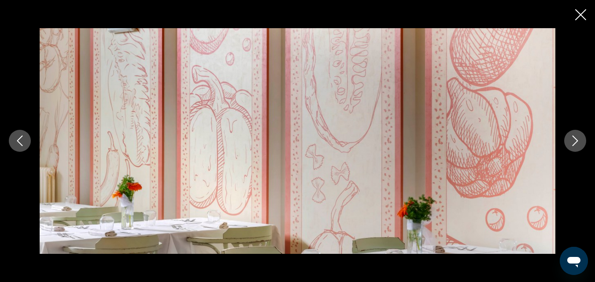
click at [579, 140] on icon "Next image" at bounding box center [575, 141] width 11 height 11
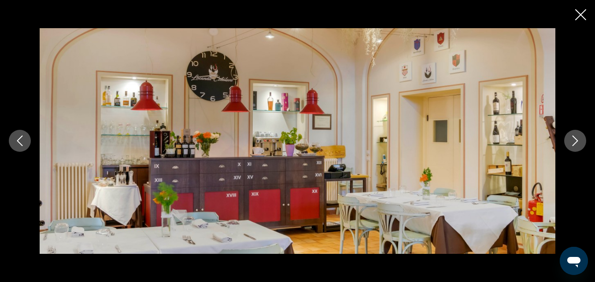
click at [579, 140] on icon "Next image" at bounding box center [575, 141] width 11 height 11
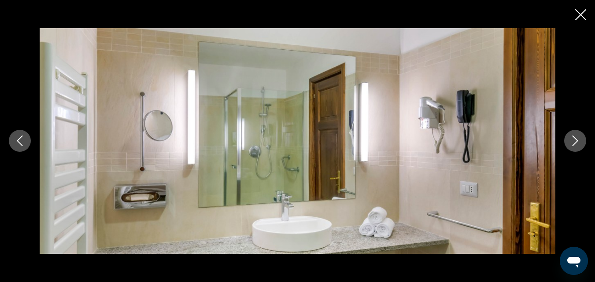
click at [579, 140] on icon "Next image" at bounding box center [575, 141] width 11 height 11
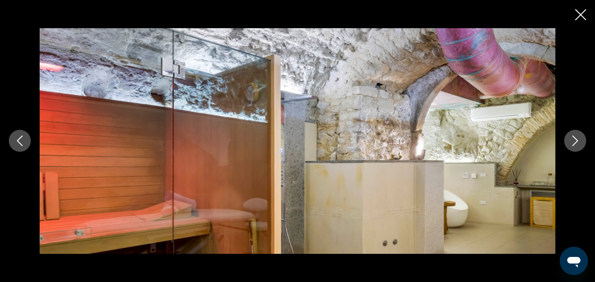
click at [579, 140] on icon "Next image" at bounding box center [575, 141] width 11 height 11
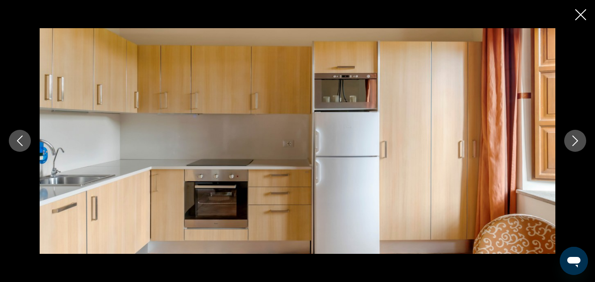
click at [579, 140] on icon "Next image" at bounding box center [575, 141] width 11 height 11
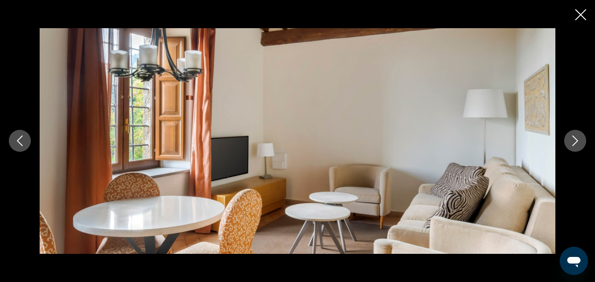
click at [579, 140] on icon "Next image" at bounding box center [575, 141] width 11 height 11
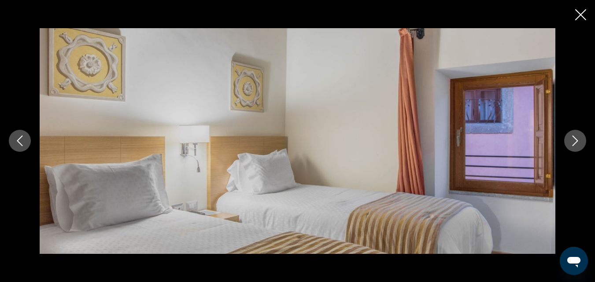
click at [579, 140] on icon "Next image" at bounding box center [575, 141] width 11 height 11
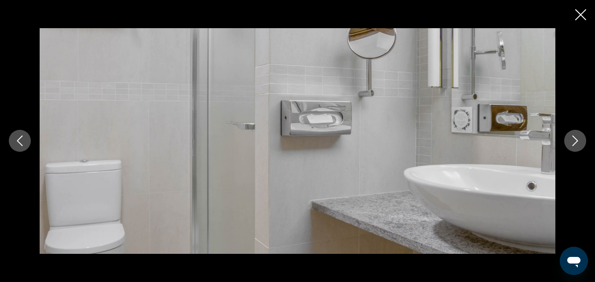
click at [579, 140] on icon "Next image" at bounding box center [575, 141] width 11 height 11
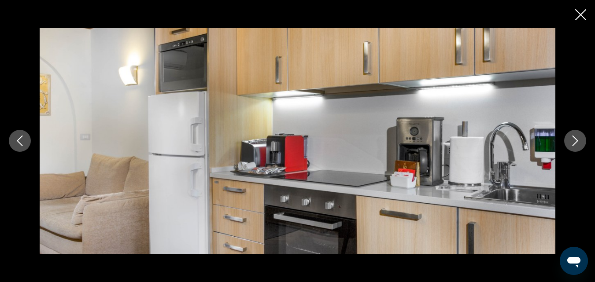
click at [579, 140] on icon "Next image" at bounding box center [575, 141] width 11 height 11
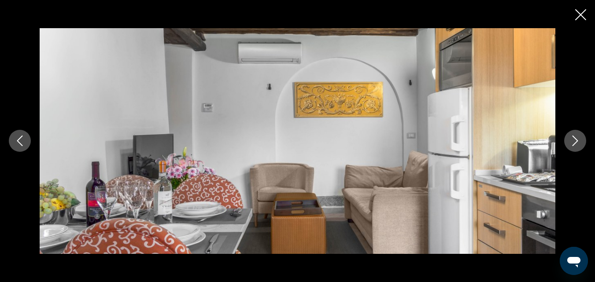
click at [579, 140] on icon "Next image" at bounding box center [575, 141] width 11 height 11
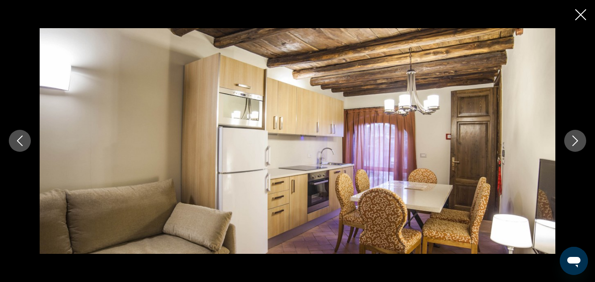
click at [579, 140] on icon "Next image" at bounding box center [575, 141] width 11 height 11
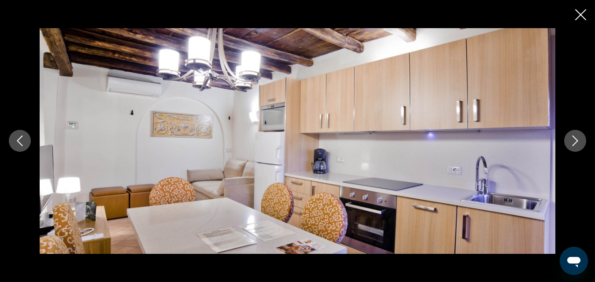
click at [579, 140] on icon "Next image" at bounding box center [575, 141] width 11 height 11
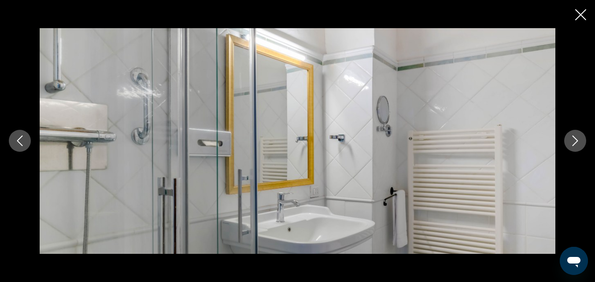
click at [579, 140] on icon "Next image" at bounding box center [575, 141] width 11 height 11
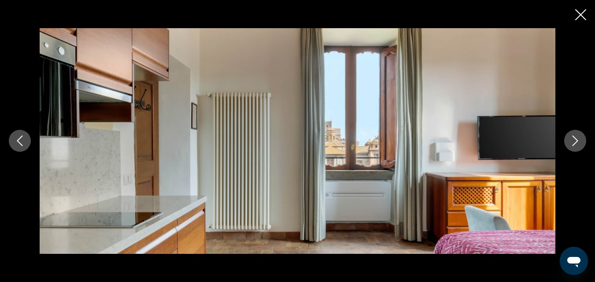
click at [579, 140] on icon "Next image" at bounding box center [575, 141] width 11 height 11
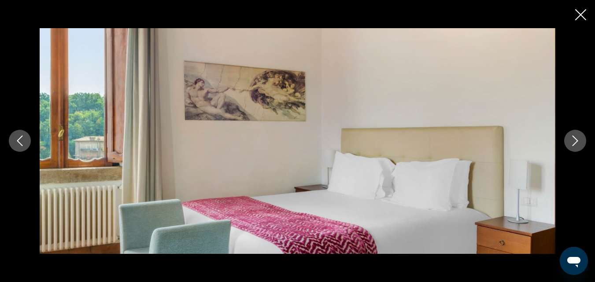
click at [579, 140] on icon "Next image" at bounding box center [575, 141] width 11 height 11
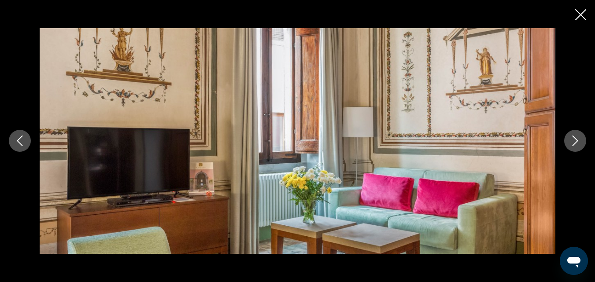
click at [579, 140] on icon "Next image" at bounding box center [575, 141] width 11 height 11
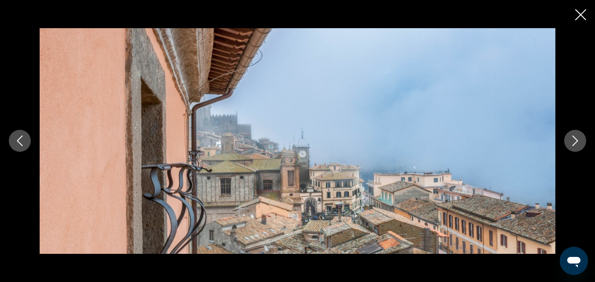
click at [579, 140] on icon "Next image" at bounding box center [575, 141] width 11 height 11
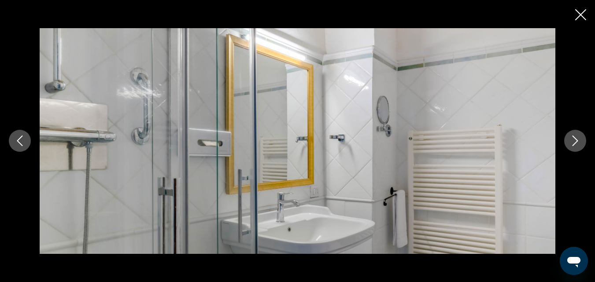
click at [579, 140] on icon "Next image" at bounding box center [575, 141] width 11 height 11
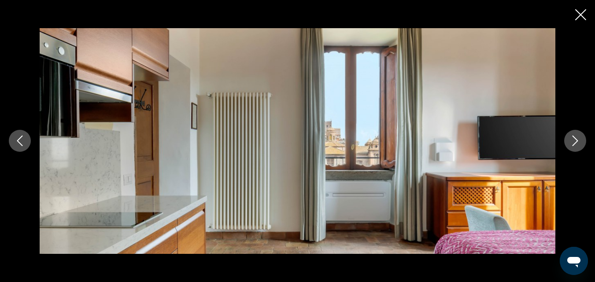
click at [579, 140] on icon "Next image" at bounding box center [575, 141] width 11 height 11
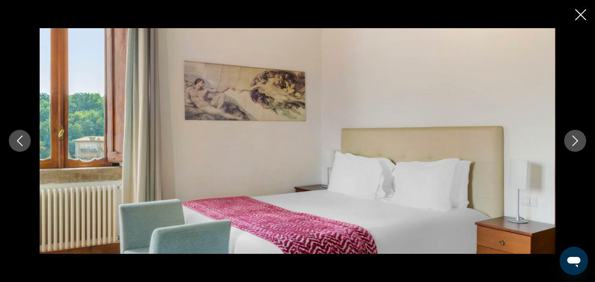
click at [579, 140] on icon "Next image" at bounding box center [575, 141] width 11 height 11
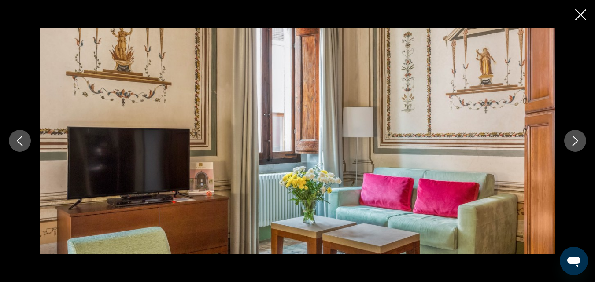
click at [579, 140] on icon "Next image" at bounding box center [575, 141] width 11 height 11
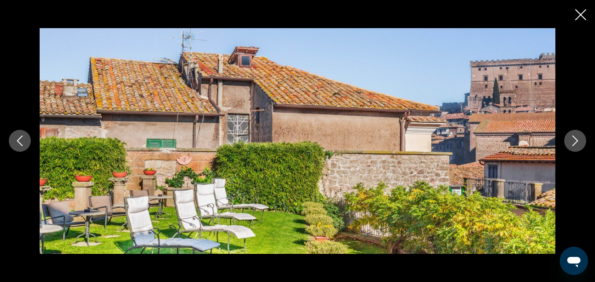
scroll to position [660, 0]
click at [580, 14] on icon "Close slideshow" at bounding box center [580, 14] width 11 height 11
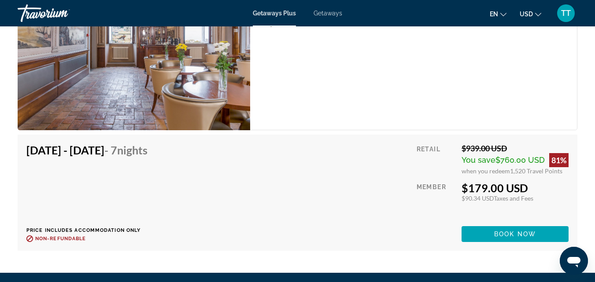
scroll to position [1717, 0]
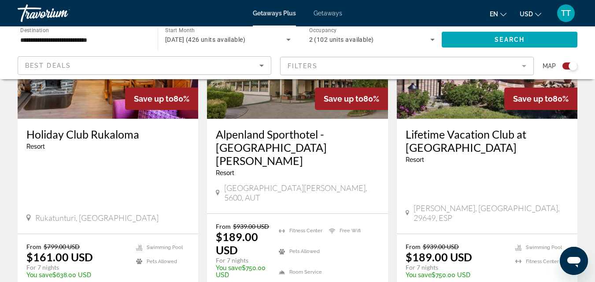
scroll to position [1409, 0]
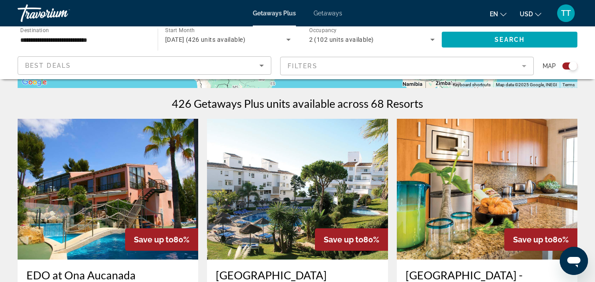
scroll to position [396, 0]
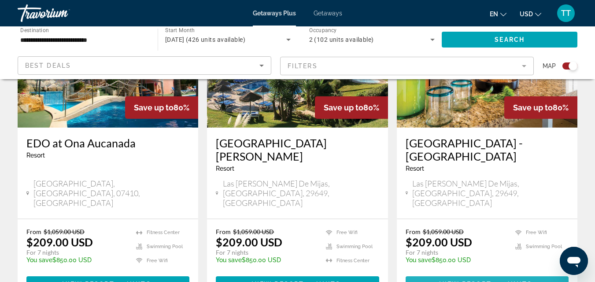
click at [479, 281] on span "View Resort" at bounding box center [465, 284] width 52 height 7
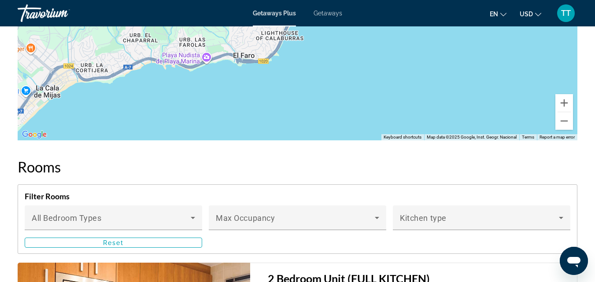
scroll to position [1531, 0]
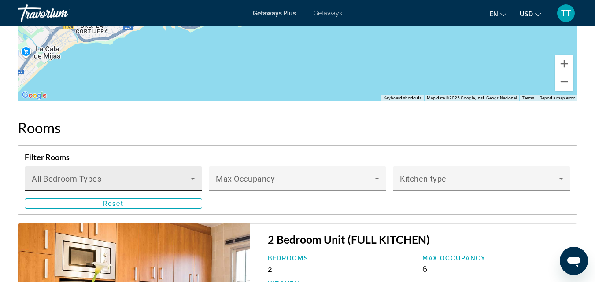
click at [192, 179] on icon "Main content" at bounding box center [193, 179] width 4 height 2
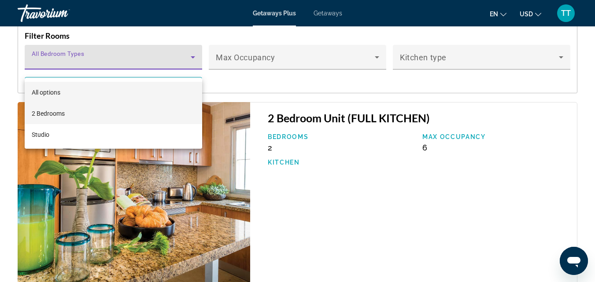
scroll to position [1663, 0]
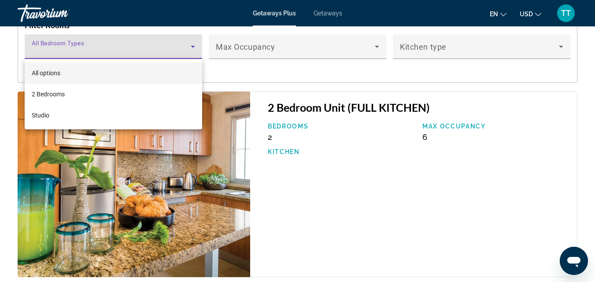
click at [375, 47] on div at bounding box center [297, 141] width 595 height 282
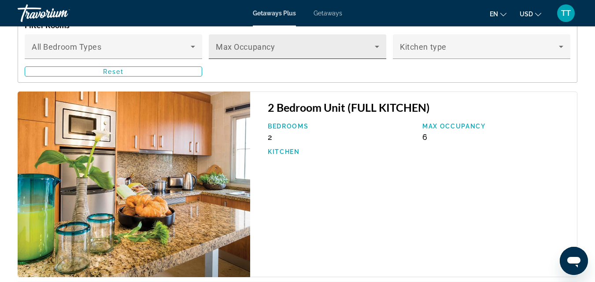
click at [376, 47] on icon "Main content" at bounding box center [377, 47] width 4 height 2
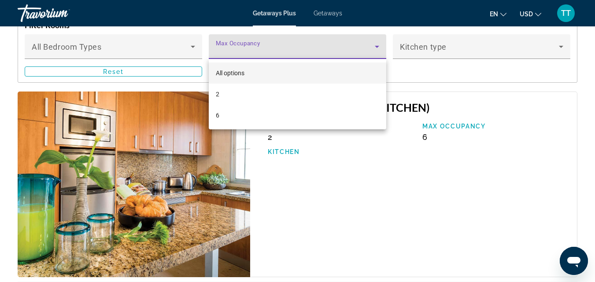
click at [560, 47] on div at bounding box center [297, 141] width 595 height 282
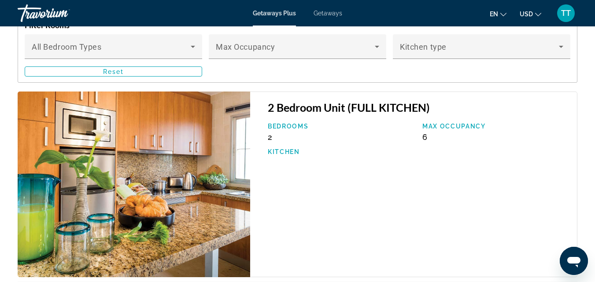
click at [560, 47] on icon "Main content" at bounding box center [561, 47] width 4 height 2
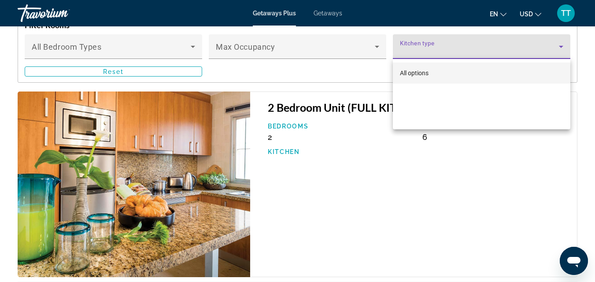
click at [466, 181] on div at bounding box center [297, 141] width 595 height 282
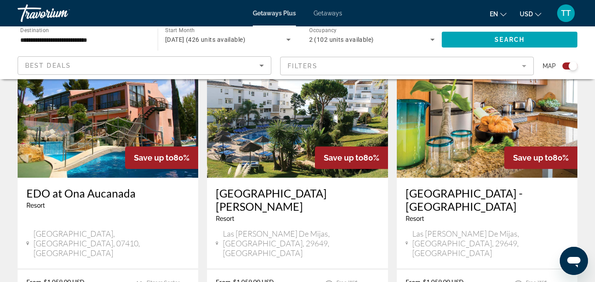
scroll to position [396, 0]
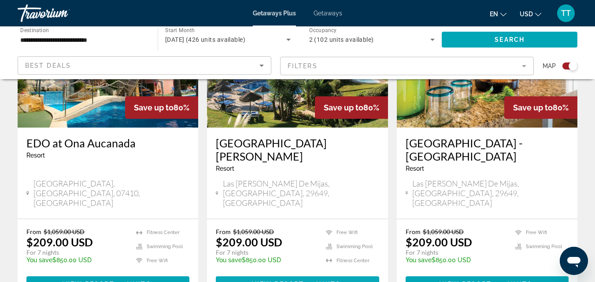
click at [276, 281] on span "View Resort" at bounding box center [278, 284] width 52 height 7
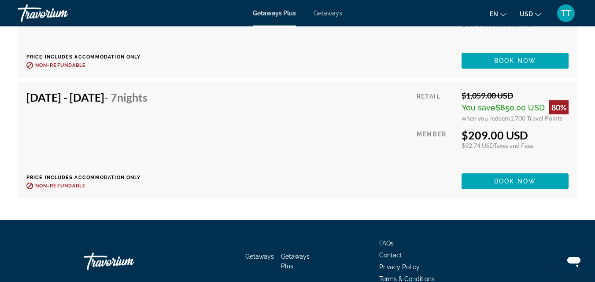
scroll to position [1937, 0]
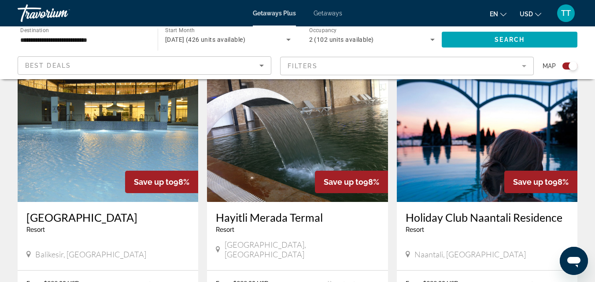
scroll to position [1365, 0]
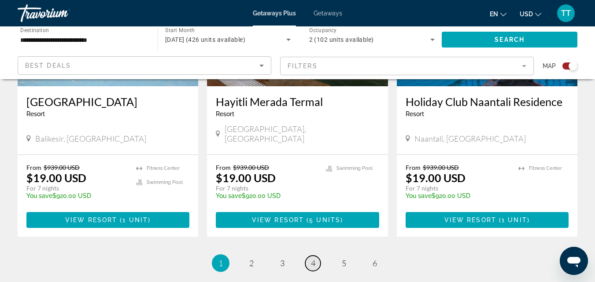
click at [315, 258] on span "4" at bounding box center [313, 263] width 4 height 10
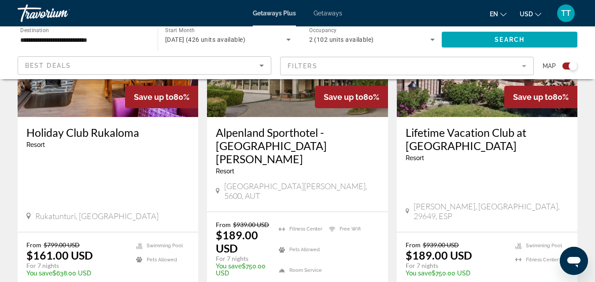
scroll to position [1453, 0]
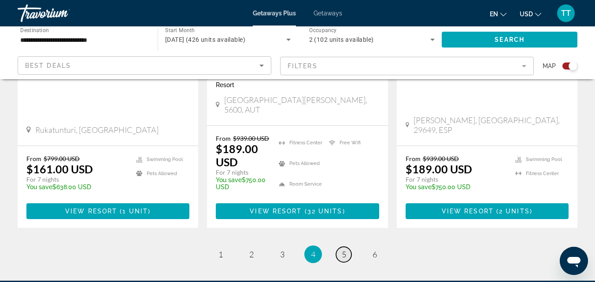
click at [346, 250] on span "5" at bounding box center [344, 255] width 4 height 10
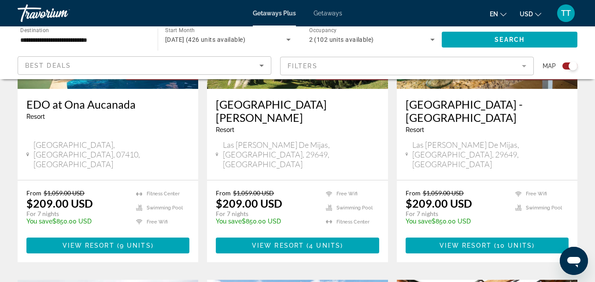
scroll to position [440, 0]
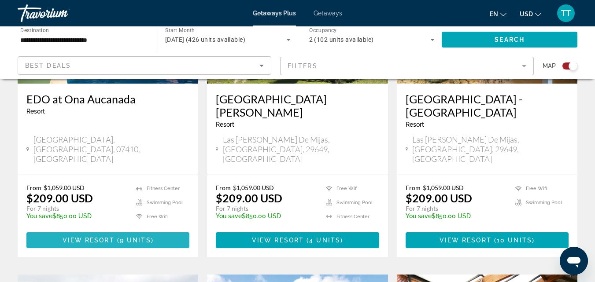
click at [105, 237] on span "View Resort" at bounding box center [89, 240] width 52 height 7
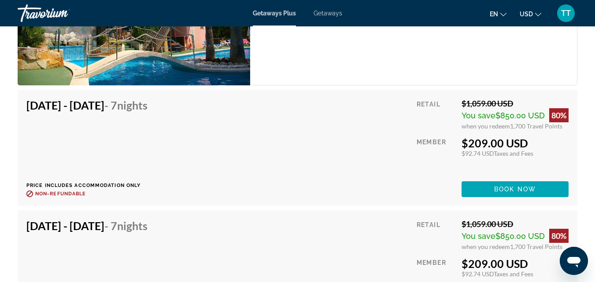
scroll to position [1717, 0]
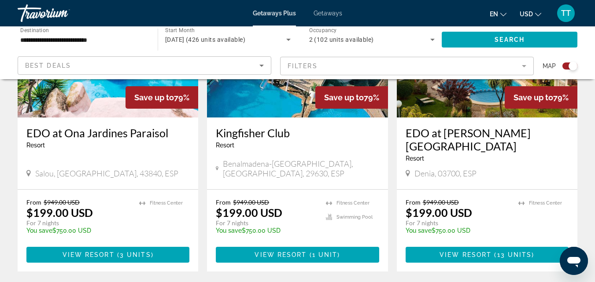
scroll to position [1365, 0]
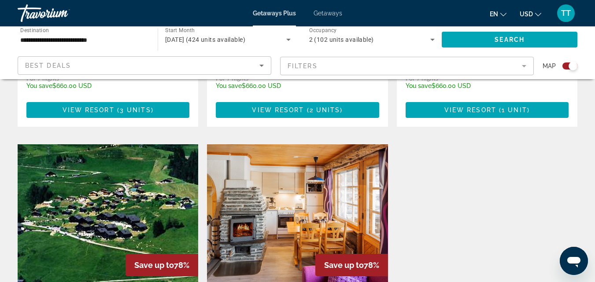
scroll to position [836, 0]
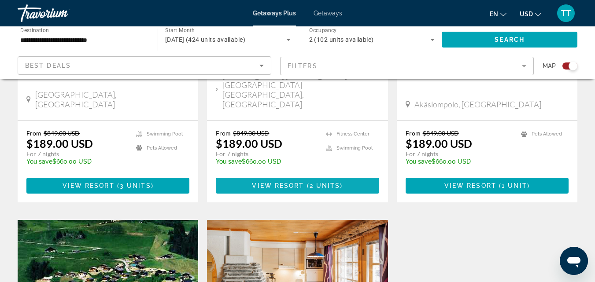
click at [285, 182] on span "View Resort" at bounding box center [278, 185] width 52 height 7
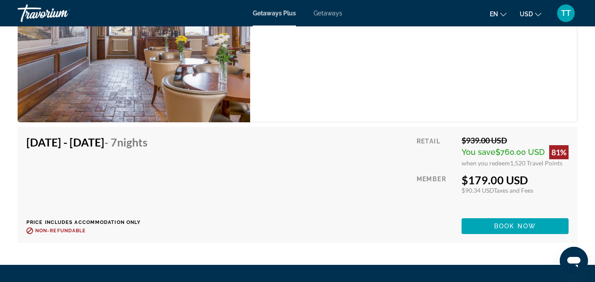
scroll to position [1761, 0]
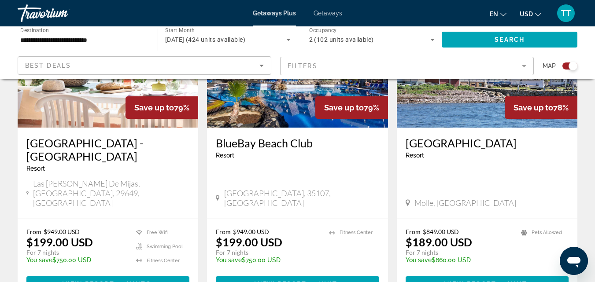
scroll to position [440, 0]
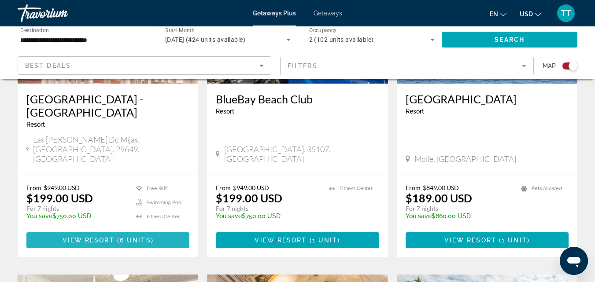
click at [97, 237] on span "View Resort" at bounding box center [89, 240] width 52 height 7
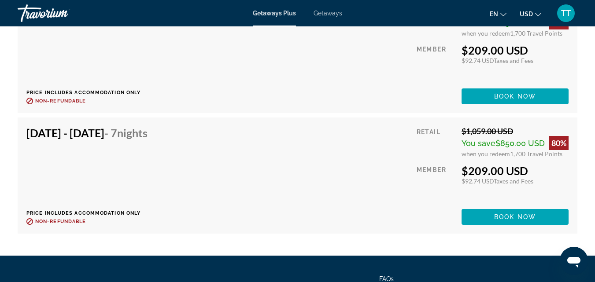
scroll to position [2465, 0]
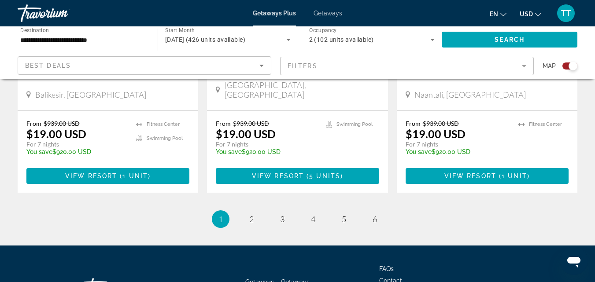
scroll to position [1441, 0]
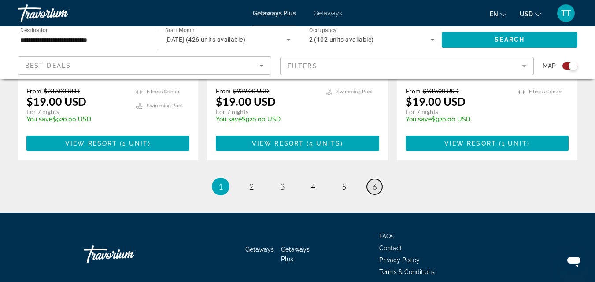
click at [374, 182] on span "6" at bounding box center [374, 187] width 4 height 10
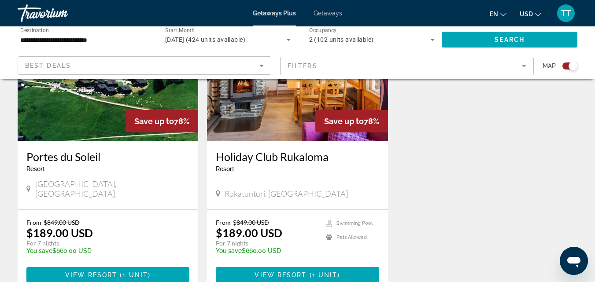
scroll to position [1057, 0]
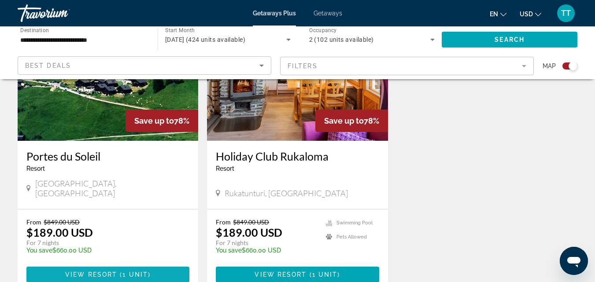
click at [88, 271] on span "View Resort" at bounding box center [91, 274] width 52 height 7
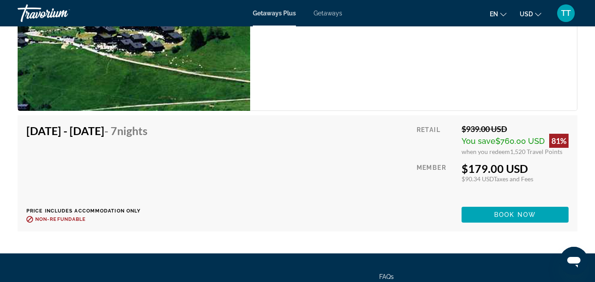
scroll to position [1805, 0]
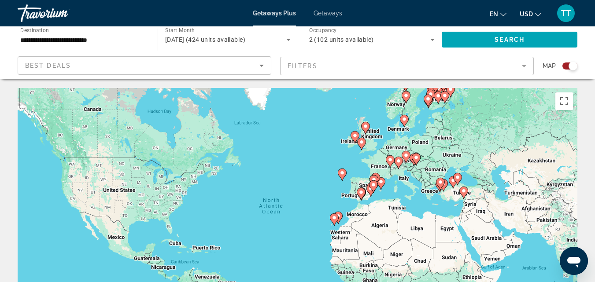
click at [51, 9] on div "Travorium" at bounding box center [62, 13] width 88 height 23
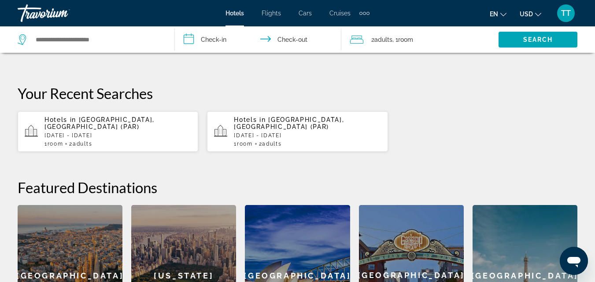
scroll to position [184, 0]
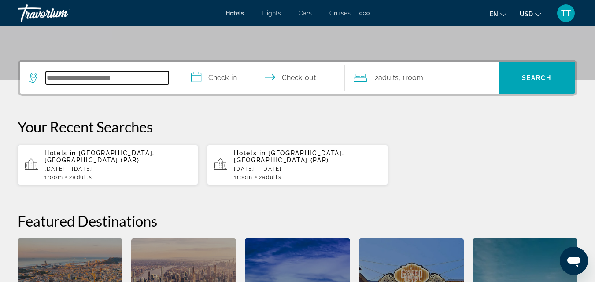
click at [92, 80] on input "Search widget" at bounding box center [107, 77] width 123 height 13
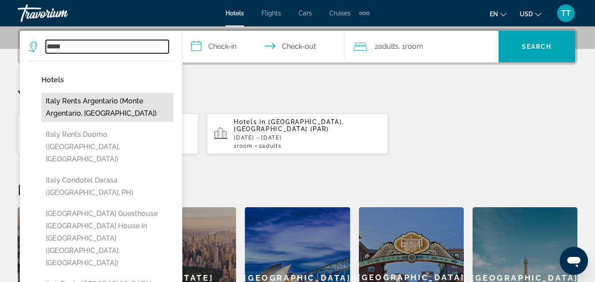
scroll to position [259, 0]
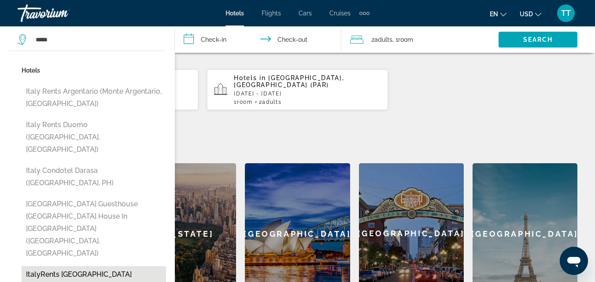
click at [92, 266] on button "ItalyRents Piazza Navona (Rome, IT)" at bounding box center [94, 286] width 144 height 41
type input "**********"
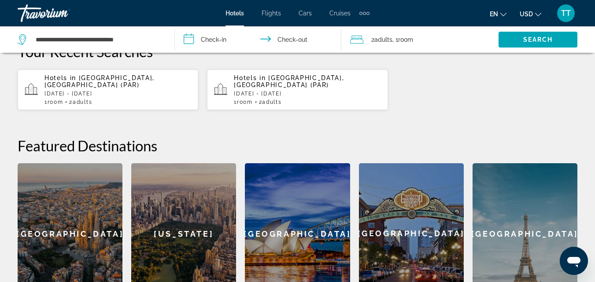
click at [192, 39] on input "**********" at bounding box center [259, 40] width 169 height 29
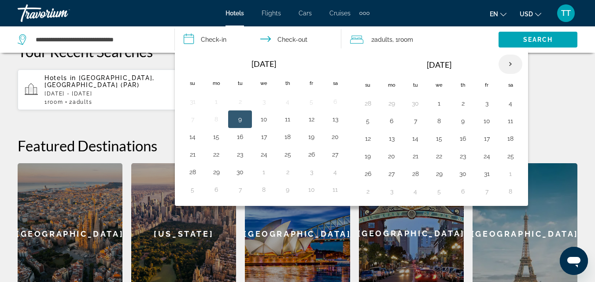
click at [511, 65] on th "Next month" at bounding box center [510, 64] width 24 height 19
click at [337, 137] on button "20" at bounding box center [335, 139] width 14 height 12
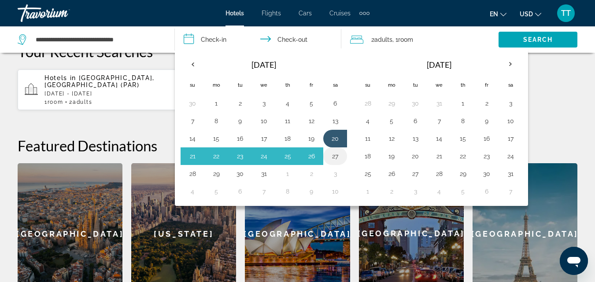
click at [334, 155] on button "27" at bounding box center [335, 156] width 14 height 12
type input "**********"
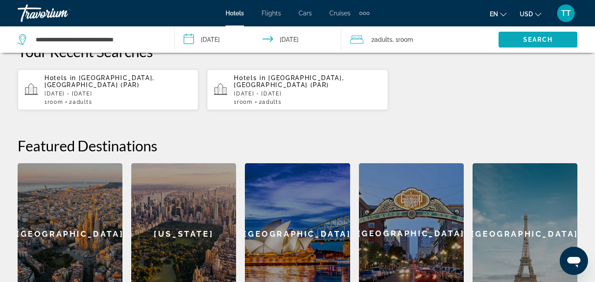
click at [547, 42] on span "Search" at bounding box center [538, 39] width 30 height 7
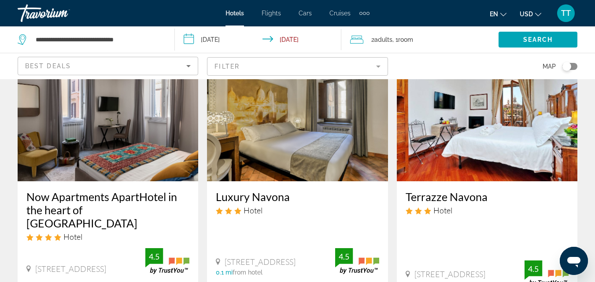
scroll to position [44, 0]
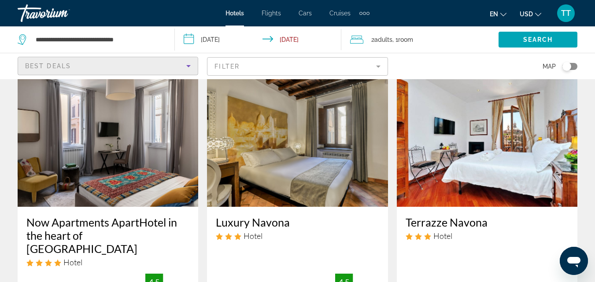
click at [189, 67] on icon "Sort by" at bounding box center [188, 66] width 11 height 11
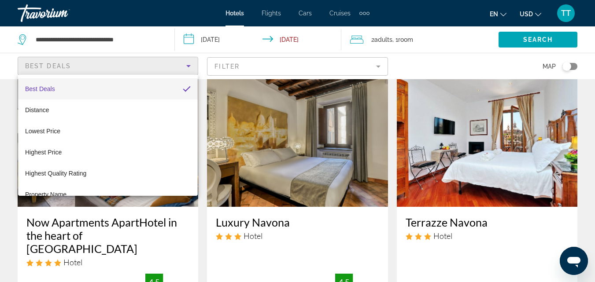
click at [378, 67] on div at bounding box center [297, 141] width 595 height 282
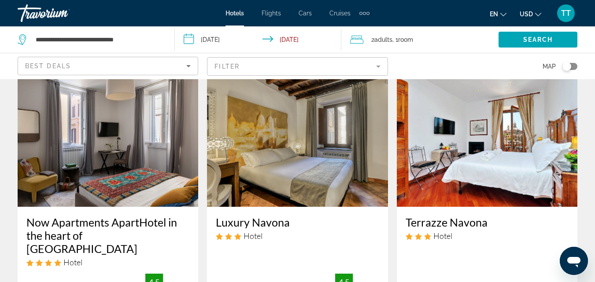
click at [378, 67] on mat-form-field "Filter" at bounding box center [297, 66] width 180 height 18
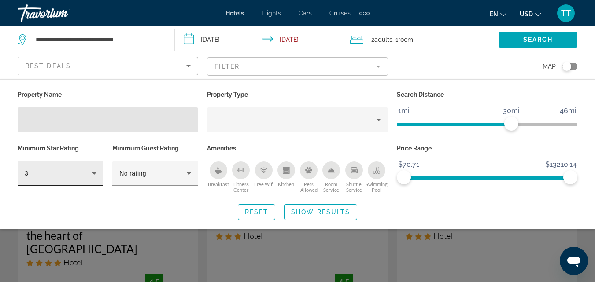
click at [95, 173] on icon "Hotel Filters" at bounding box center [94, 174] width 4 height 2
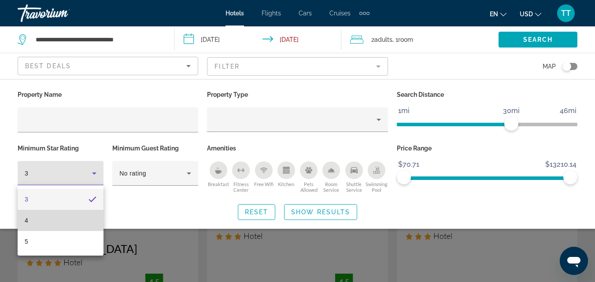
click at [48, 220] on mat-option "4" at bounding box center [61, 220] width 86 height 21
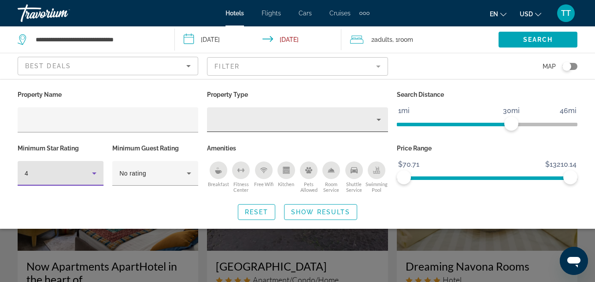
click at [378, 121] on icon "Property type" at bounding box center [378, 119] width 11 height 11
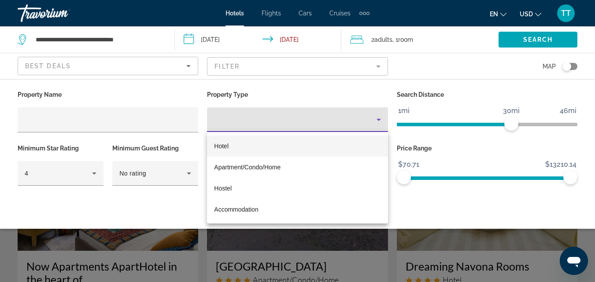
click at [400, 210] on div at bounding box center [297, 141] width 595 height 282
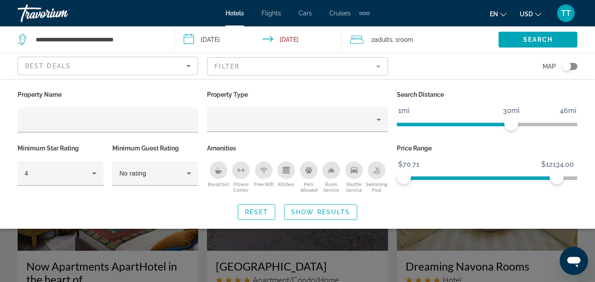
click at [554, 177] on ngx-slider "$70.71 $13210.14 $70.71 $12134.00" at bounding box center [487, 178] width 180 height 2
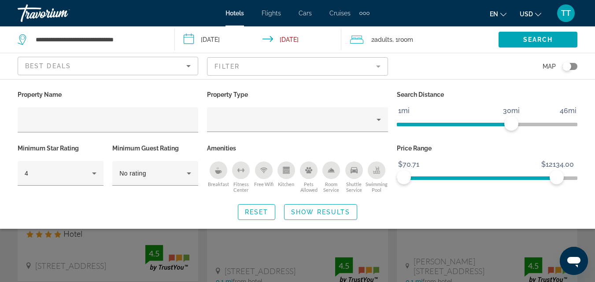
scroll to position [88, 0]
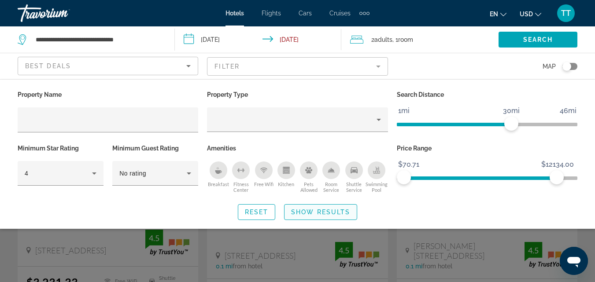
click at [324, 212] on span "Show Results" at bounding box center [320, 212] width 59 height 7
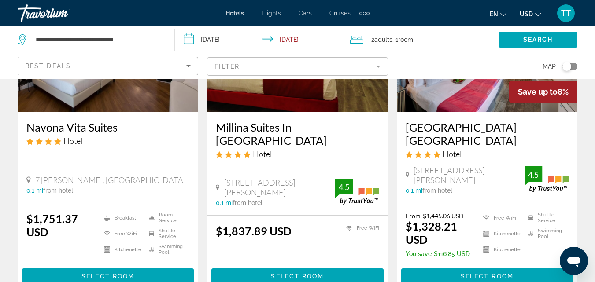
scroll to position [1288, 0]
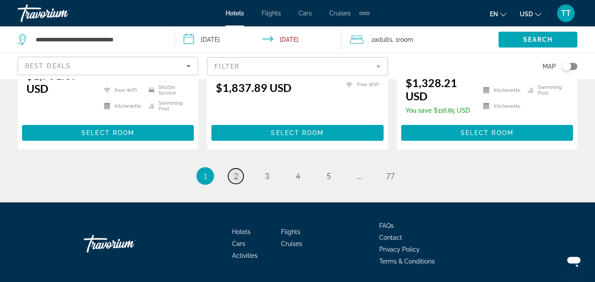
click at [238, 169] on link "page 2" at bounding box center [235, 176] width 15 height 15
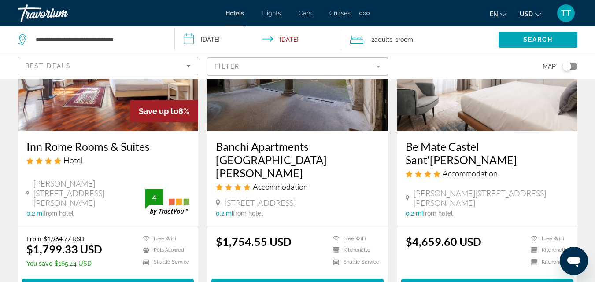
scroll to position [1256, 0]
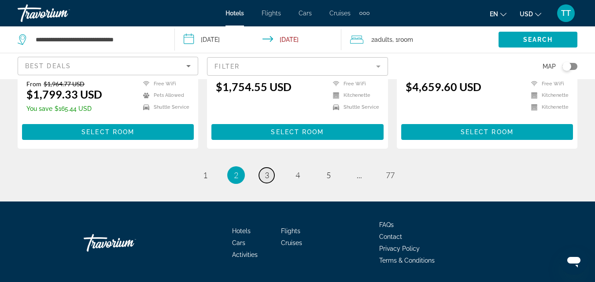
click at [267, 170] on span "3" at bounding box center [267, 175] width 4 height 10
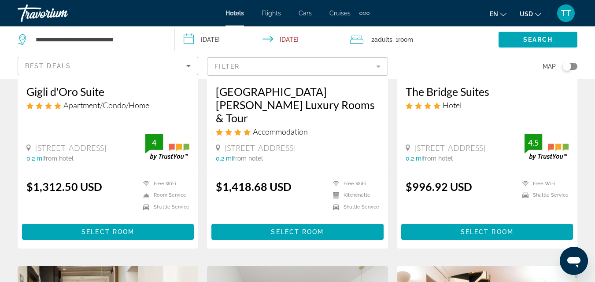
scroll to position [176, 0]
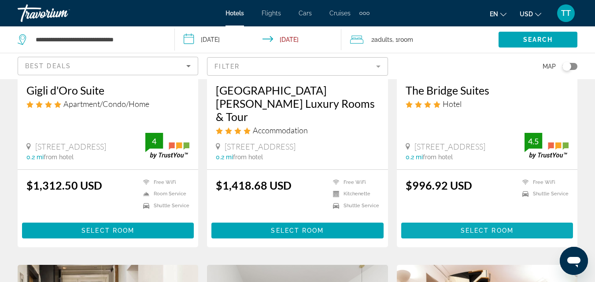
click at [479, 227] on span "Select Room" at bounding box center [486, 230] width 53 height 7
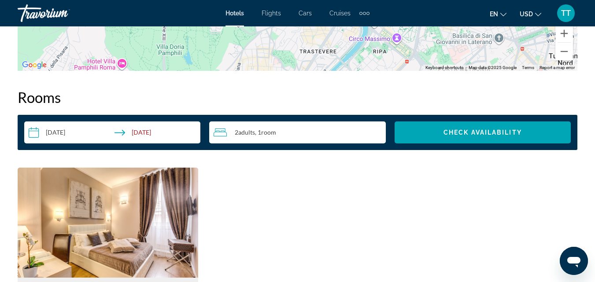
scroll to position [1231, 0]
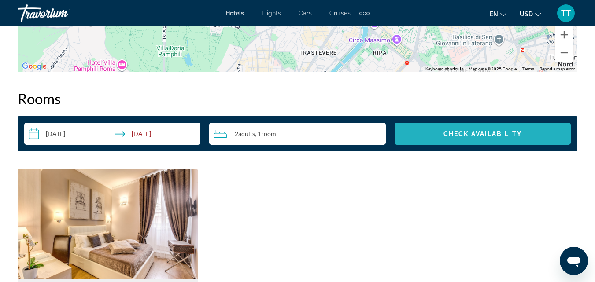
click at [471, 136] on span "Check Availability" at bounding box center [482, 133] width 78 height 7
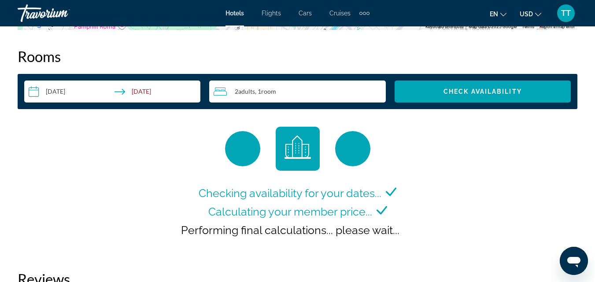
scroll to position [1321, 0]
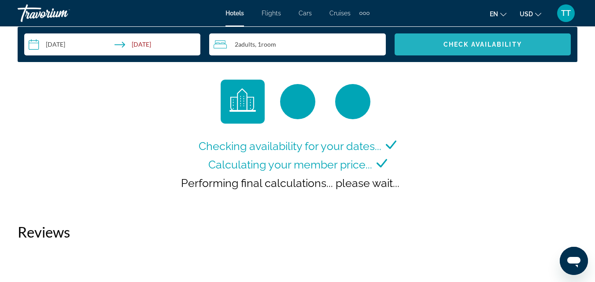
click at [490, 48] on span "Search widget" at bounding box center [482, 44] width 176 height 21
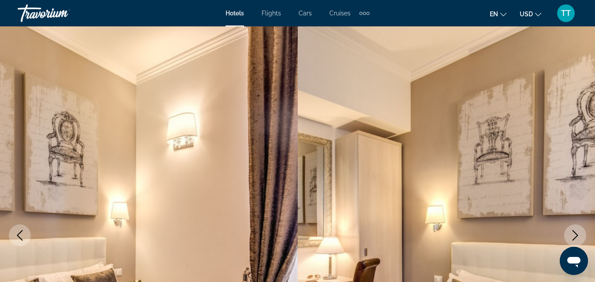
click at [578, 234] on icon "Next image" at bounding box center [575, 235] width 11 height 11
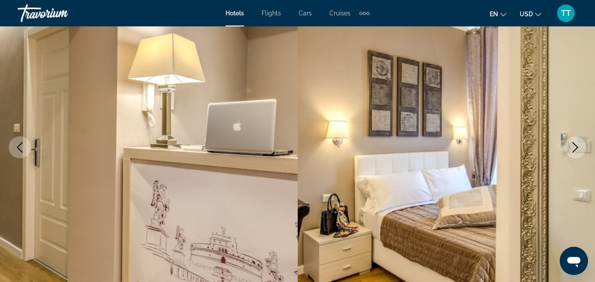
scroll to position [132, 0]
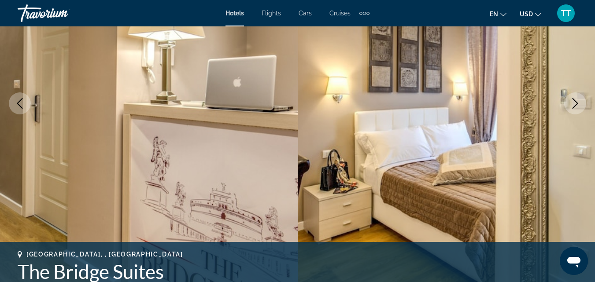
click at [574, 101] on icon "Next image" at bounding box center [575, 103] width 11 height 11
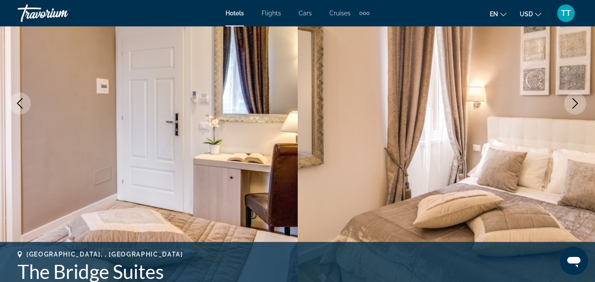
click at [578, 104] on icon "Next image" at bounding box center [575, 103] width 11 height 11
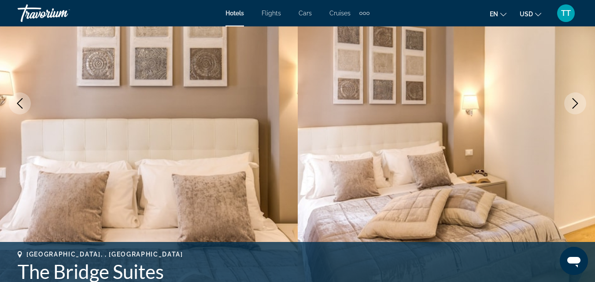
click at [578, 104] on icon "Next image" at bounding box center [575, 103] width 11 height 11
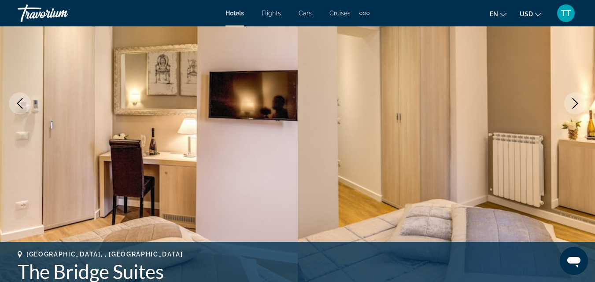
click at [578, 104] on icon "Next image" at bounding box center [575, 103] width 11 height 11
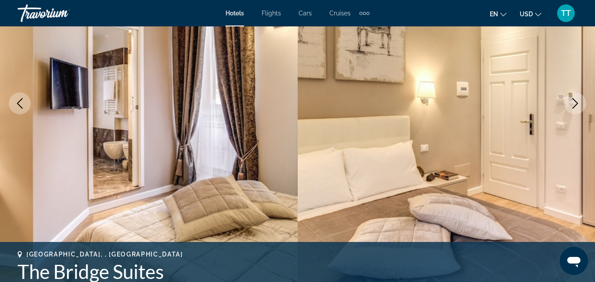
click at [578, 104] on icon "Next image" at bounding box center [575, 103] width 11 height 11
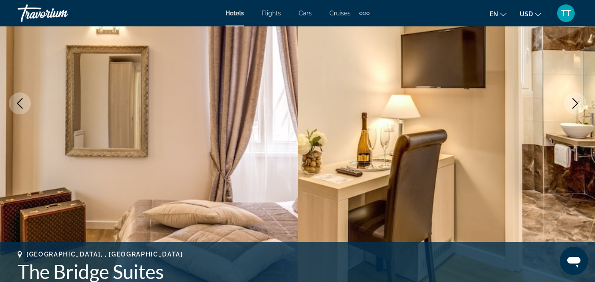
click at [578, 104] on icon "Next image" at bounding box center [575, 103] width 11 height 11
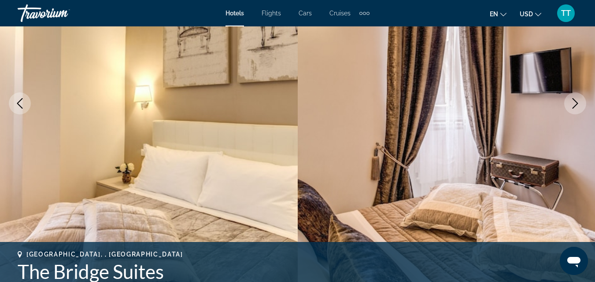
click at [578, 104] on icon "Next image" at bounding box center [575, 103] width 11 height 11
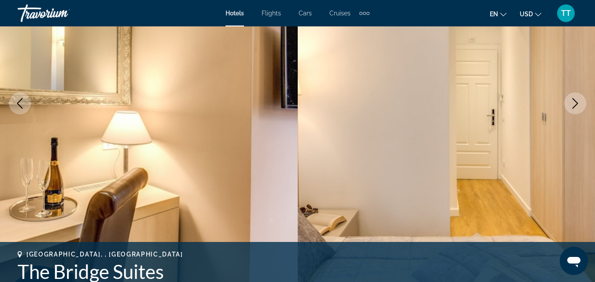
click at [578, 104] on icon "Next image" at bounding box center [575, 103] width 11 height 11
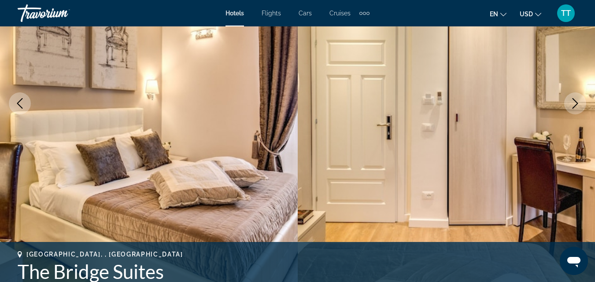
click at [578, 104] on icon "Next image" at bounding box center [575, 103] width 11 height 11
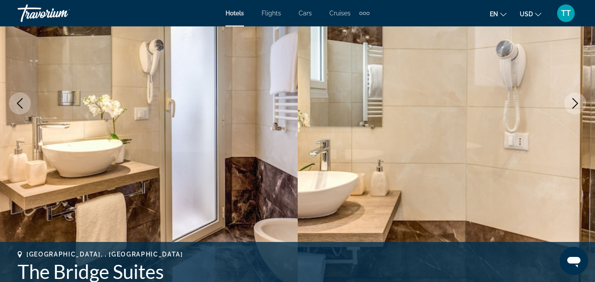
click at [578, 104] on icon "Next image" at bounding box center [575, 103] width 11 height 11
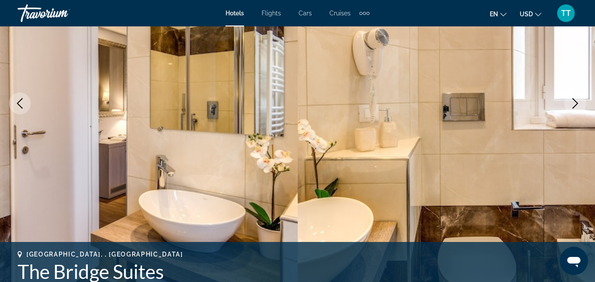
click at [578, 104] on icon "Next image" at bounding box center [575, 103] width 11 height 11
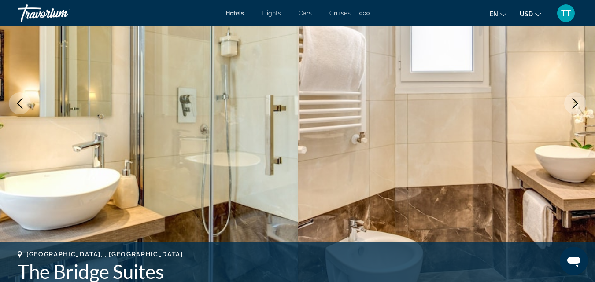
click at [578, 104] on icon "Next image" at bounding box center [575, 103] width 11 height 11
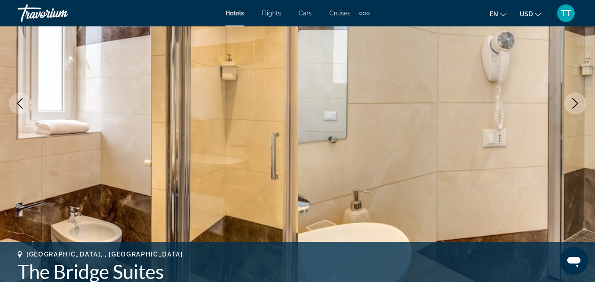
click at [578, 104] on icon "Next image" at bounding box center [575, 103] width 11 height 11
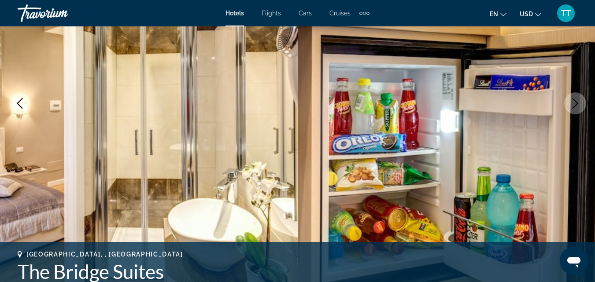
click at [578, 104] on icon "Next image" at bounding box center [575, 103] width 11 height 11
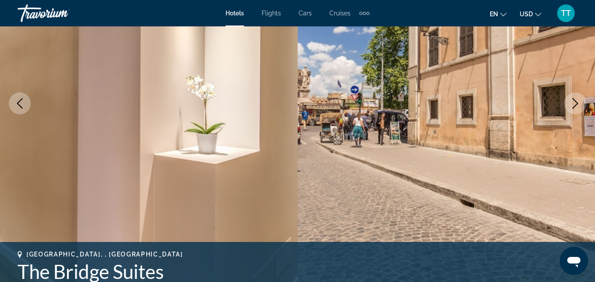
click at [578, 103] on icon "Next image" at bounding box center [575, 103] width 11 height 11
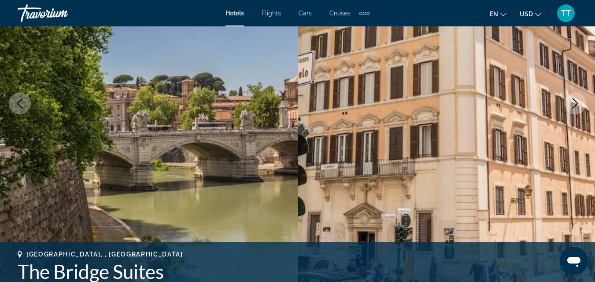
click at [578, 103] on icon "Next image" at bounding box center [575, 103] width 11 height 11
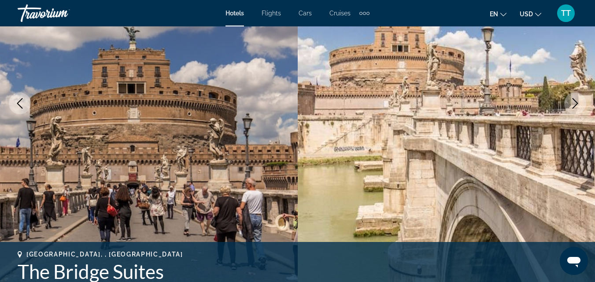
click at [578, 103] on icon "Next image" at bounding box center [575, 103] width 11 height 11
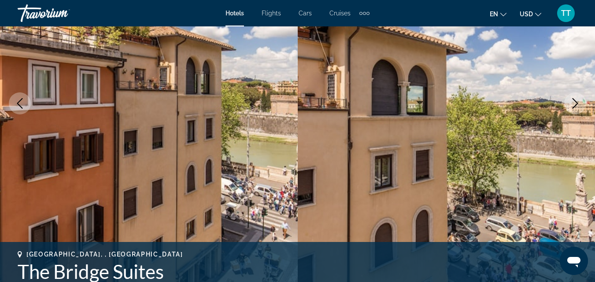
click at [578, 103] on icon "Next image" at bounding box center [575, 103] width 11 height 11
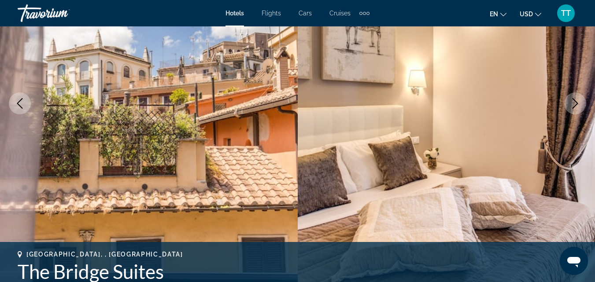
click at [578, 103] on icon "Next image" at bounding box center [575, 103] width 11 height 11
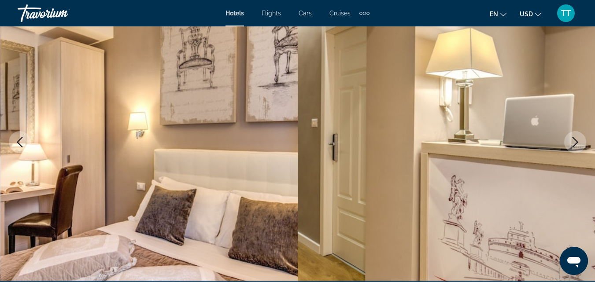
scroll to position [0, 0]
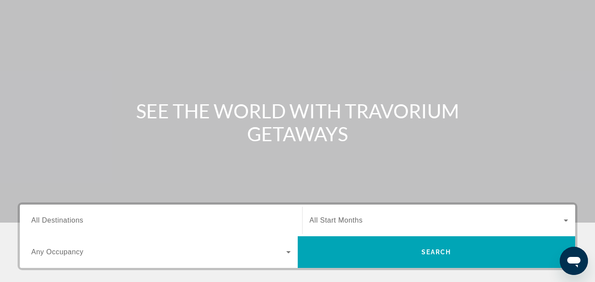
scroll to position [88, 0]
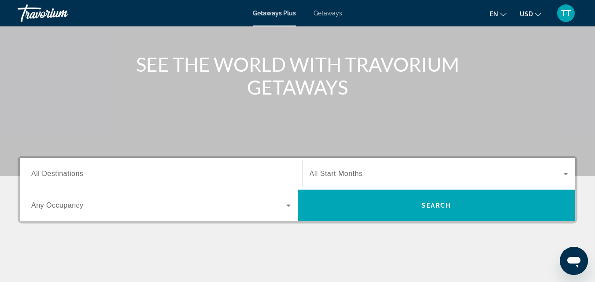
click at [67, 177] on span "All Destinations" at bounding box center [57, 173] width 52 height 7
click at [67, 177] on input "Destination All Destinations" at bounding box center [160, 174] width 259 height 11
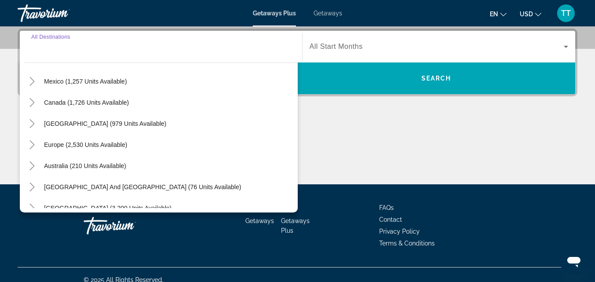
scroll to position [44, 0]
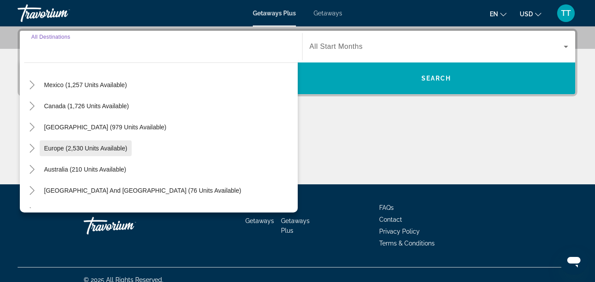
click at [57, 149] on span "Europe (2,530 units available)" at bounding box center [85, 148] width 83 height 7
type input "**********"
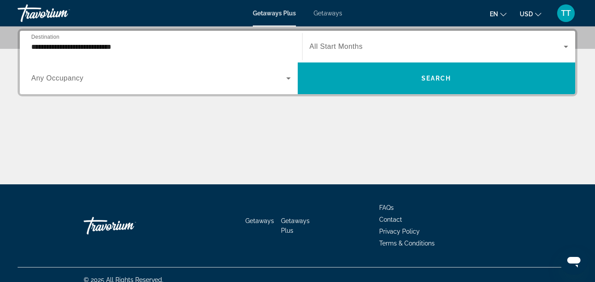
click at [73, 76] on span "Any Occupancy" at bounding box center [57, 77] width 52 height 7
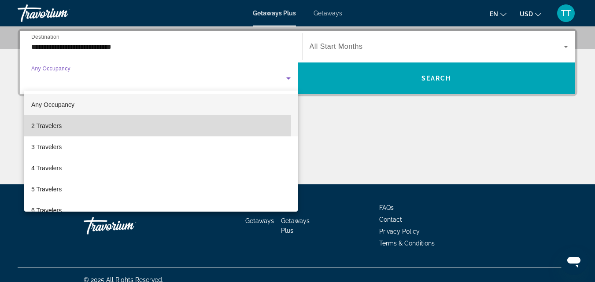
click at [54, 124] on span "2 Travelers" at bounding box center [46, 126] width 30 height 11
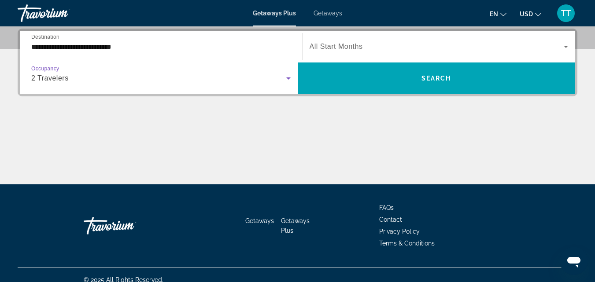
click at [566, 48] on icon "Search widget" at bounding box center [566, 47] width 4 height 2
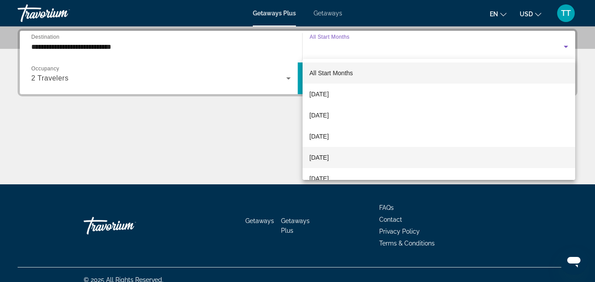
click at [324, 159] on span "[DATE]" at bounding box center [318, 157] width 19 height 11
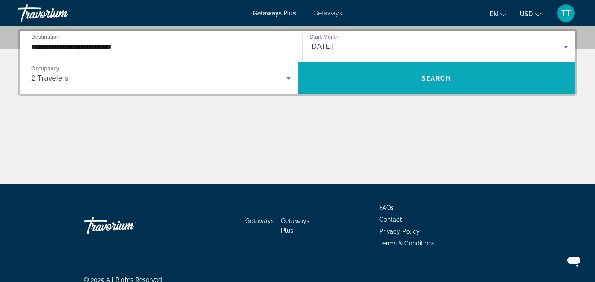
click at [438, 71] on span "Search widget" at bounding box center [437, 78] width 278 height 21
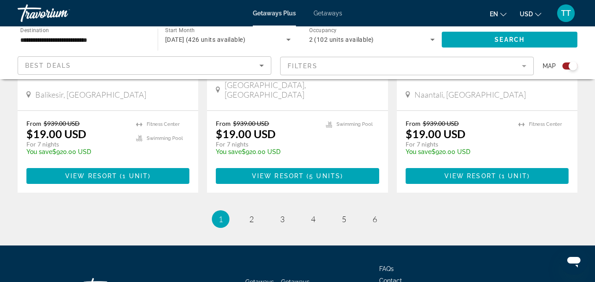
scroll to position [1321, 0]
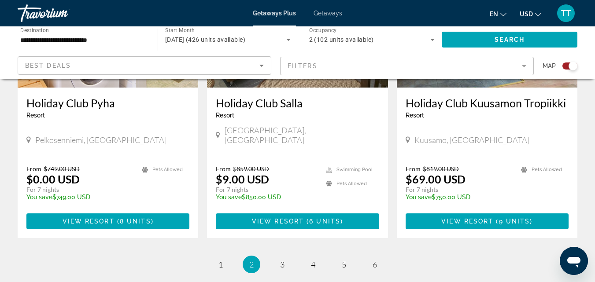
scroll to position [1455, 0]
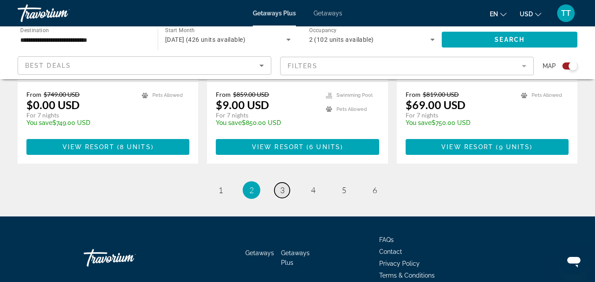
click at [284, 183] on link "page 3" at bounding box center [281, 190] width 15 height 15
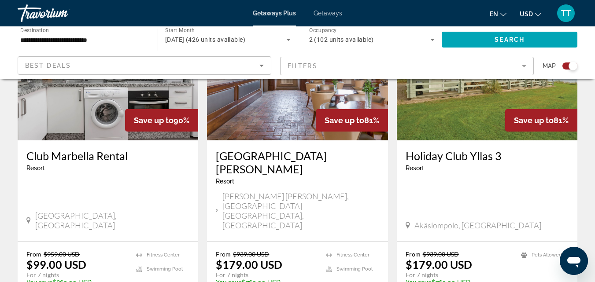
scroll to position [1006, 0]
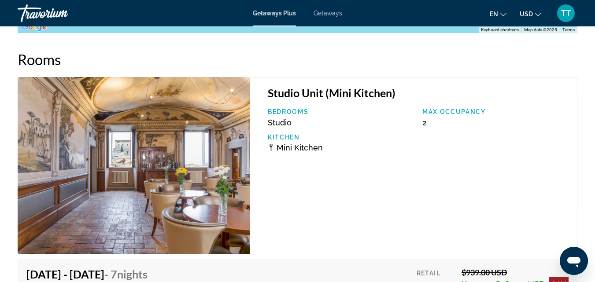
scroll to position [1761, 0]
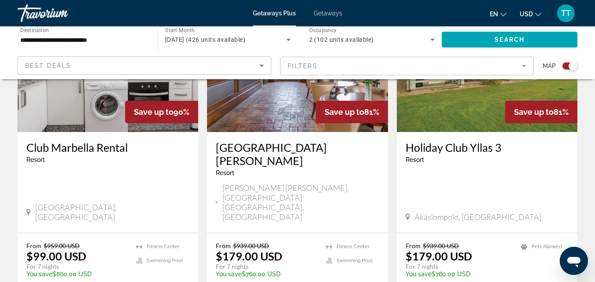
scroll to position [1013, 0]
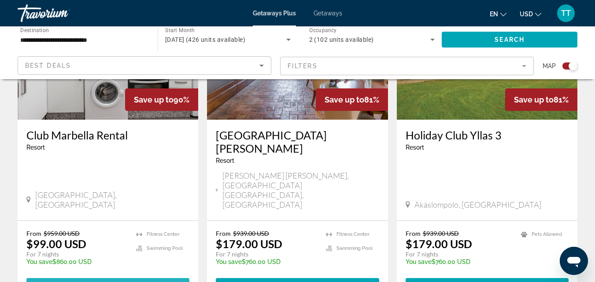
click at [100, 282] on span "View Resort" at bounding box center [89, 286] width 52 height 7
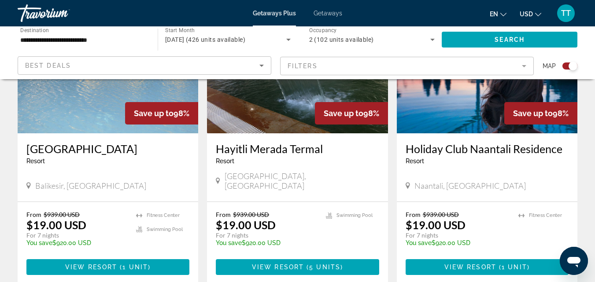
scroll to position [1321, 0]
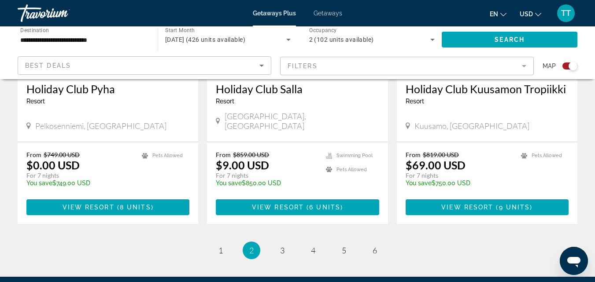
scroll to position [1455, 0]
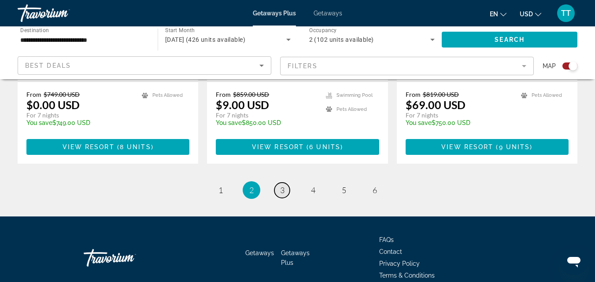
click at [285, 183] on link "page 3" at bounding box center [281, 190] width 15 height 15
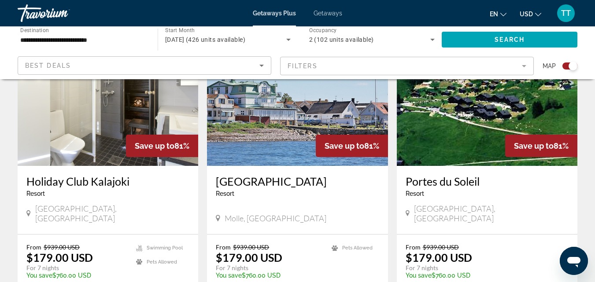
scroll to position [1321, 0]
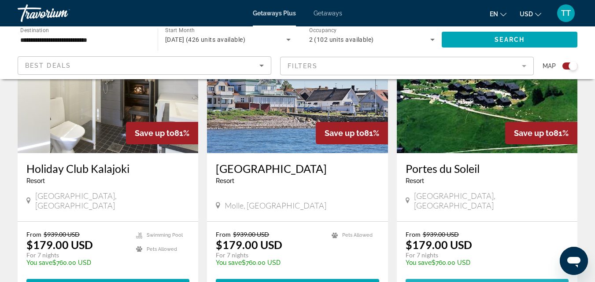
click at [458, 276] on span "Main content" at bounding box center [486, 286] width 163 height 21
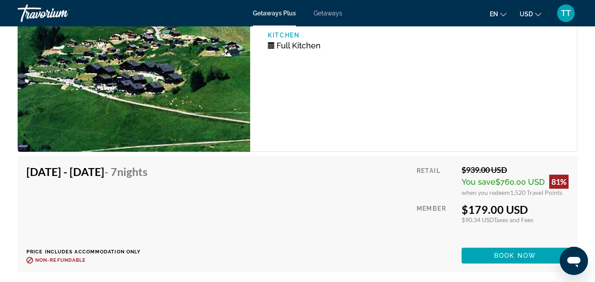
scroll to position [1717, 0]
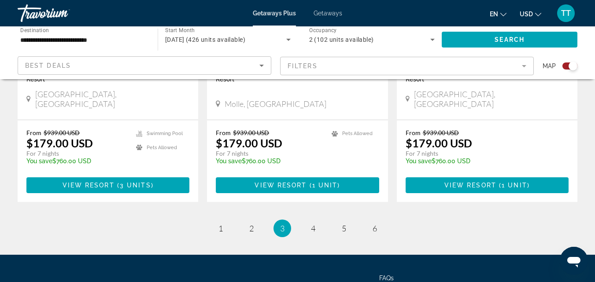
scroll to position [1441, 0]
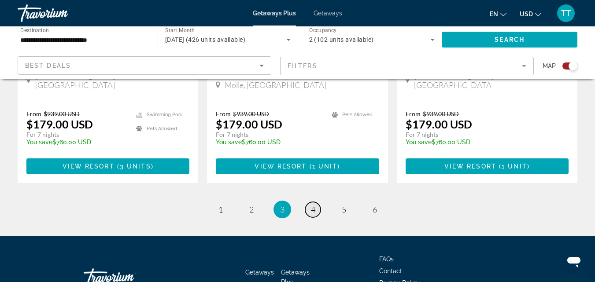
click at [313, 205] on span "4" at bounding box center [313, 210] width 4 height 10
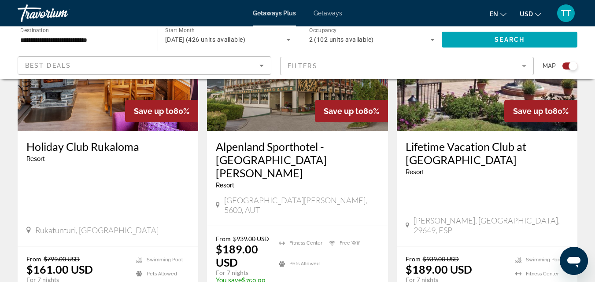
scroll to position [1365, 0]
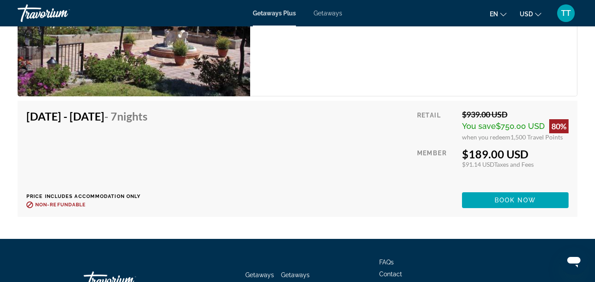
scroll to position [1629, 0]
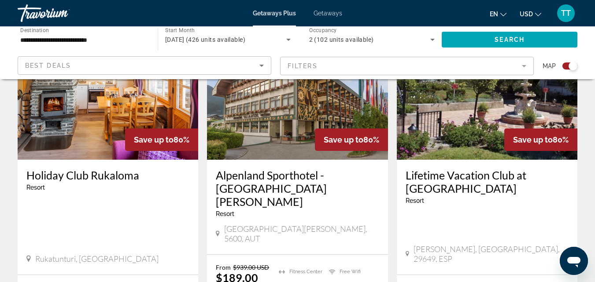
scroll to position [1409, 0]
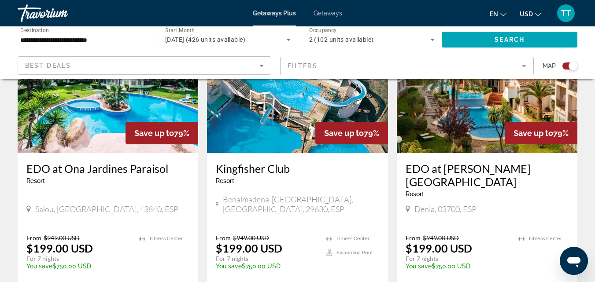
scroll to position [1453, 0]
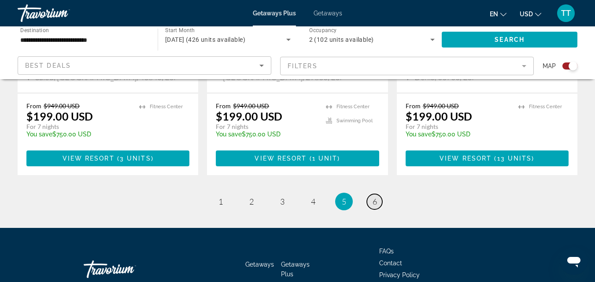
click at [376, 197] on span "6" at bounding box center [374, 202] width 4 height 10
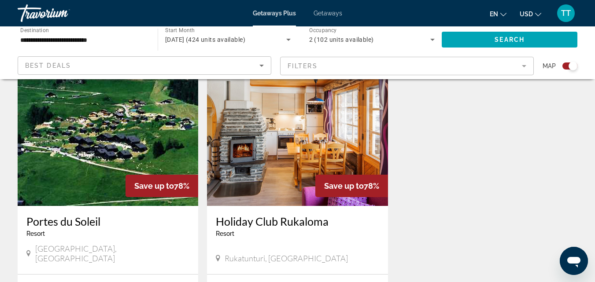
scroll to position [1013, 0]
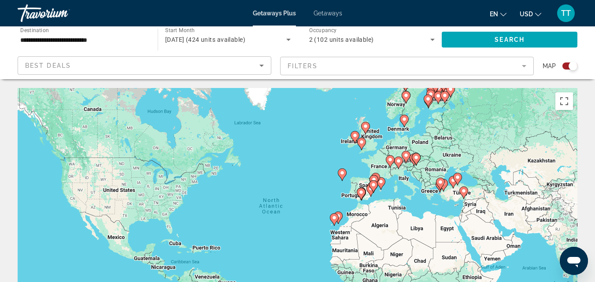
click at [330, 16] on span "Getaways" at bounding box center [327, 13] width 29 height 7
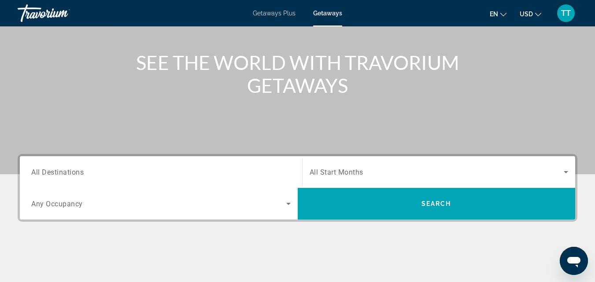
scroll to position [132, 0]
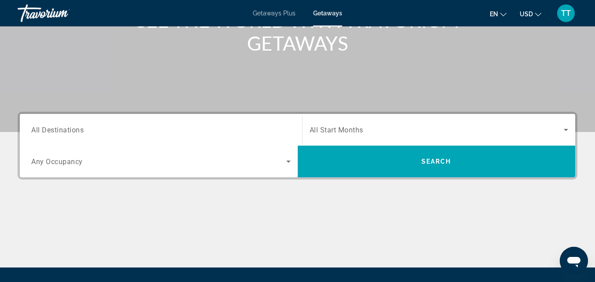
click at [69, 133] on span "All Destinations" at bounding box center [57, 129] width 52 height 8
click at [69, 133] on input "Destination All Destinations" at bounding box center [160, 130] width 259 height 11
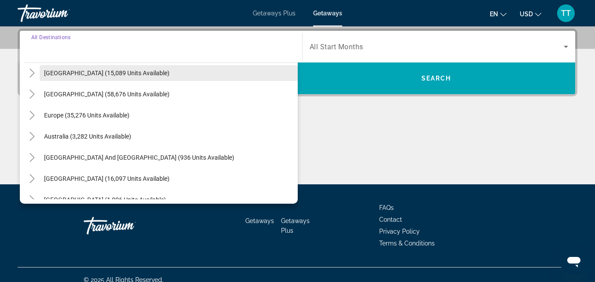
scroll to position [88, 0]
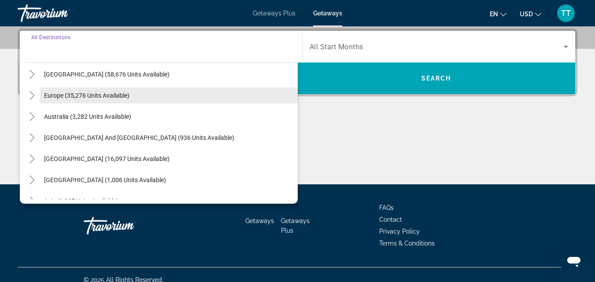
click at [61, 95] on span "Europe (35,276 units available)" at bounding box center [86, 95] width 85 height 7
type input "**********"
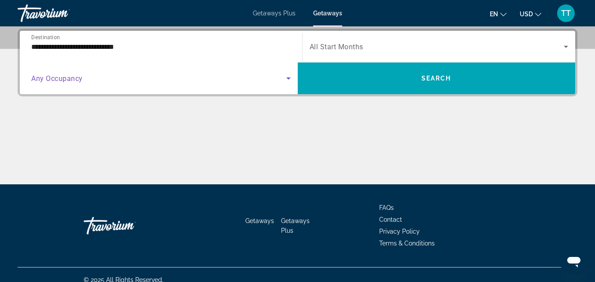
click at [286, 77] on icon "Search widget" at bounding box center [288, 78] width 11 height 11
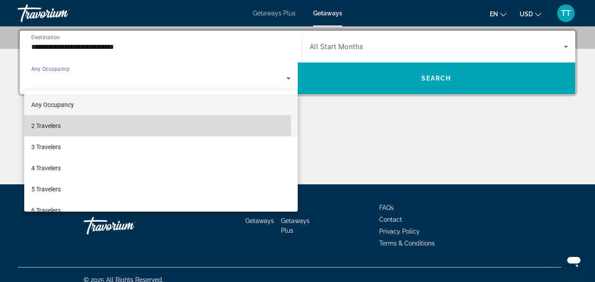
click at [60, 127] on span "2 Travelers" at bounding box center [45, 126] width 29 height 11
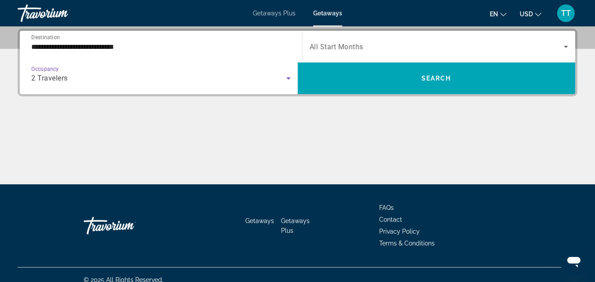
click at [327, 42] on span "Search widget" at bounding box center [436, 46] width 254 height 11
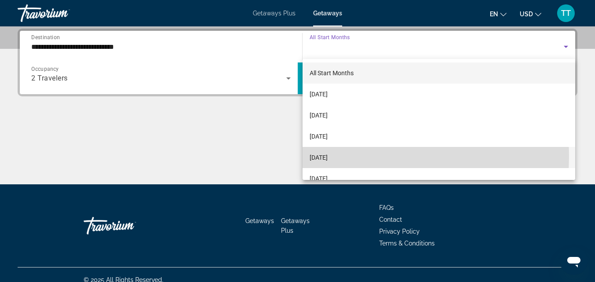
click at [328, 157] on span "[DATE]" at bounding box center [318, 157] width 18 height 11
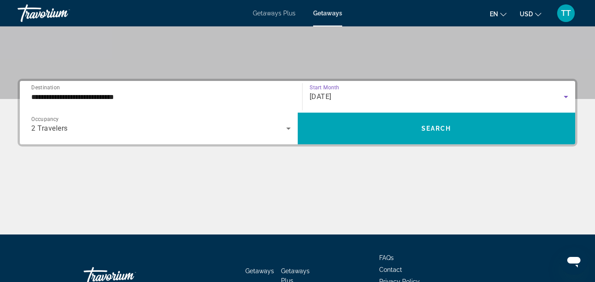
scroll to position [127, 0]
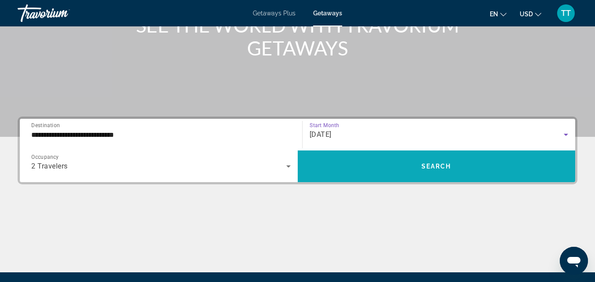
click at [446, 166] on span "Search" at bounding box center [436, 166] width 30 height 7
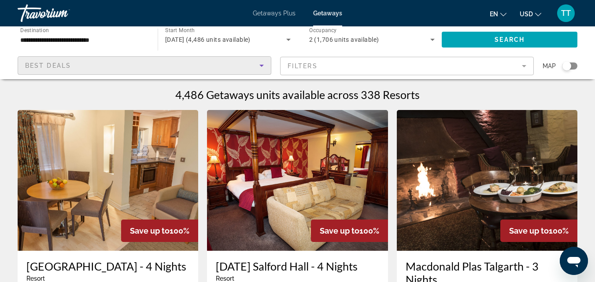
click at [263, 65] on icon "Sort by" at bounding box center [261, 66] width 4 height 2
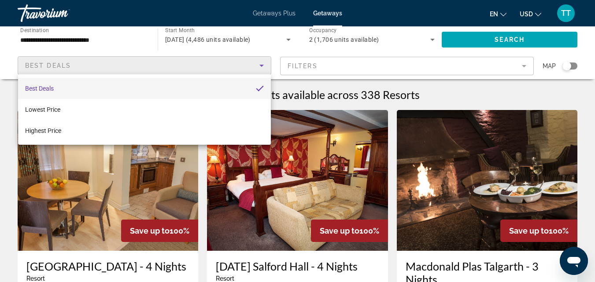
click at [524, 66] on div at bounding box center [297, 141] width 595 height 282
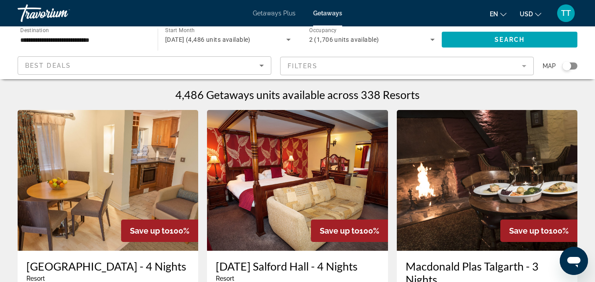
click at [524, 66] on mat-form-field "Filters" at bounding box center [407, 66] width 254 height 18
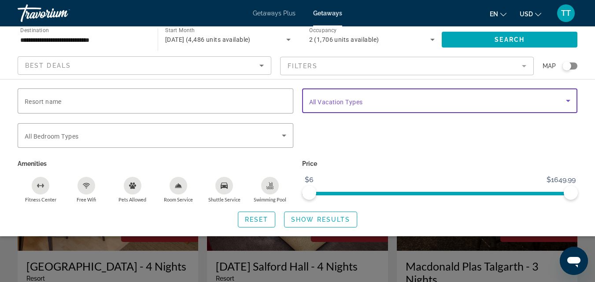
click at [567, 100] on icon "Search widget" at bounding box center [568, 101] width 4 height 2
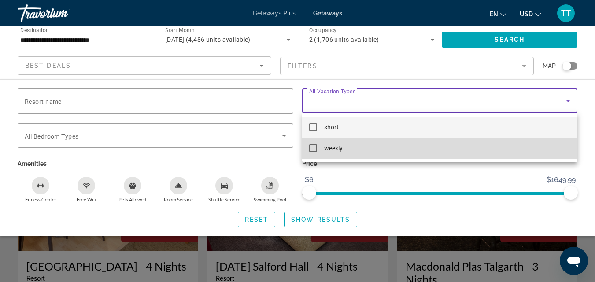
click at [310, 147] on mat-pseudo-checkbox at bounding box center [313, 148] width 8 height 8
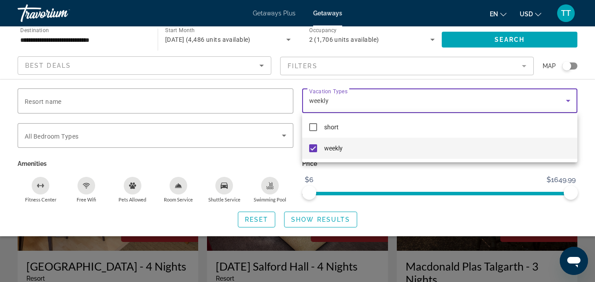
scroll to position [247, 0]
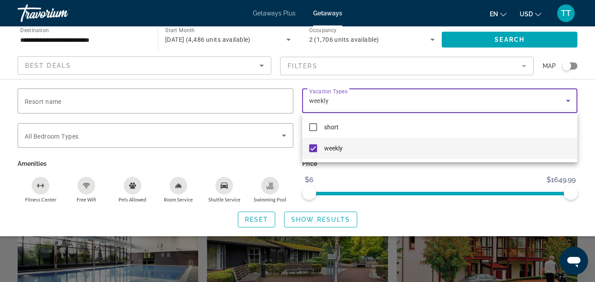
click at [75, 131] on div at bounding box center [297, 141] width 595 height 282
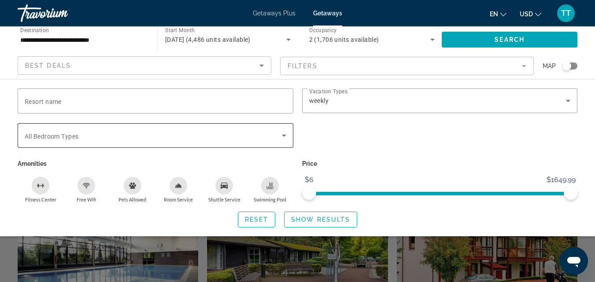
click at [66, 138] on span "All Bedroom Types" at bounding box center [52, 136] width 54 height 7
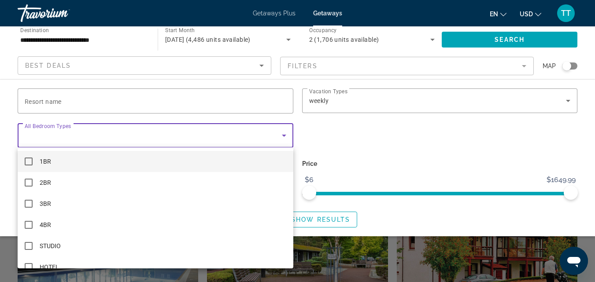
click at [29, 164] on mat-pseudo-checkbox at bounding box center [29, 162] width 8 height 8
click at [530, 210] on div at bounding box center [297, 141] width 595 height 282
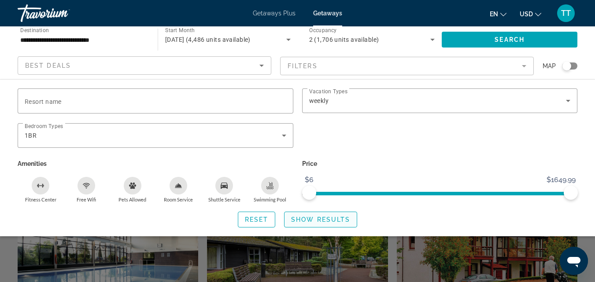
click at [311, 217] on span "Show Results" at bounding box center [320, 219] width 59 height 7
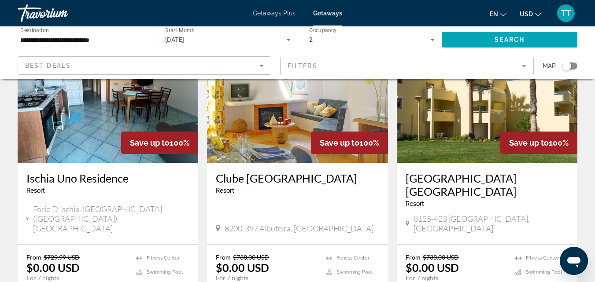
scroll to position [132, 0]
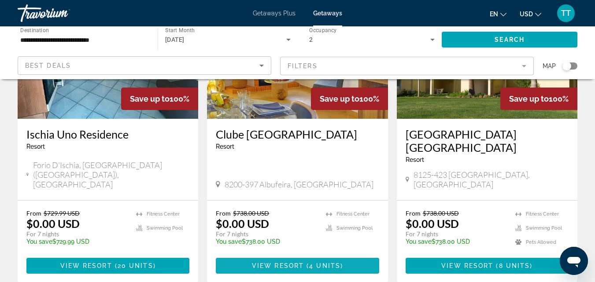
click at [271, 262] on span "View Resort" at bounding box center [278, 265] width 52 height 7
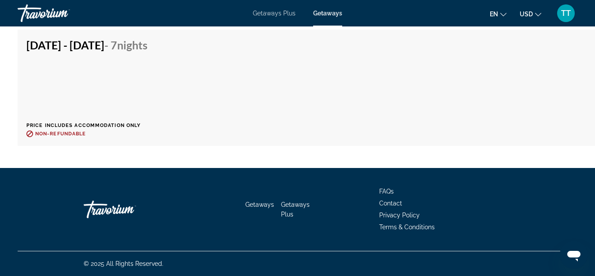
scroll to position [2672, 0]
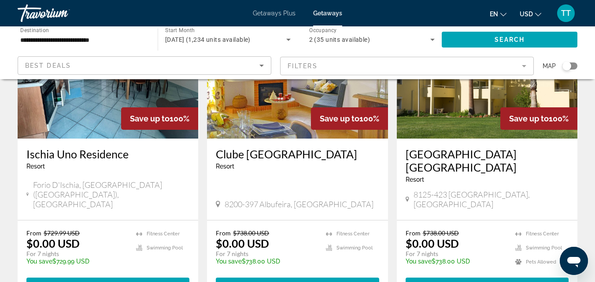
scroll to position [132, 0]
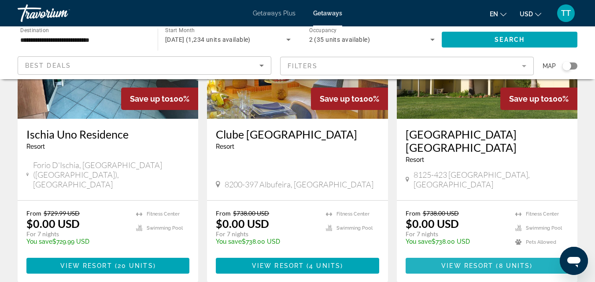
click at [468, 262] on span "View Resort" at bounding box center [467, 265] width 52 height 7
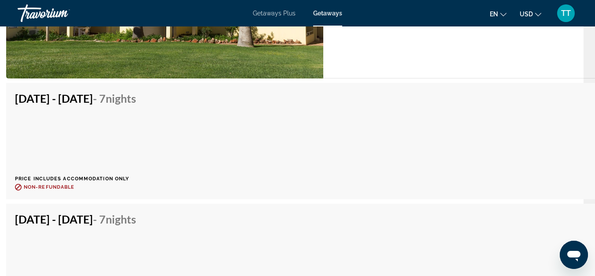
scroll to position [2553, 11]
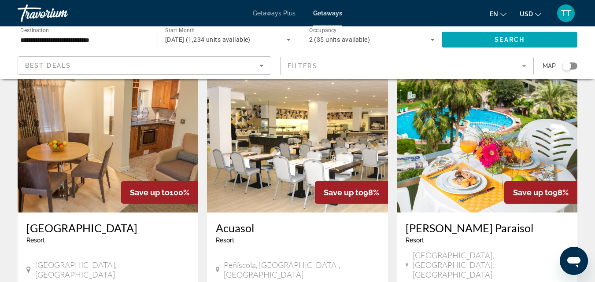
scroll to position [396, 0]
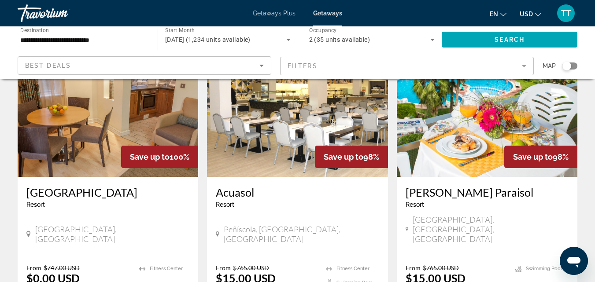
click at [85, 142] on img "Main content" at bounding box center [108, 106] width 180 height 141
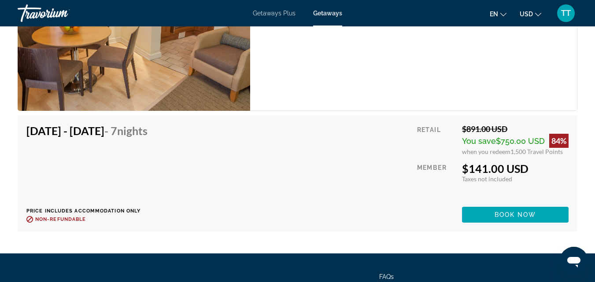
scroll to position [3302, 0]
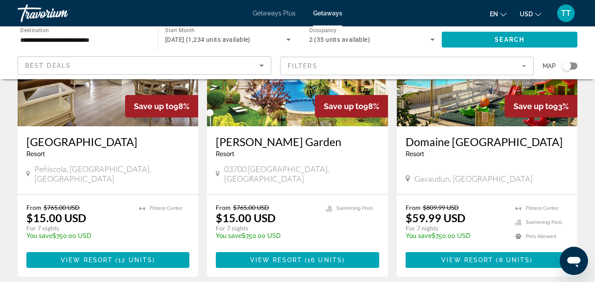
scroll to position [1145, 0]
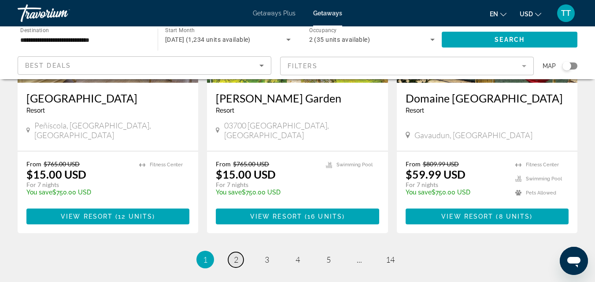
click at [236, 255] on span "2" at bounding box center [236, 260] width 4 height 10
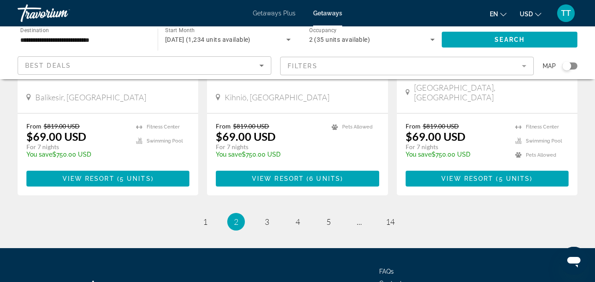
scroll to position [1168, 0]
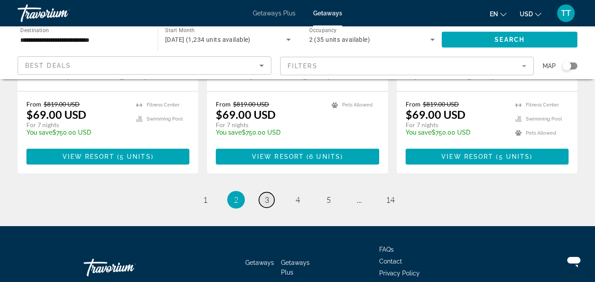
click at [269, 195] on span "3" at bounding box center [267, 200] width 4 height 10
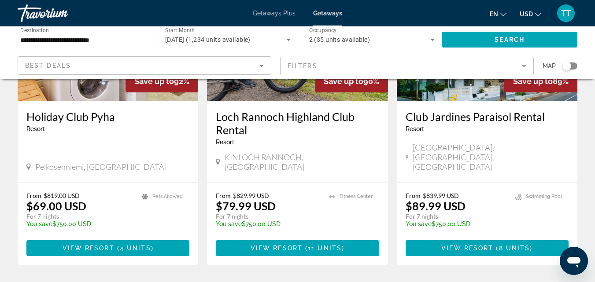
scroll to position [176, 0]
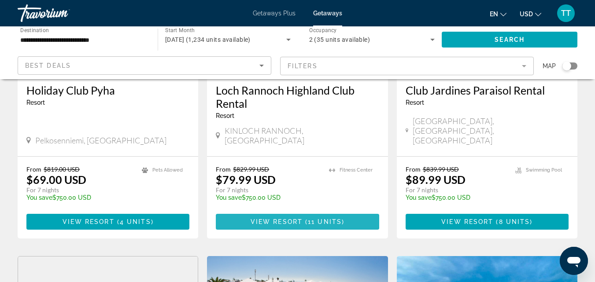
click at [283, 211] on span "Main content" at bounding box center [297, 221] width 163 height 21
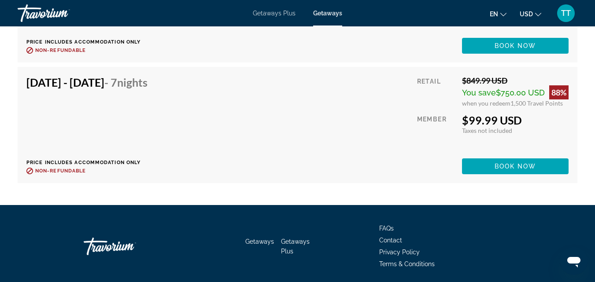
scroll to position [2906, 0]
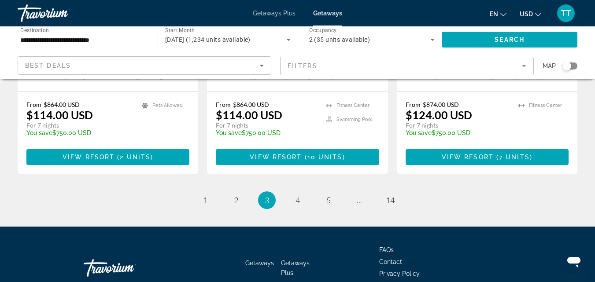
scroll to position [1182, 0]
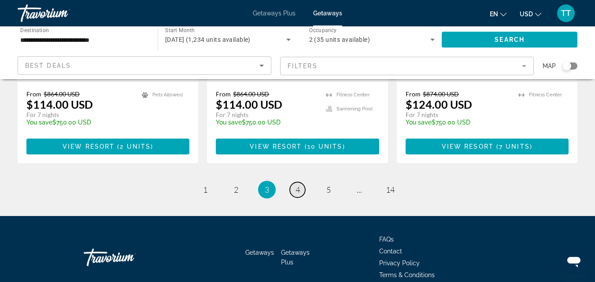
click at [298, 185] on span "4" at bounding box center [297, 190] width 4 height 10
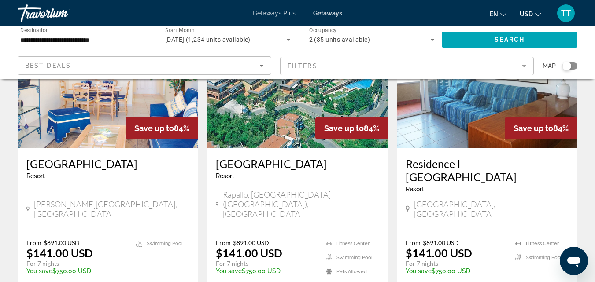
scroll to position [88, 0]
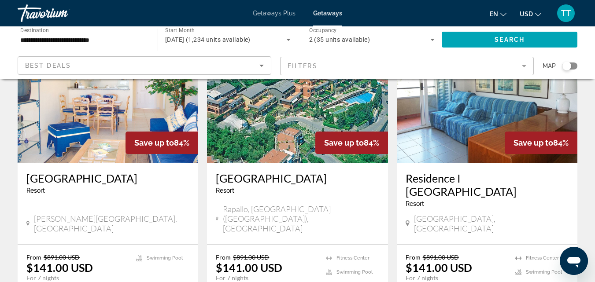
click at [272, 132] on img "Main content" at bounding box center [297, 92] width 180 height 141
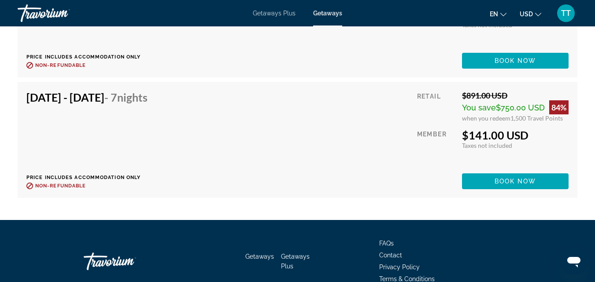
scroll to position [2068, 0]
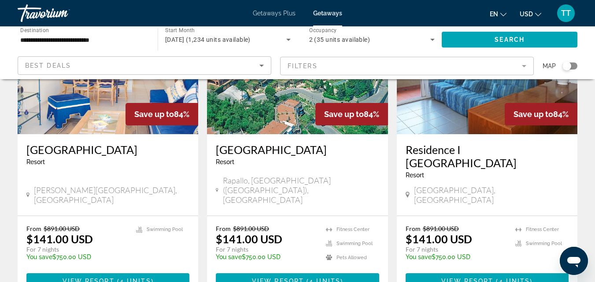
scroll to position [132, 0]
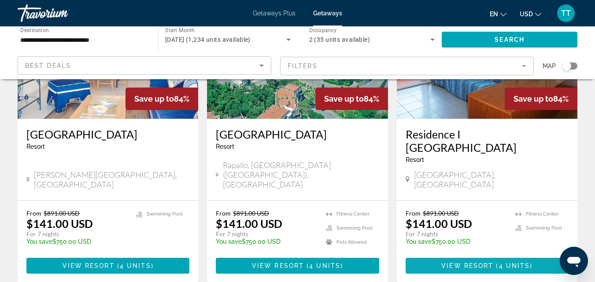
click at [451, 262] on span "View Resort" at bounding box center [467, 265] width 52 height 7
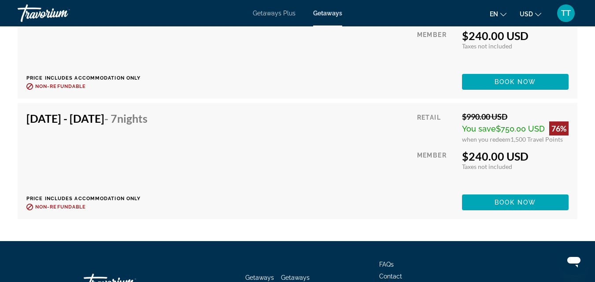
scroll to position [2597, 0]
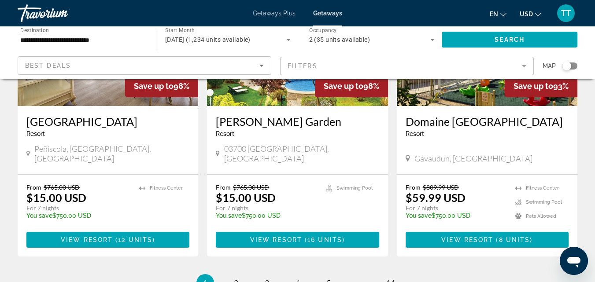
scroll to position [1145, 0]
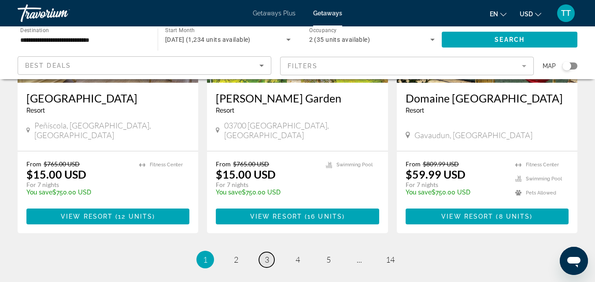
click at [266, 255] on span "3" at bounding box center [267, 260] width 4 height 10
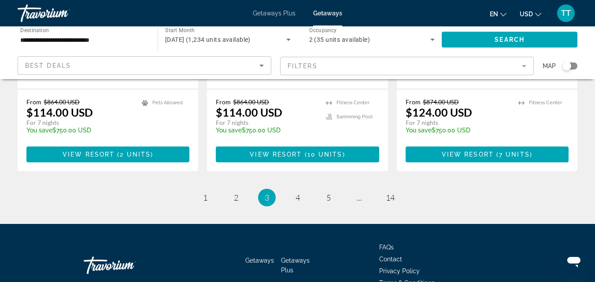
scroll to position [1182, 0]
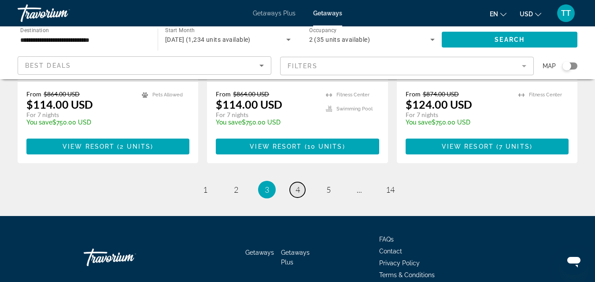
click at [300, 182] on link "page 4" at bounding box center [297, 189] width 15 height 15
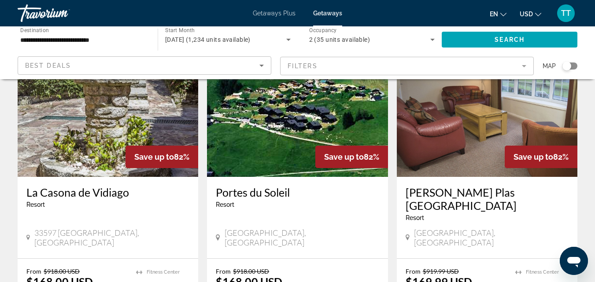
scroll to position [440, 0]
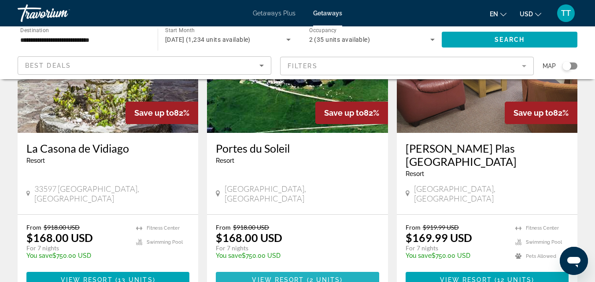
click at [294, 276] on span "View Resort" at bounding box center [278, 279] width 52 height 7
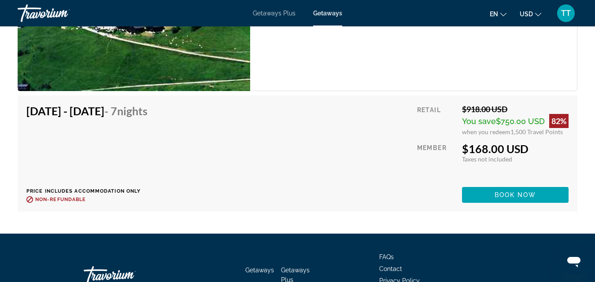
scroll to position [2333, 0]
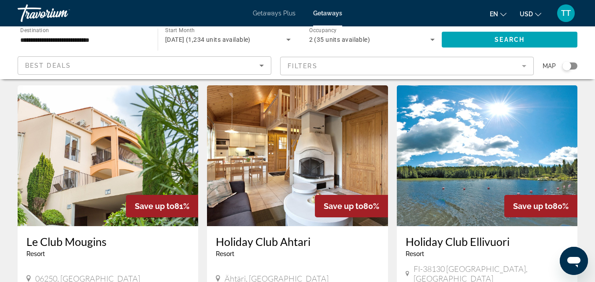
scroll to position [1145, 0]
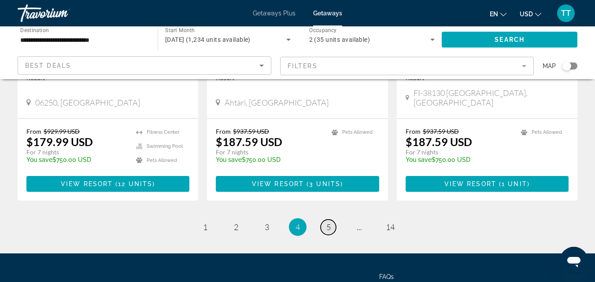
click at [331, 220] on link "page 5" at bounding box center [327, 227] width 15 height 15
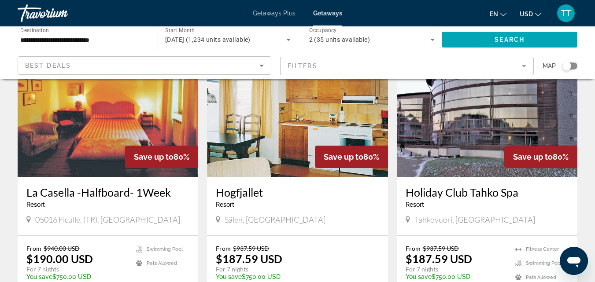
scroll to position [440, 0]
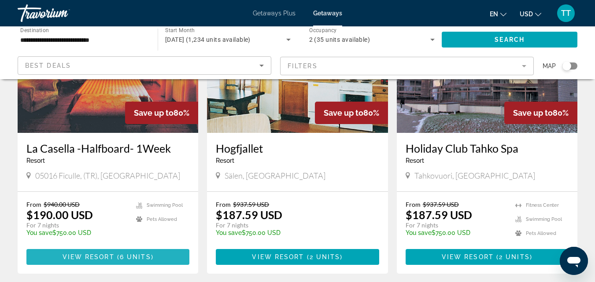
click at [112, 254] on span "View Resort" at bounding box center [89, 257] width 52 height 7
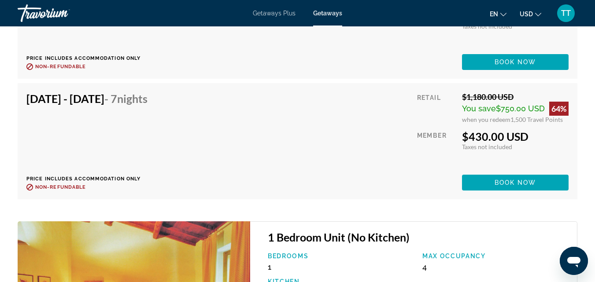
scroll to position [2950, 0]
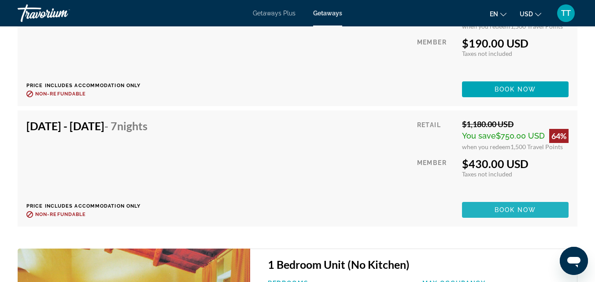
click at [506, 214] on span "Book now" at bounding box center [515, 209] width 42 height 7
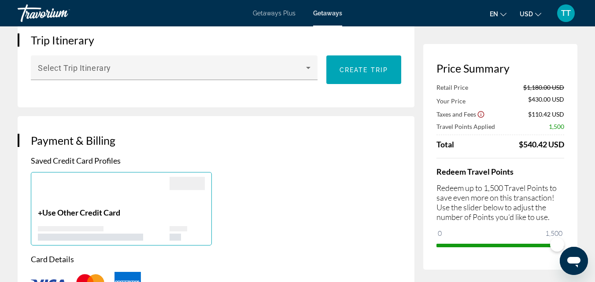
scroll to position [306, 0]
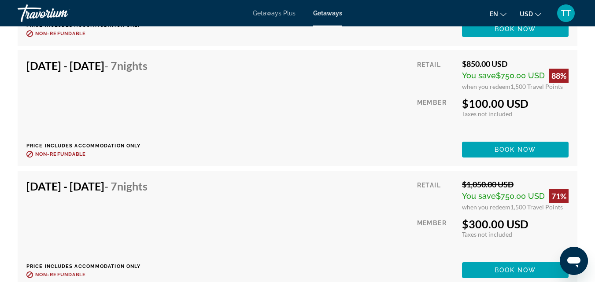
scroll to position [2377, 0]
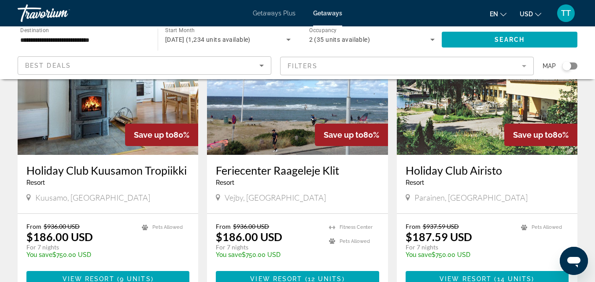
scroll to position [704, 0]
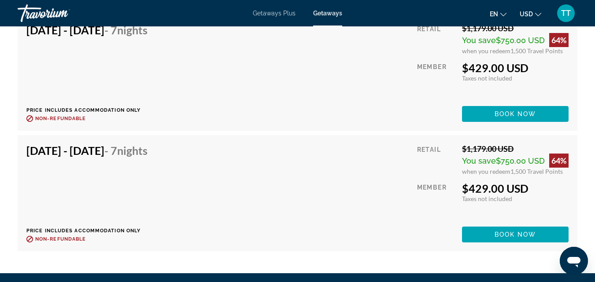
scroll to position [1981, 0]
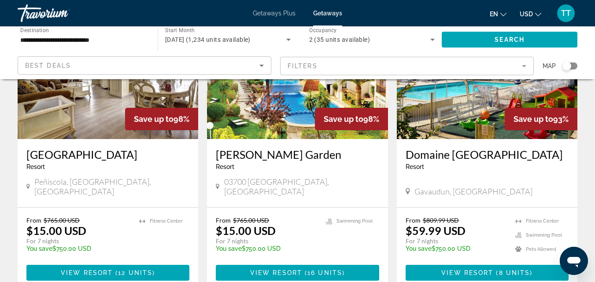
scroll to position [1101, 0]
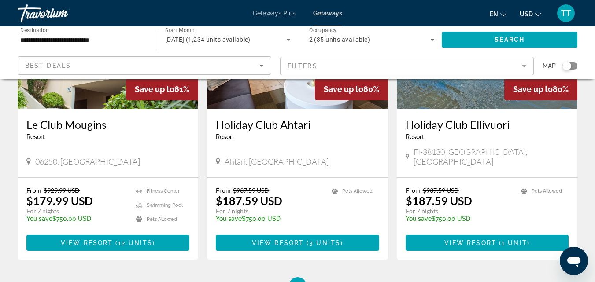
scroll to position [1168, 0]
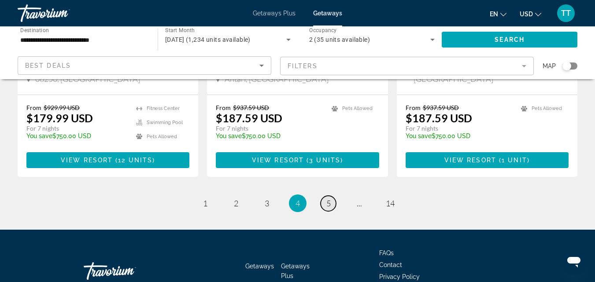
click at [328, 196] on link "page 5" at bounding box center [327, 203] width 15 height 15
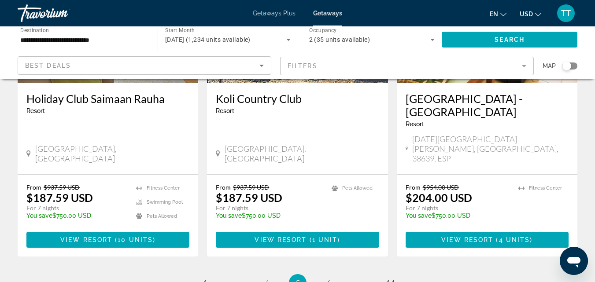
scroll to position [1182, 0]
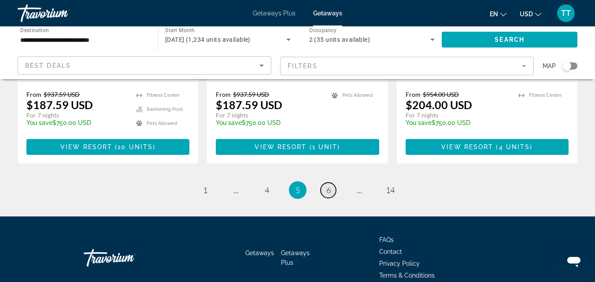
click at [328, 185] on span "6" at bounding box center [328, 190] width 4 height 10
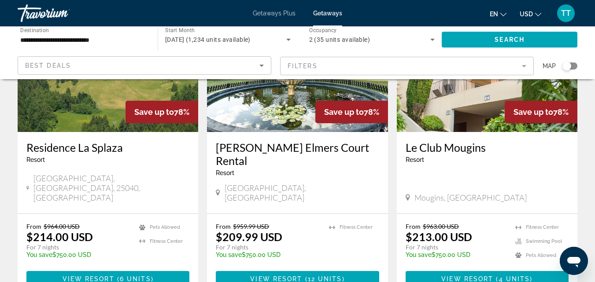
scroll to position [440, 0]
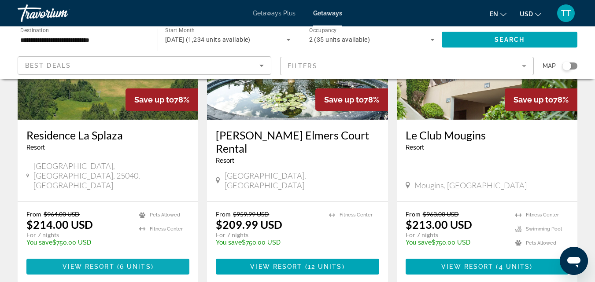
click at [87, 263] on span "View Resort" at bounding box center [89, 266] width 52 height 7
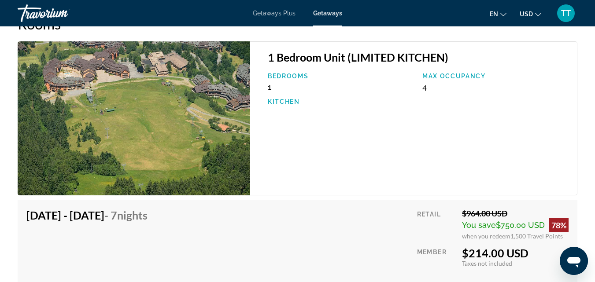
scroll to position [1629, 0]
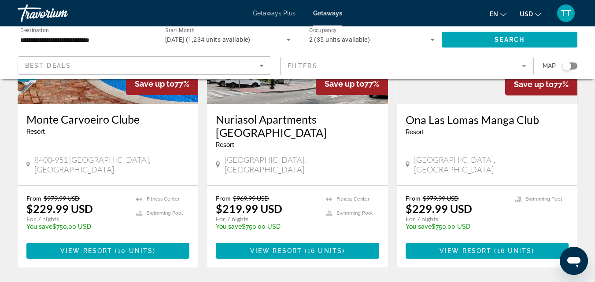
scroll to position [1145, 0]
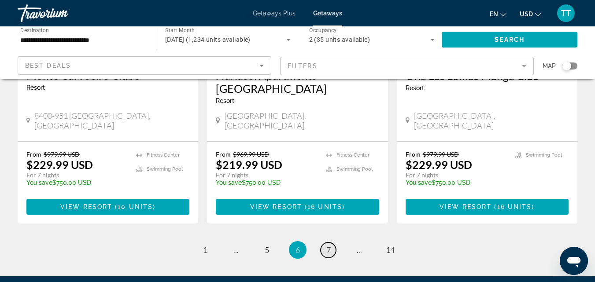
click at [331, 243] on link "page 7" at bounding box center [327, 250] width 15 height 15
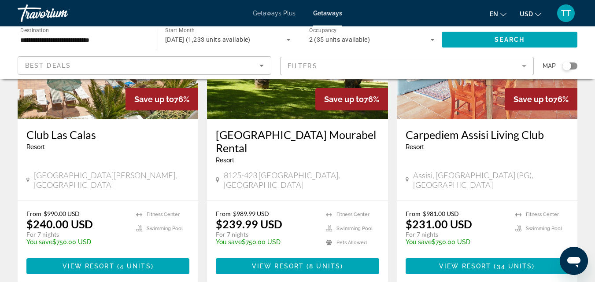
scroll to position [132, 0]
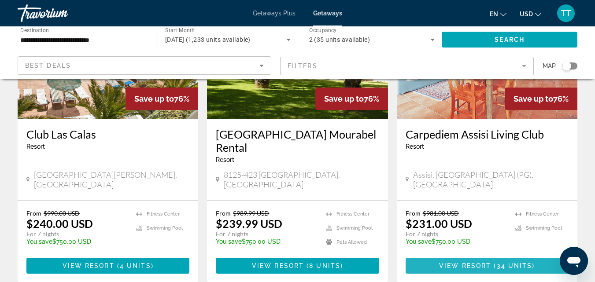
click at [463, 262] on span "View Resort" at bounding box center [465, 265] width 52 height 7
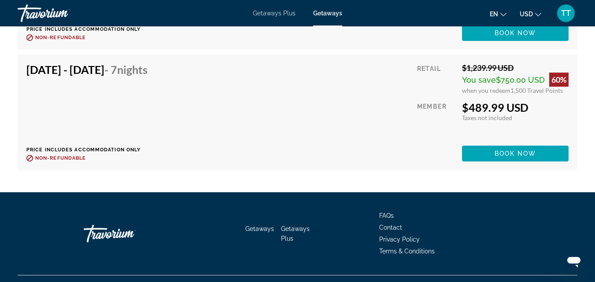
scroll to position [3139, 0]
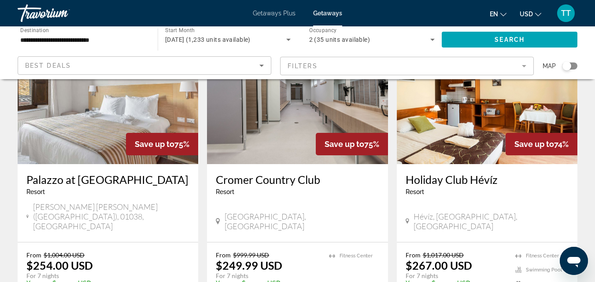
scroll to position [748, 0]
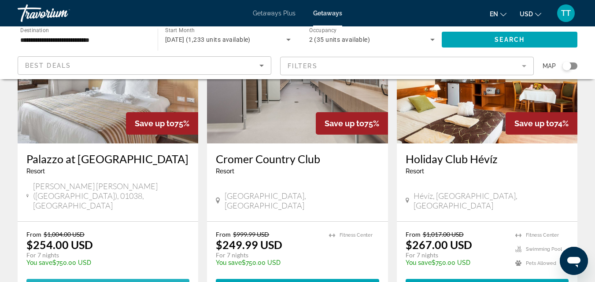
click at [105, 282] on span "View Resort" at bounding box center [89, 287] width 52 height 7
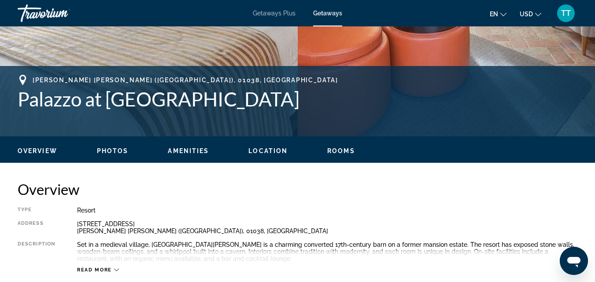
scroll to position [352, 0]
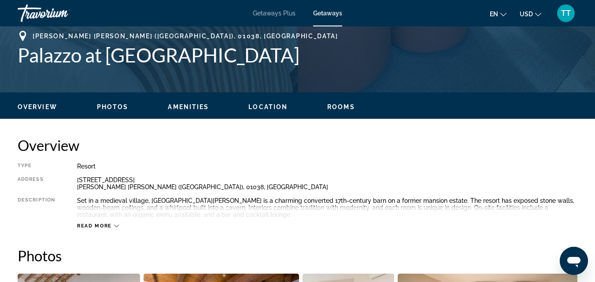
click at [117, 226] on icon "Main content" at bounding box center [116, 226] width 5 height 3
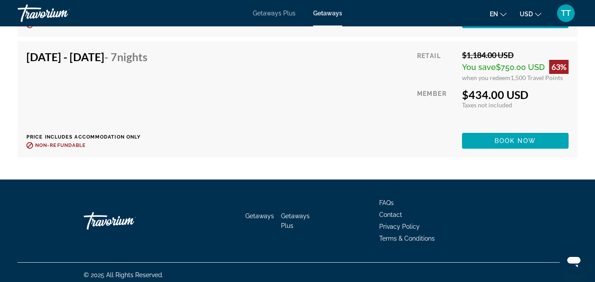
scroll to position [1781, 0]
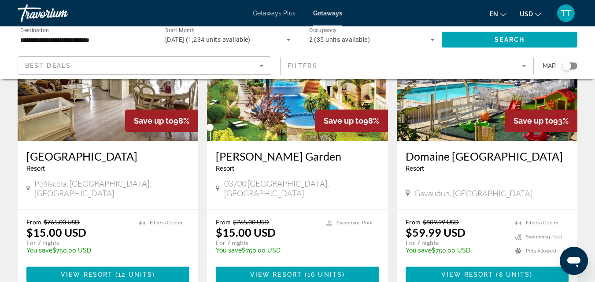
scroll to position [1182, 0]
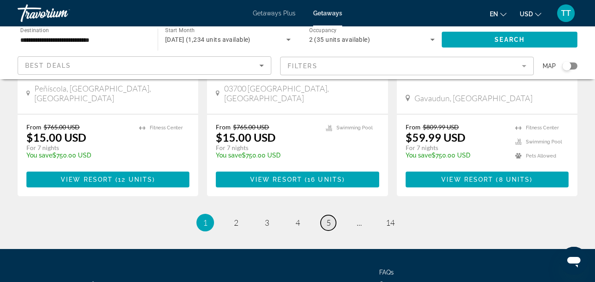
click at [328, 218] on span "5" at bounding box center [328, 223] width 4 height 10
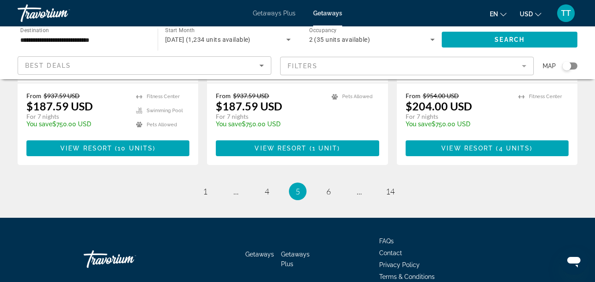
scroll to position [1182, 0]
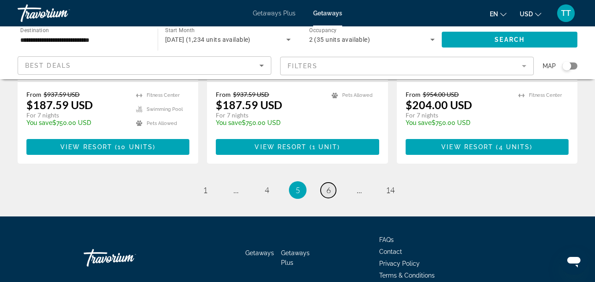
click at [330, 185] on span "6" at bounding box center [328, 190] width 4 height 10
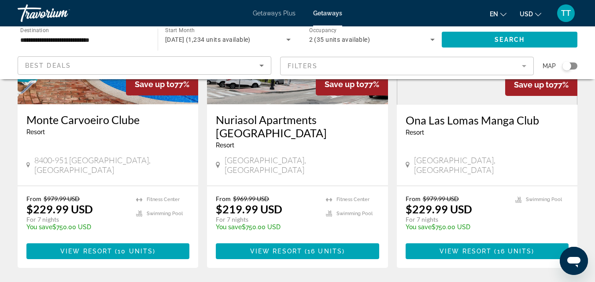
scroll to position [1101, 0]
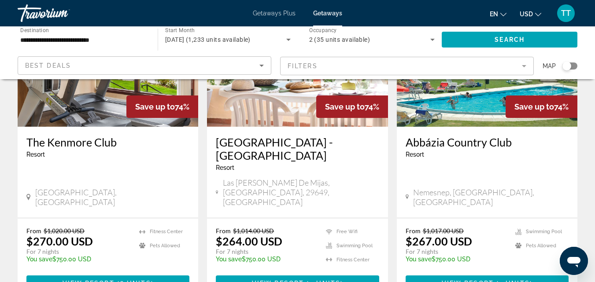
scroll to position [1182, 0]
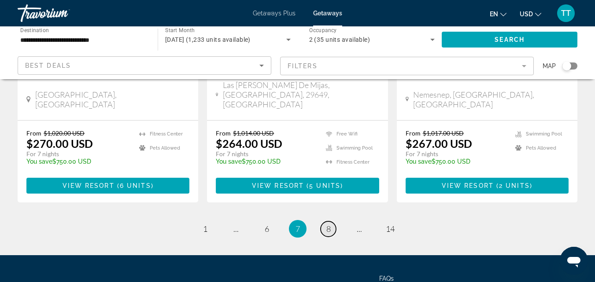
click at [332, 221] on link "page 8" at bounding box center [327, 228] width 15 height 15
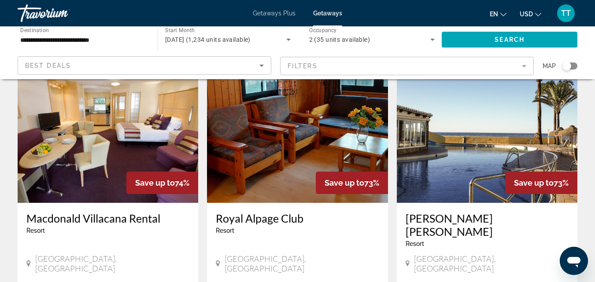
scroll to position [132, 0]
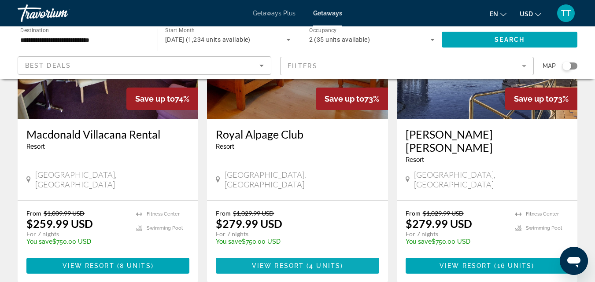
click at [277, 262] on span "View Resort" at bounding box center [278, 265] width 52 height 7
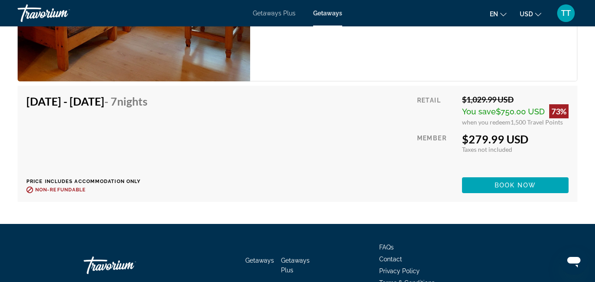
scroll to position [2157, 0]
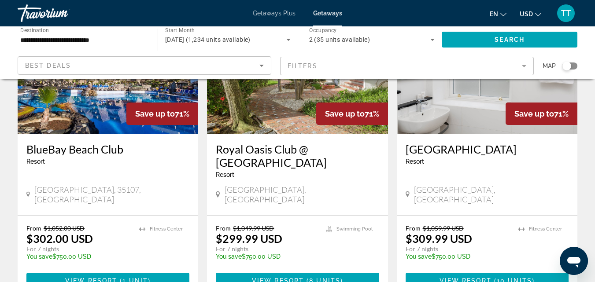
scroll to position [1145, 0]
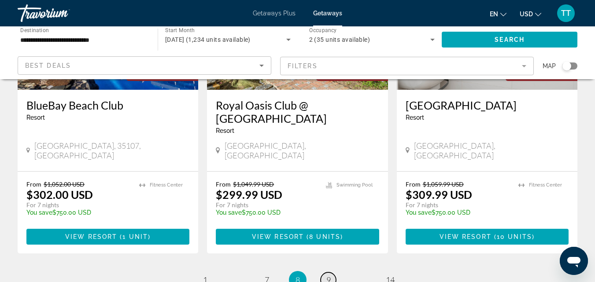
click at [328, 275] on span "9" at bounding box center [328, 280] width 4 height 10
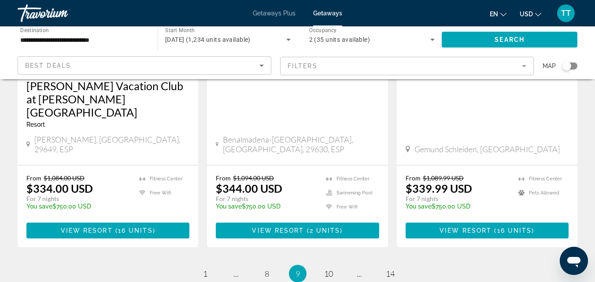
scroll to position [1300, 0]
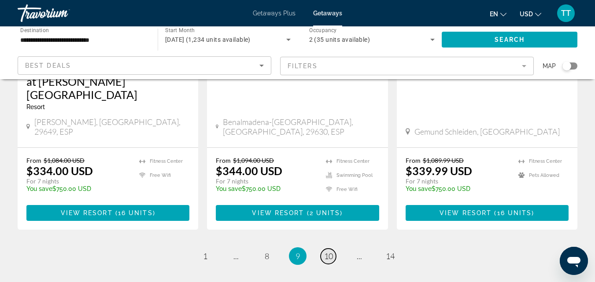
click at [328, 251] on span "10" at bounding box center [328, 256] width 9 height 10
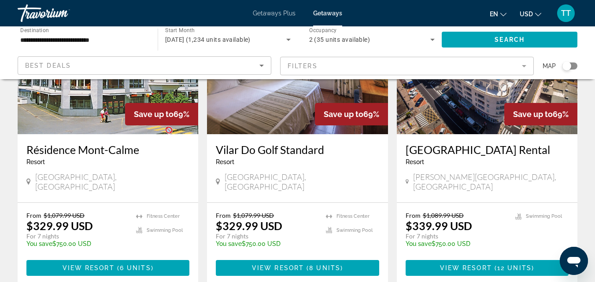
scroll to position [132, 0]
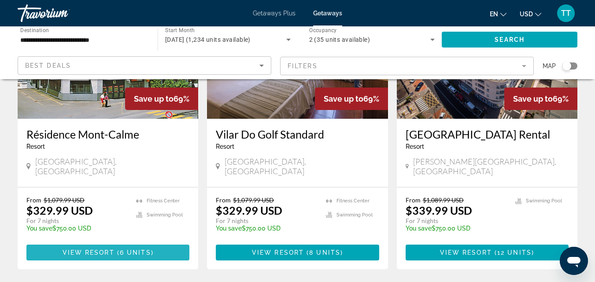
click at [103, 249] on span "View Resort" at bounding box center [89, 252] width 52 height 7
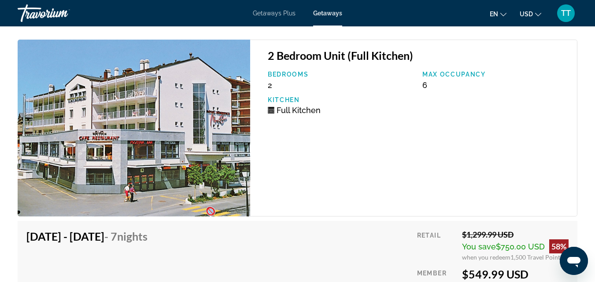
scroll to position [2774, 0]
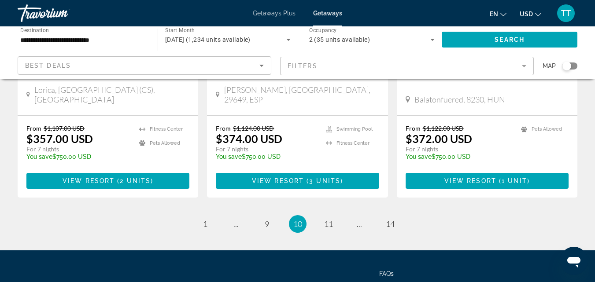
scroll to position [1221, 0]
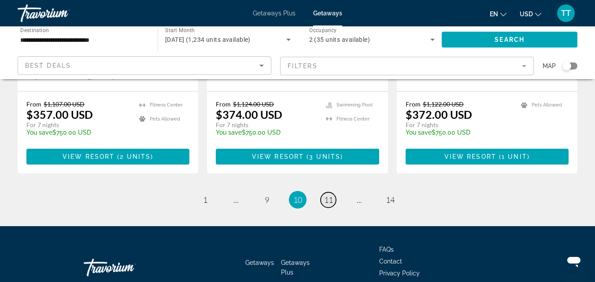
click at [329, 195] on span "11" at bounding box center [328, 200] width 9 height 10
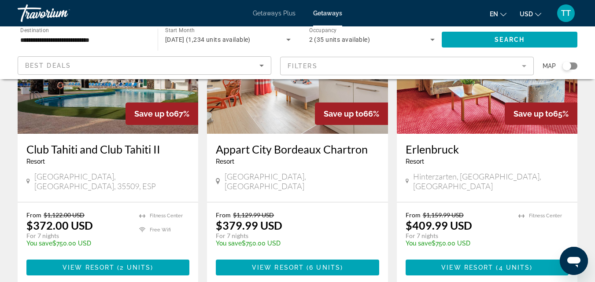
scroll to position [132, 0]
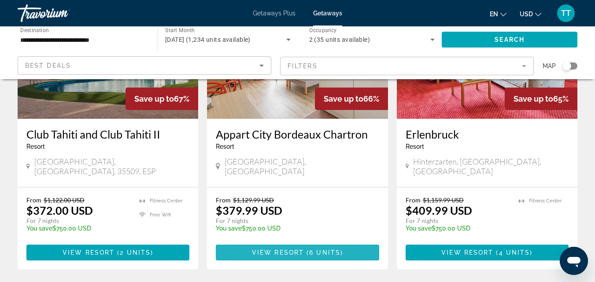
click at [284, 249] on span "View Resort" at bounding box center [278, 252] width 52 height 7
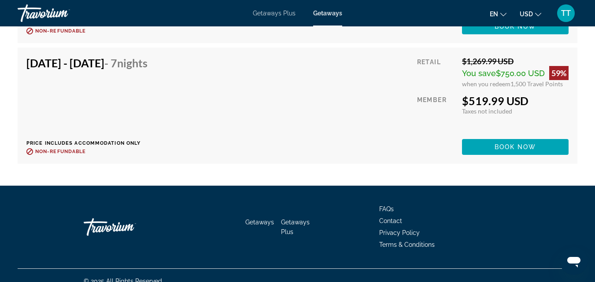
scroll to position [2509, 0]
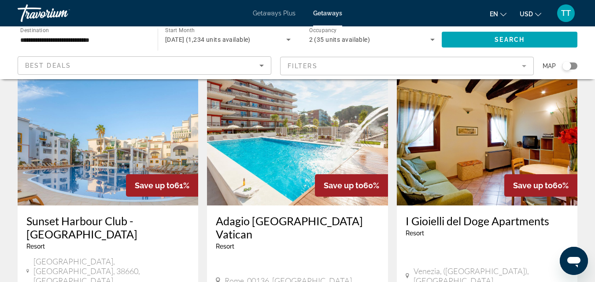
scroll to position [1013, 0]
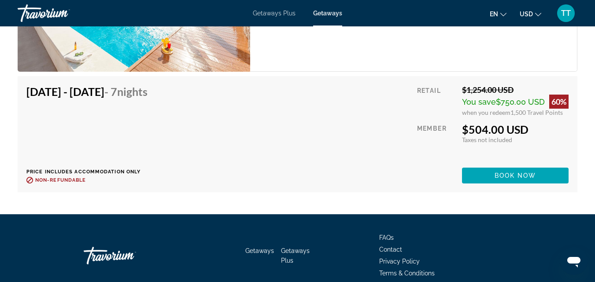
scroll to position [1538, 0]
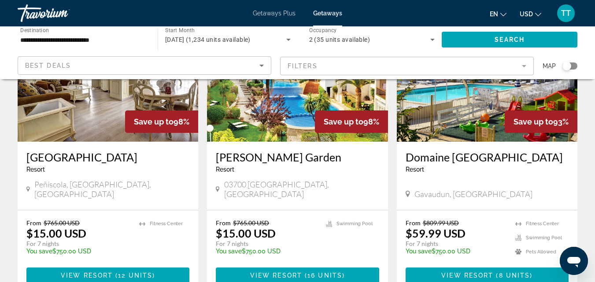
scroll to position [1101, 0]
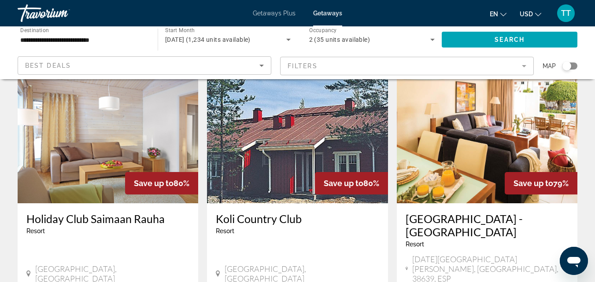
scroll to position [1182, 0]
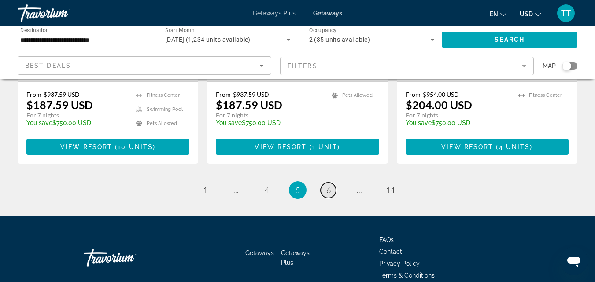
click at [327, 185] on span "6" at bounding box center [328, 190] width 4 height 10
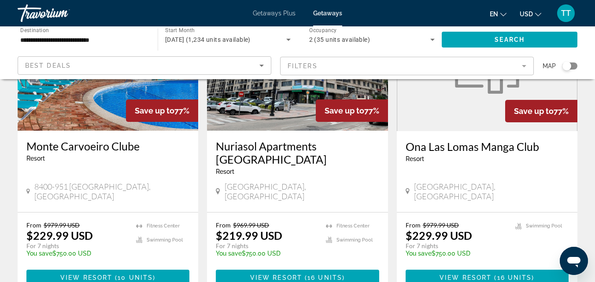
scroll to position [1169, 0]
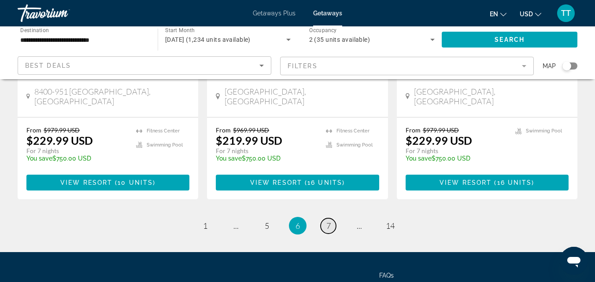
click at [330, 221] on span "7" at bounding box center [328, 226] width 4 height 10
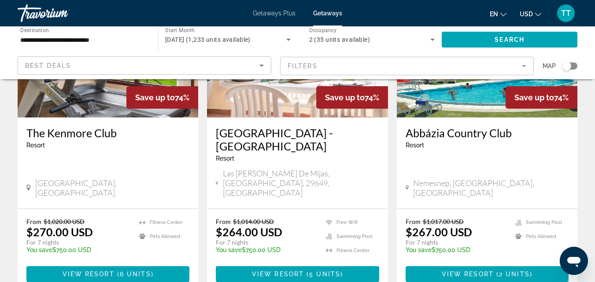
scroll to position [1182, 0]
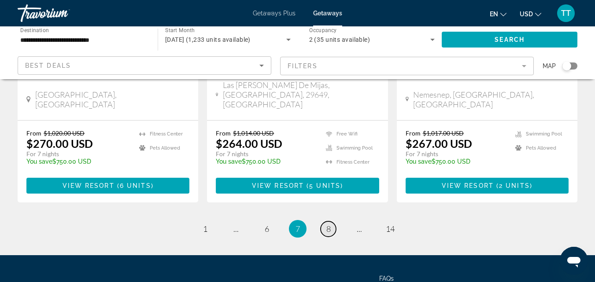
click at [328, 224] on span "8" at bounding box center [328, 229] width 4 height 10
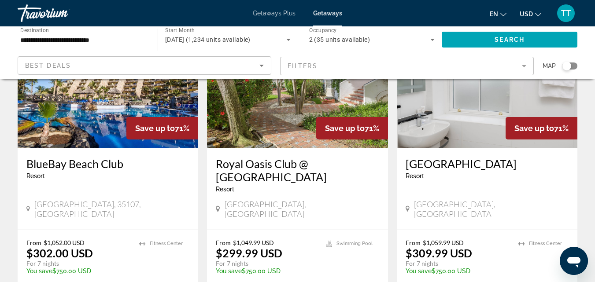
scroll to position [1101, 0]
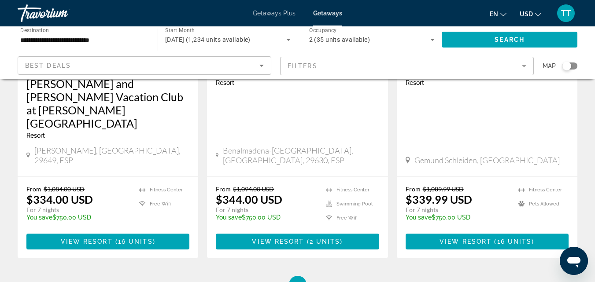
scroll to position [1300, 0]
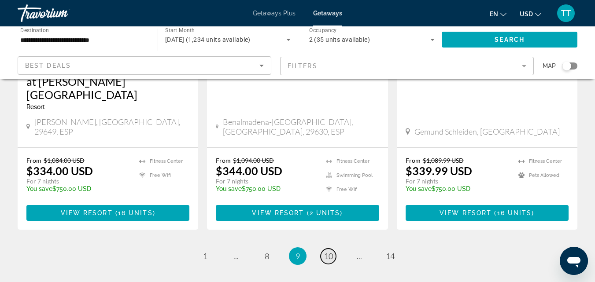
click at [331, 251] on span "10" at bounding box center [328, 256] width 9 height 10
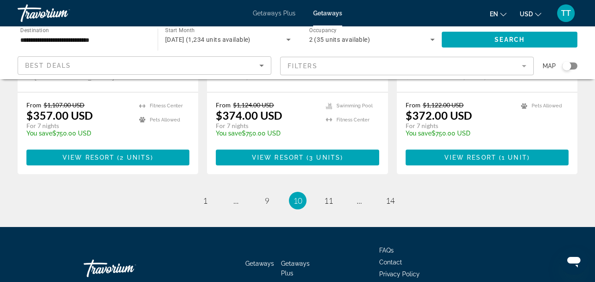
scroll to position [1221, 0]
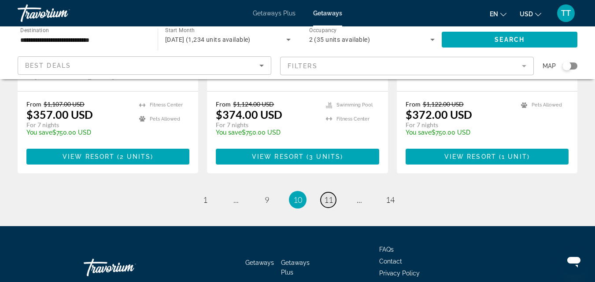
click at [331, 195] on span "11" at bounding box center [328, 200] width 9 height 10
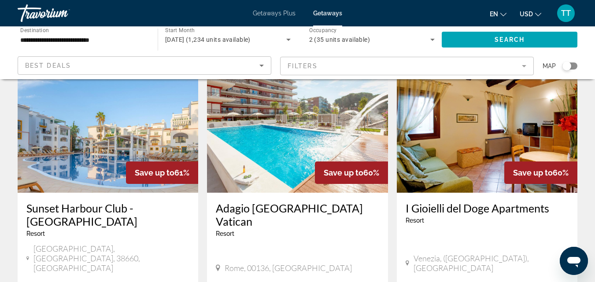
scroll to position [1013, 0]
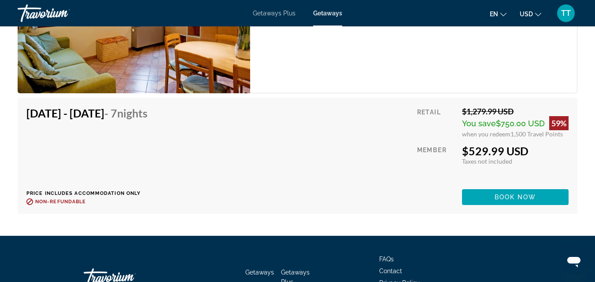
scroll to position [2597, 0]
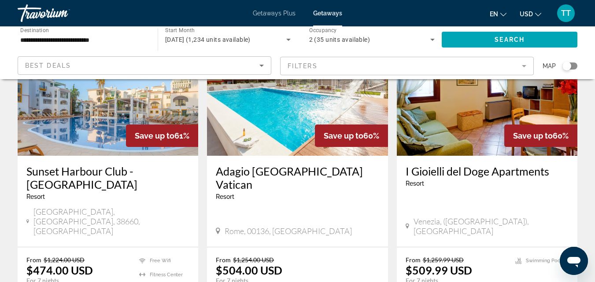
scroll to position [1057, 0]
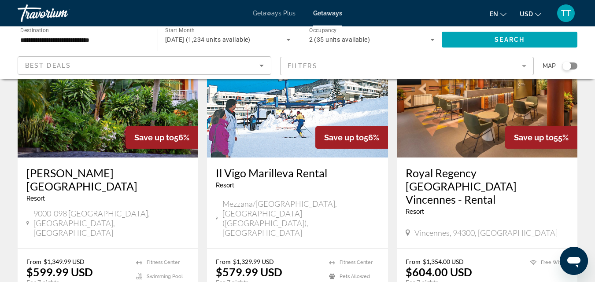
scroll to position [1145, 0]
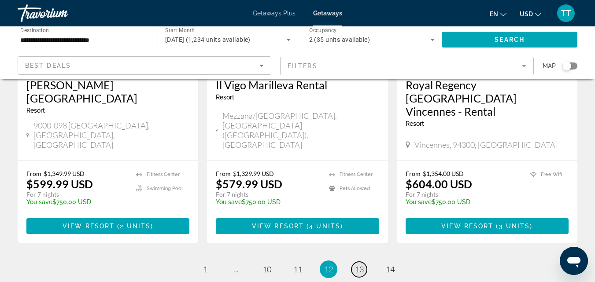
click at [364, 262] on link "page 13" at bounding box center [358, 269] width 15 height 15
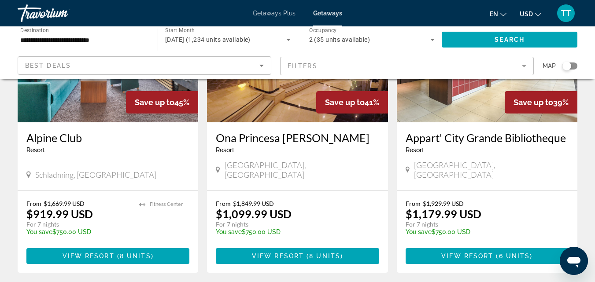
scroll to position [748, 0]
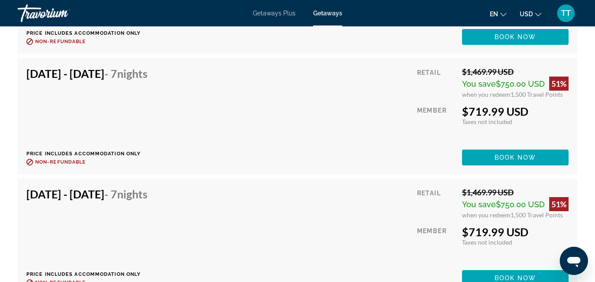
scroll to position [1893, 0]
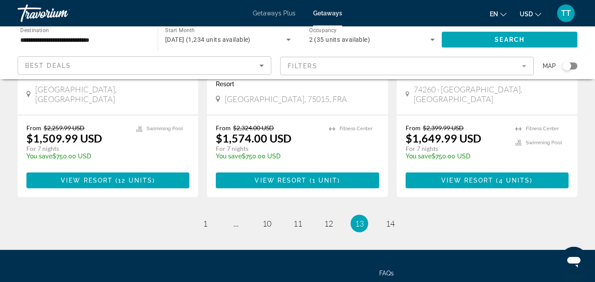
scroll to position [1182, 0]
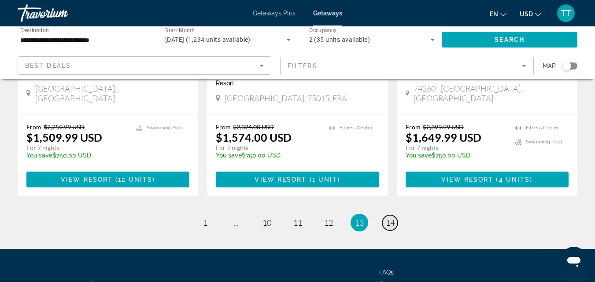
click at [392, 218] on span "14" at bounding box center [390, 223] width 9 height 10
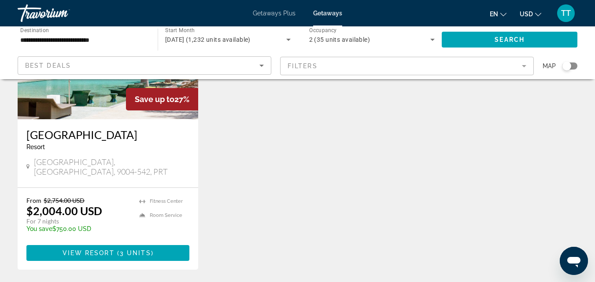
scroll to position [132, 0]
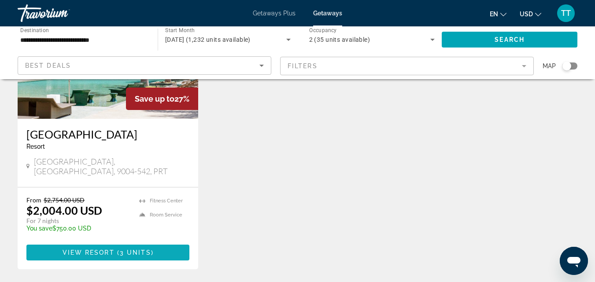
click at [96, 249] on span "View Resort" at bounding box center [89, 252] width 52 height 7
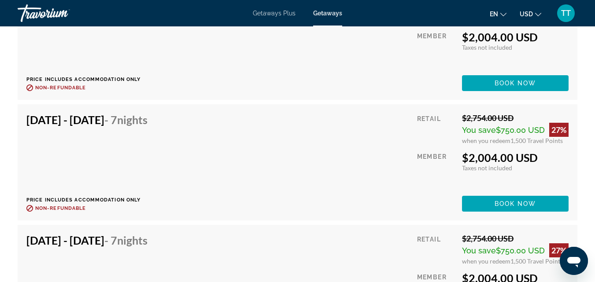
scroll to position [1893, 0]
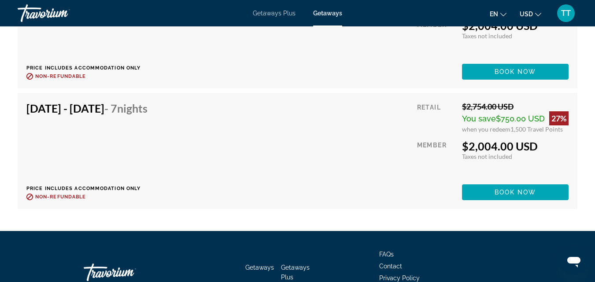
click at [349, 76] on div "Dec 8, 2025 - Dec 15, 2025 - 7 Nights Price includes accommodation only Refunda…" at bounding box center [297, 30] width 542 height 99
click at [558, 16] on div "TT" at bounding box center [566, 13] width 18 height 18
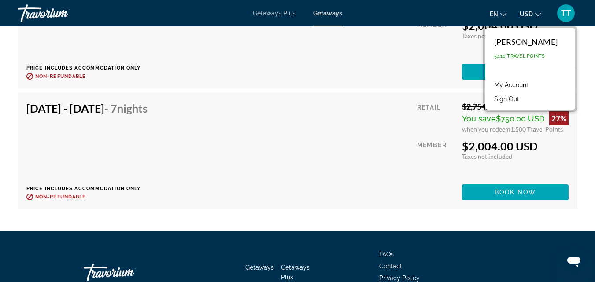
click at [516, 101] on button "Sign Out" at bounding box center [507, 98] width 34 height 11
